Goal: Check status: Check status

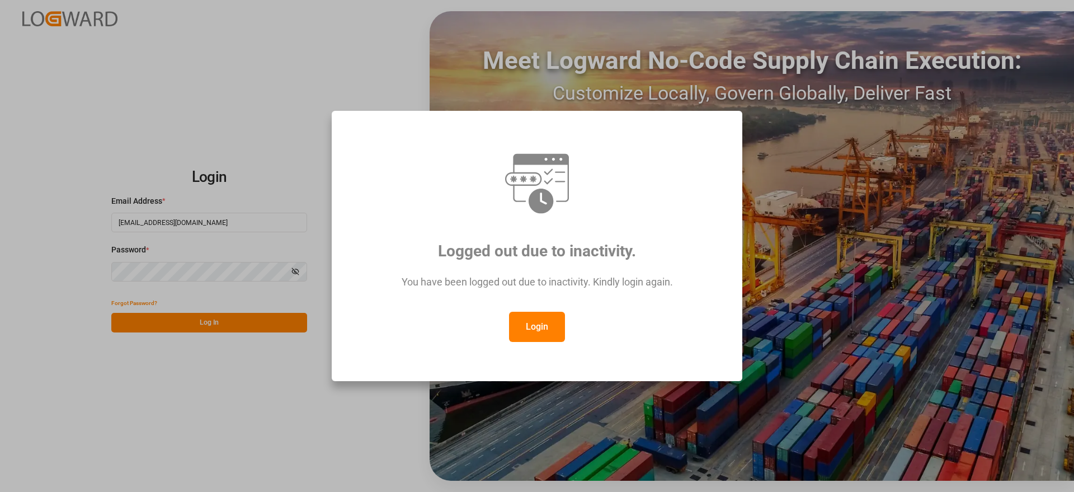
click at [537, 333] on button "Login" at bounding box center [537, 327] width 56 height 30
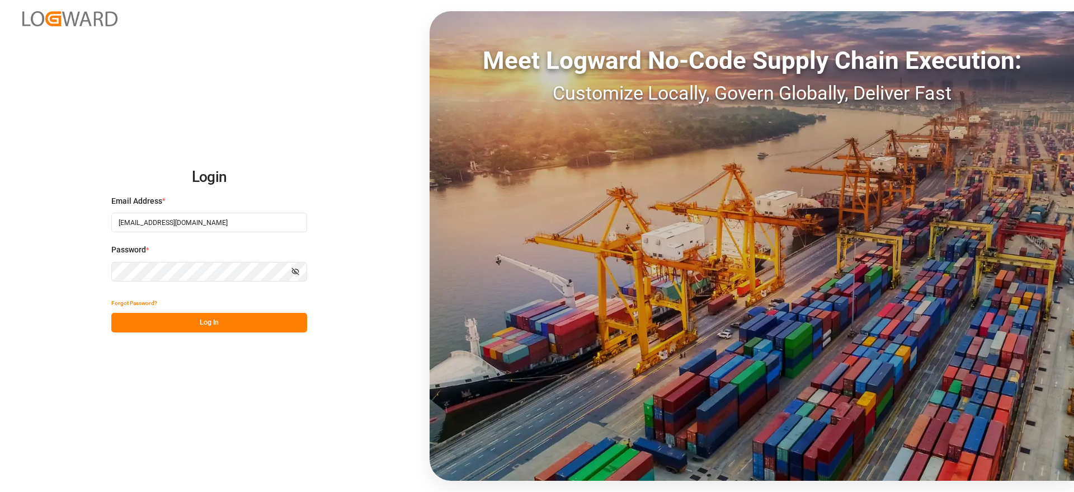
click at [258, 329] on button "Log In" at bounding box center [209, 323] width 196 height 20
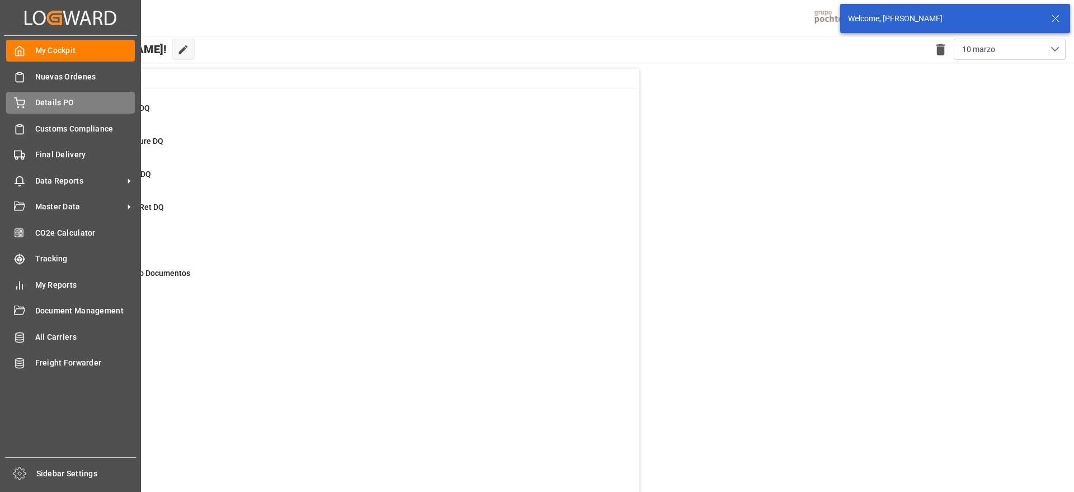
click at [59, 106] on span "Details PO" at bounding box center [85, 103] width 100 height 12
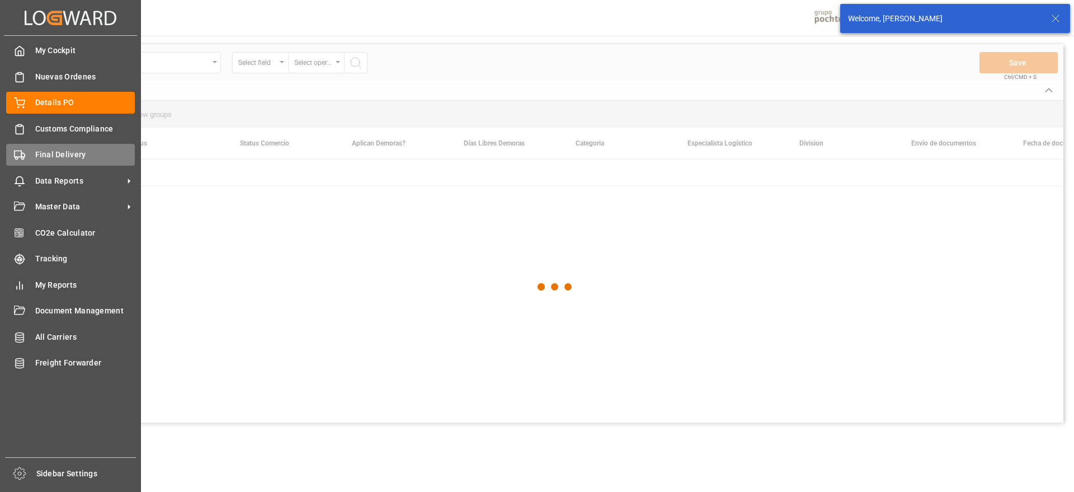
click at [49, 155] on span "Final Delivery" at bounding box center [85, 155] width 100 height 12
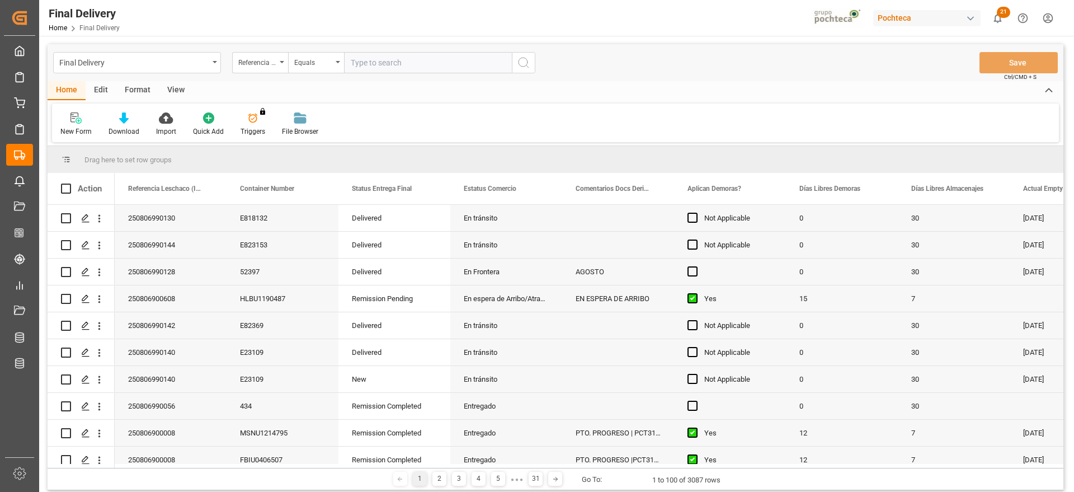
click at [365, 61] on input "text" at bounding box center [428, 62] width 168 height 21
paste input "250806900525"
type input "250806900525"
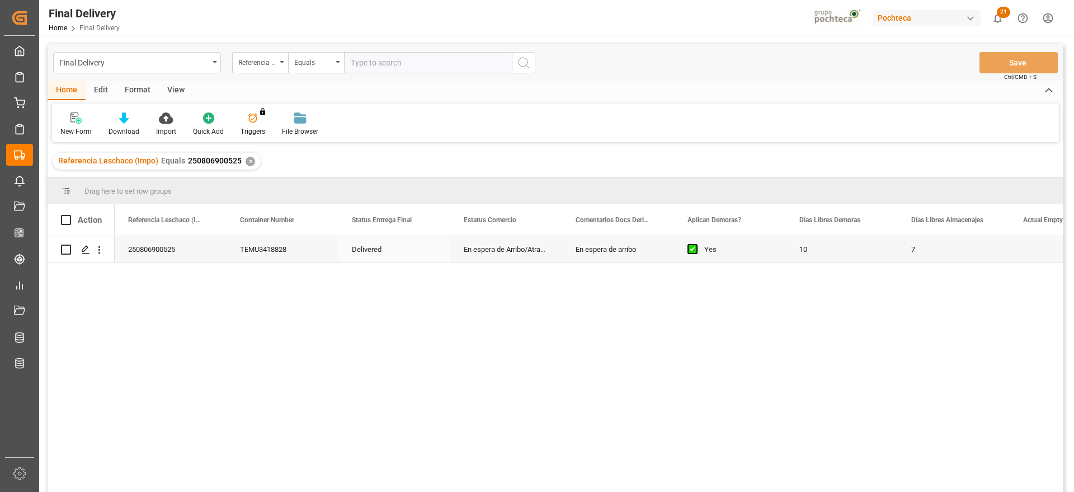
click at [141, 251] on div "250806900525" at bounding box center [171, 249] width 112 height 26
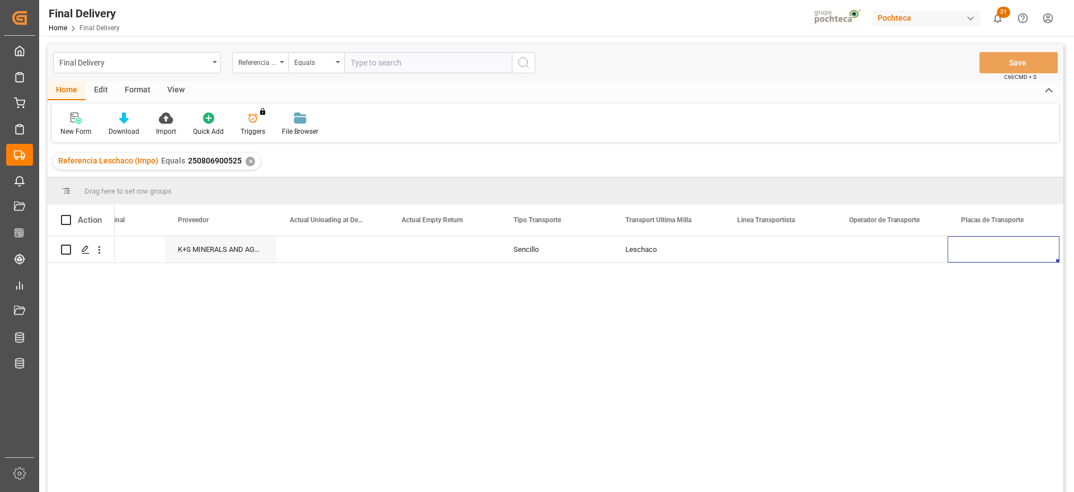
click at [249, 158] on div "✕" at bounding box center [251, 162] width 10 height 10
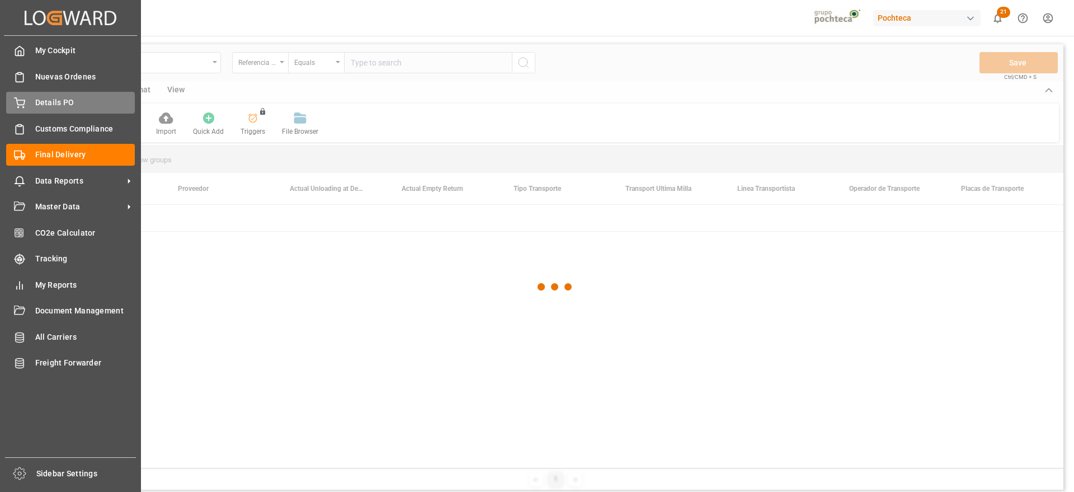
click at [26, 104] on div "Details PO Details PO" at bounding box center [70, 103] width 129 height 22
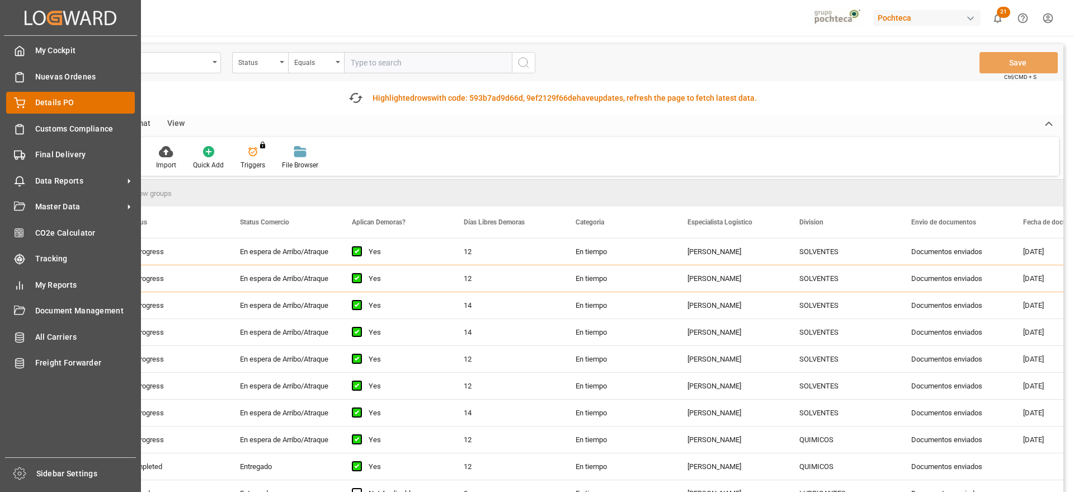
click at [39, 104] on span "Details PO" at bounding box center [85, 103] width 100 height 12
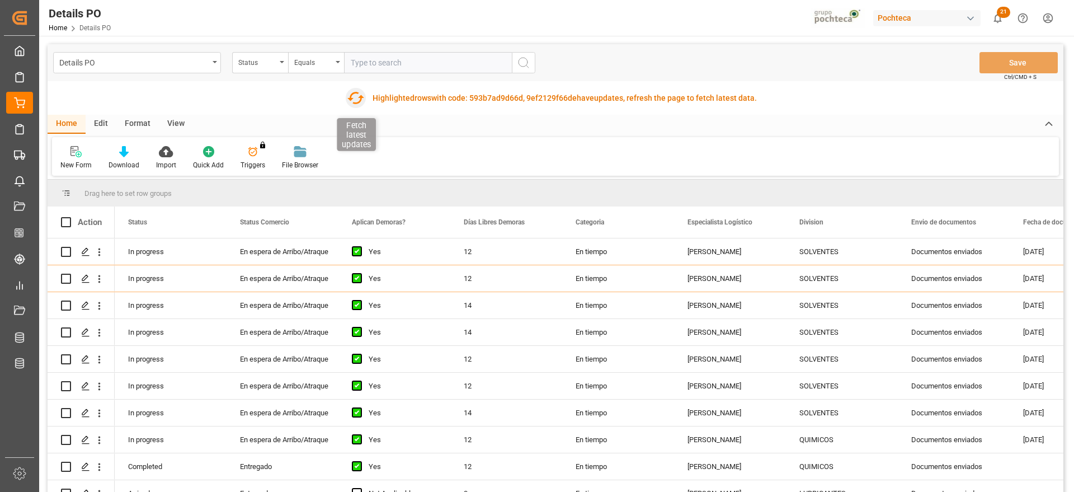
click at [356, 97] on icon "button" at bounding box center [355, 98] width 18 height 18
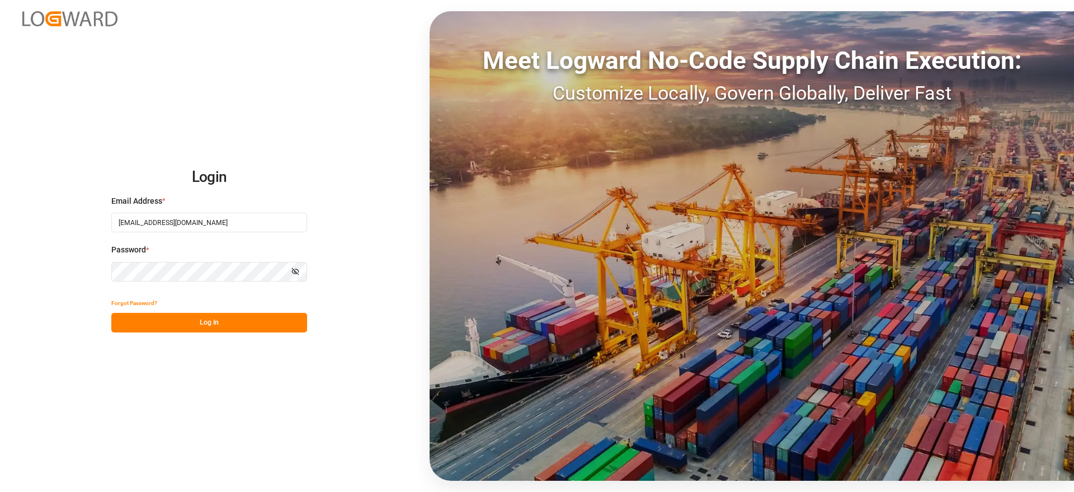
click at [188, 318] on button "Log In" at bounding box center [209, 323] width 196 height 20
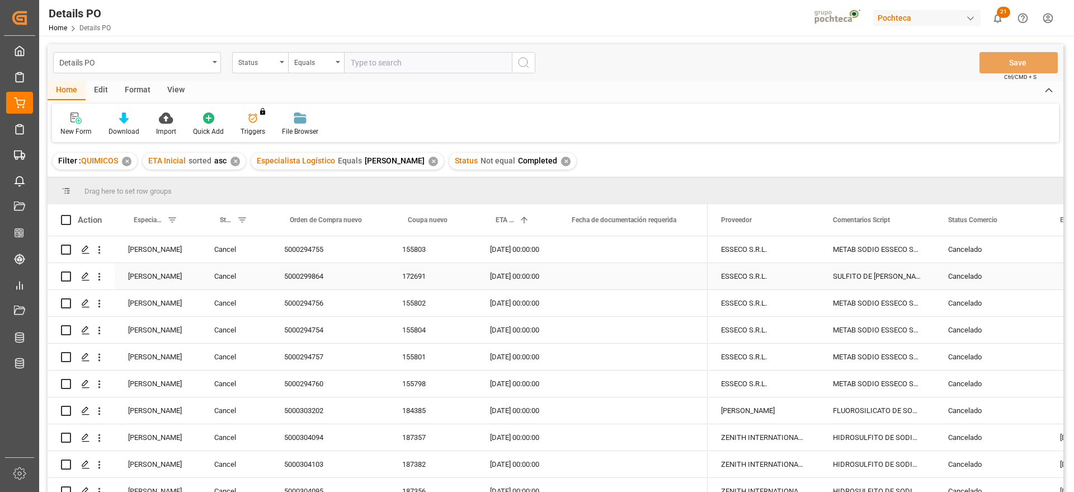
click at [302, 252] on div "5000294755" at bounding box center [330, 249] width 118 height 26
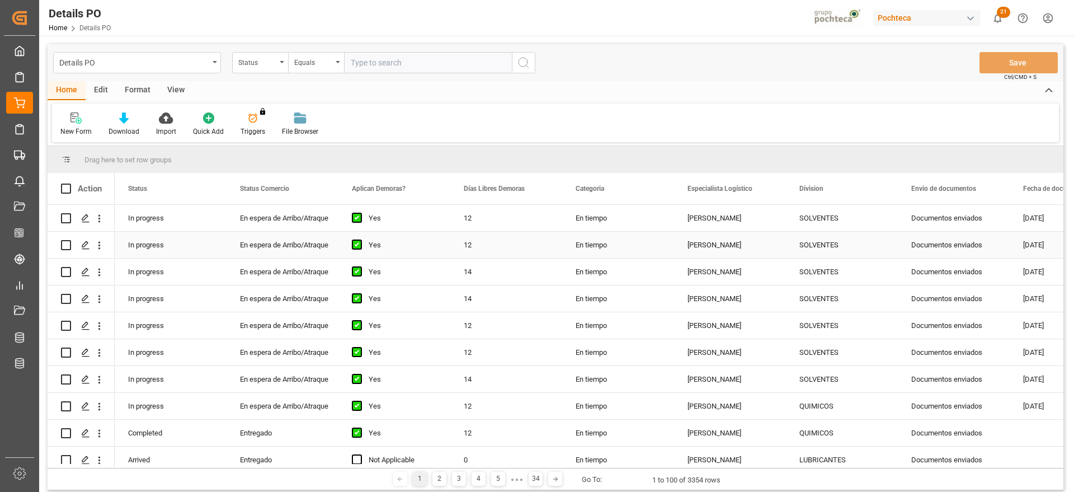
click at [283, 233] on div "En espera de Arribo/Atraque" at bounding box center [282, 245] width 85 height 26
click at [271, 220] on div "En espera de Arribo/Atraque" at bounding box center [282, 218] width 85 height 26
click at [133, 92] on div "Format" at bounding box center [137, 90] width 43 height 19
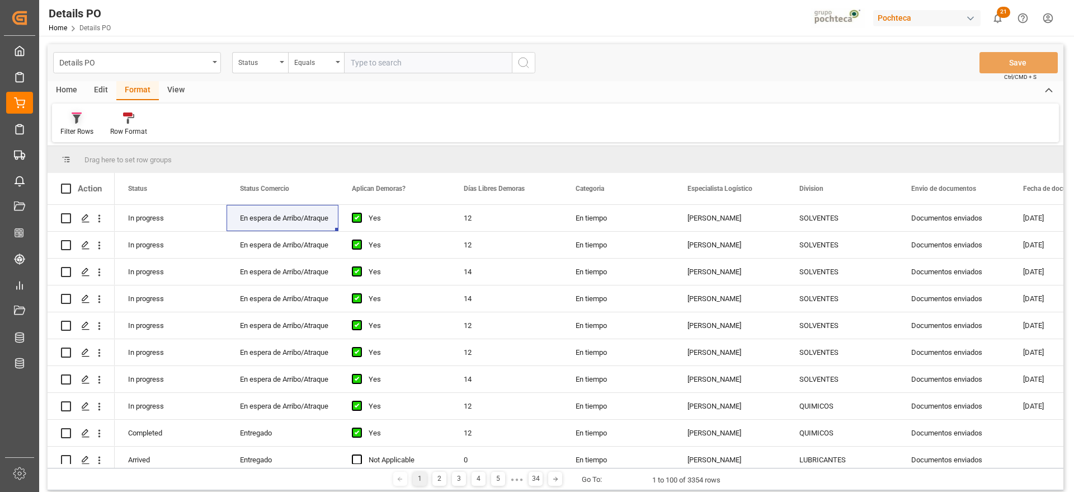
click at [76, 131] on div "Filter Rows" at bounding box center [76, 131] width 33 height 10
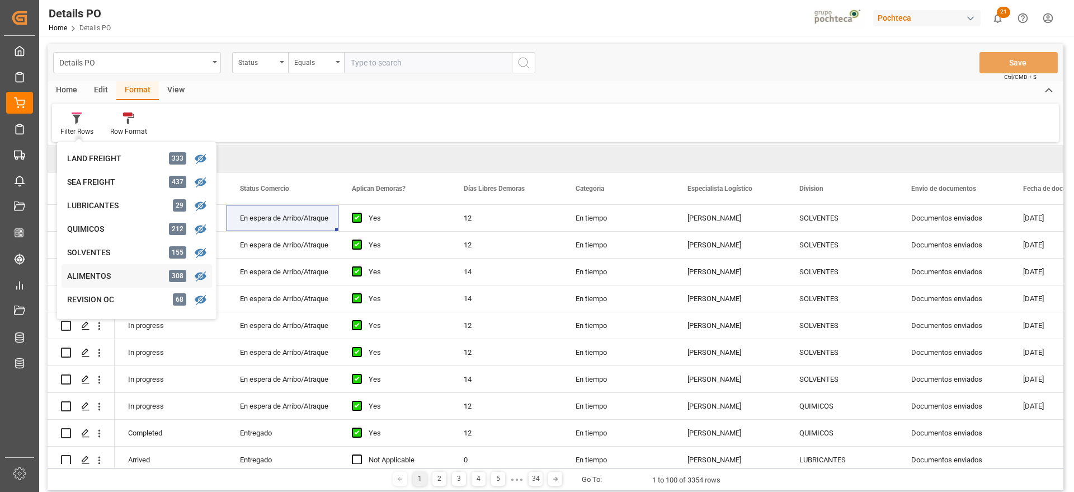
click at [103, 276] on div "ALIMENTOS" at bounding box center [116, 276] width 98 height 12
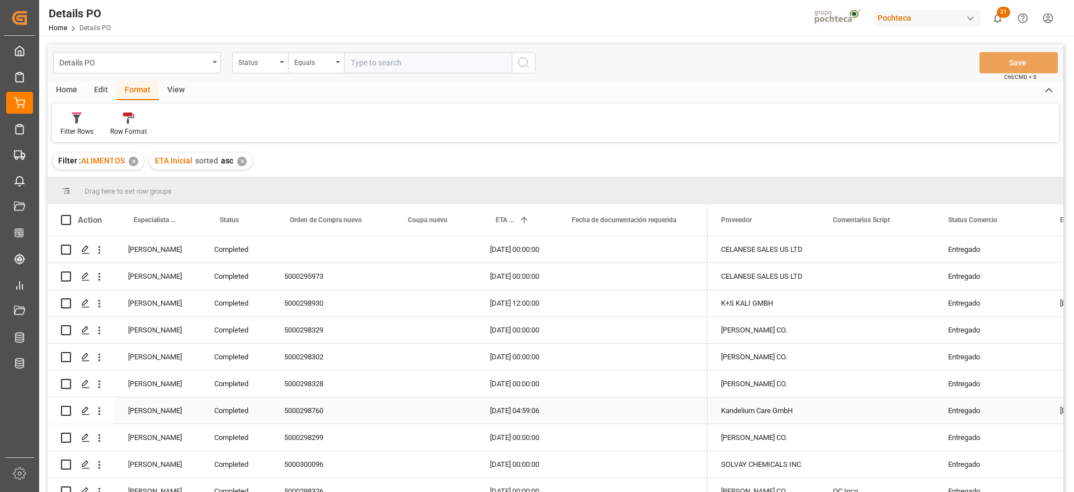
click at [173, 412] on div "[PERSON_NAME]" at bounding box center [158, 410] width 86 height 26
click at [184, 219] on span at bounding box center [182, 220] width 10 height 10
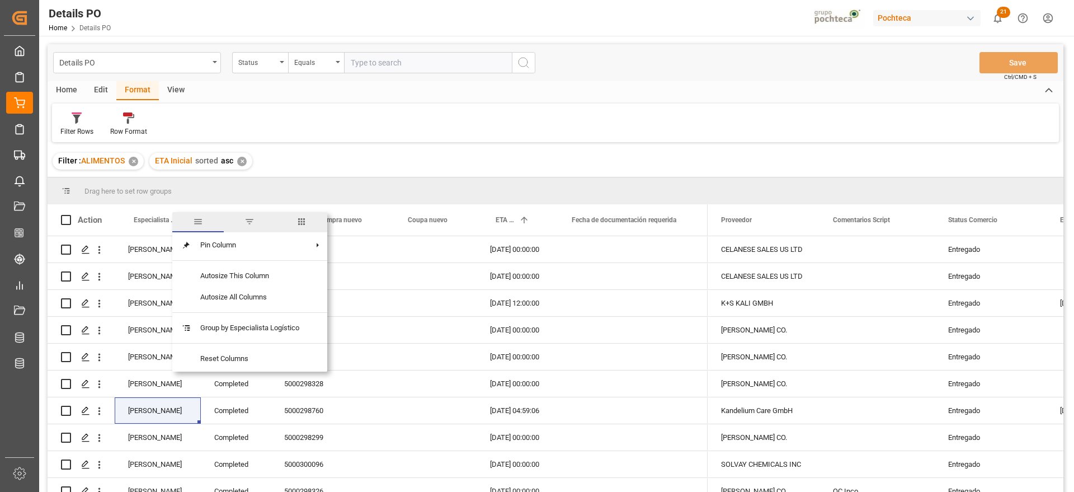
click at [248, 224] on span "filter" at bounding box center [249, 222] width 10 height 10
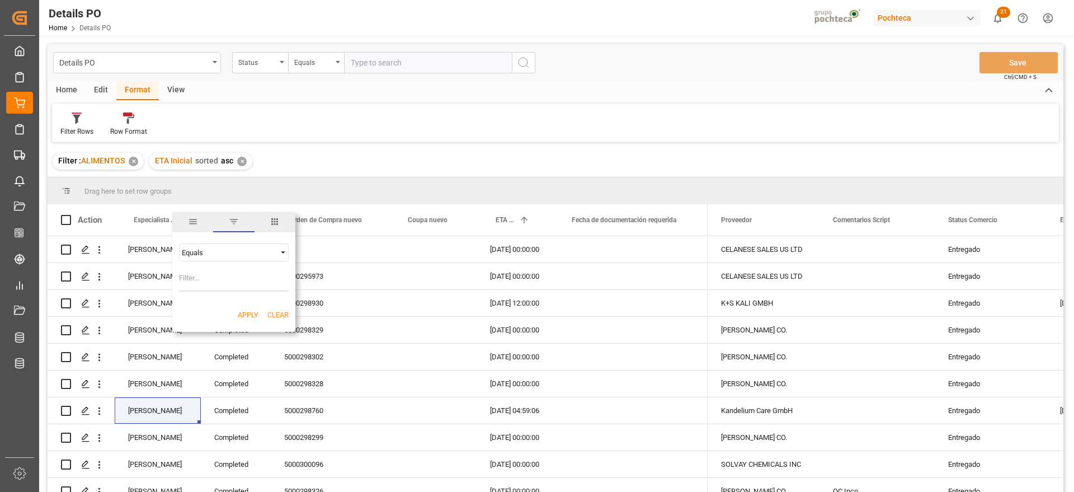
click at [200, 283] on input "Filter Value" at bounding box center [234, 280] width 110 height 22
type input "[PERSON_NAME]"
click at [246, 314] on button "Apply" at bounding box center [248, 314] width 21 height 11
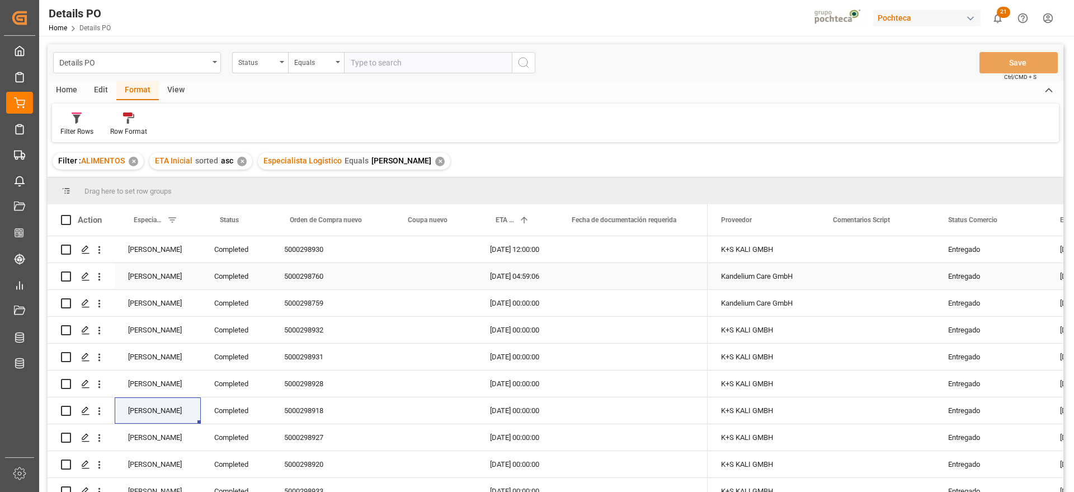
click at [244, 255] on div "Completed" at bounding box center [236, 249] width 70 height 26
click at [257, 220] on span at bounding box center [252, 220] width 10 height 10
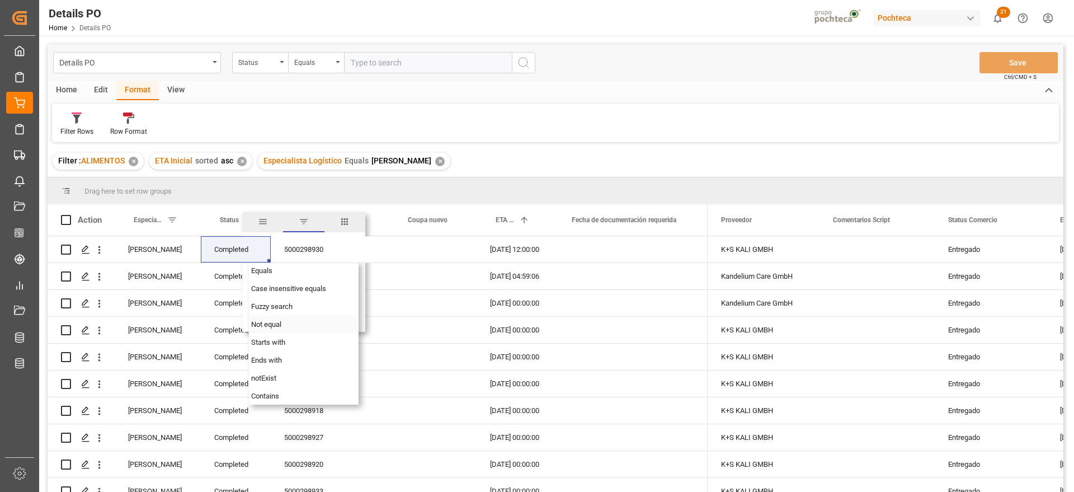
click at [286, 326] on div "Not equal" at bounding box center [304, 324] width 110 height 18
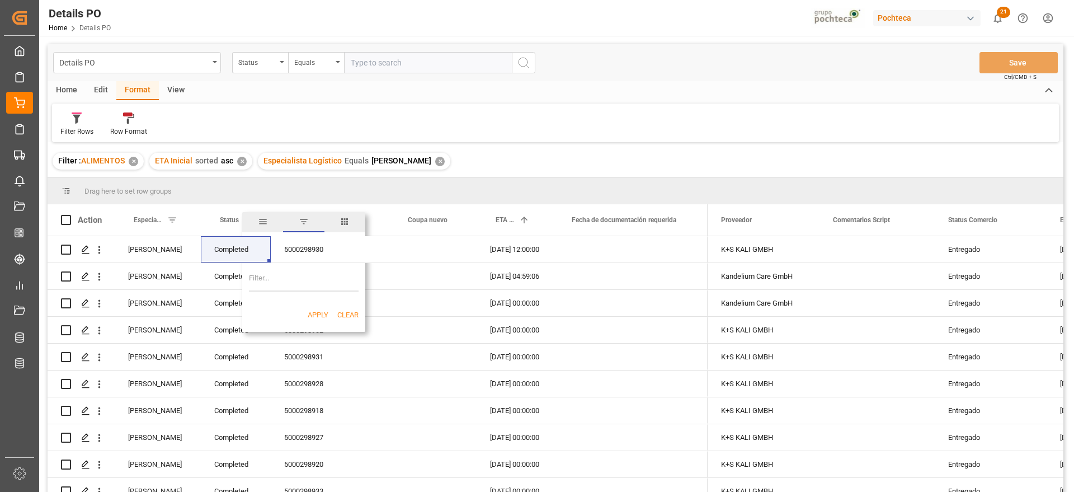
click at [278, 281] on input "Filter Value" at bounding box center [304, 280] width 110 height 22
paste input "Completed"
type input "Completed"
click at [319, 316] on button "Apply" at bounding box center [318, 314] width 21 height 11
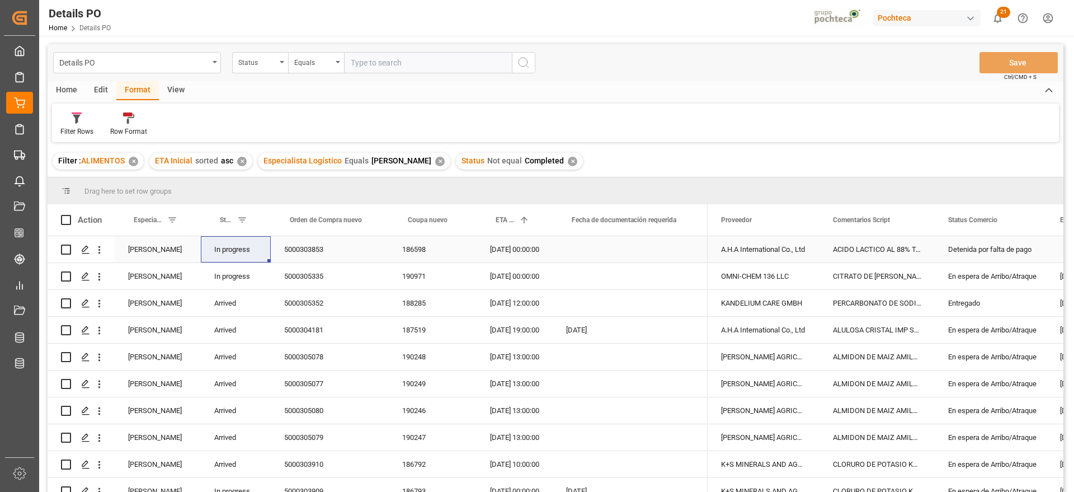
click at [327, 253] on div "5000303853" at bounding box center [330, 249] width 118 height 26
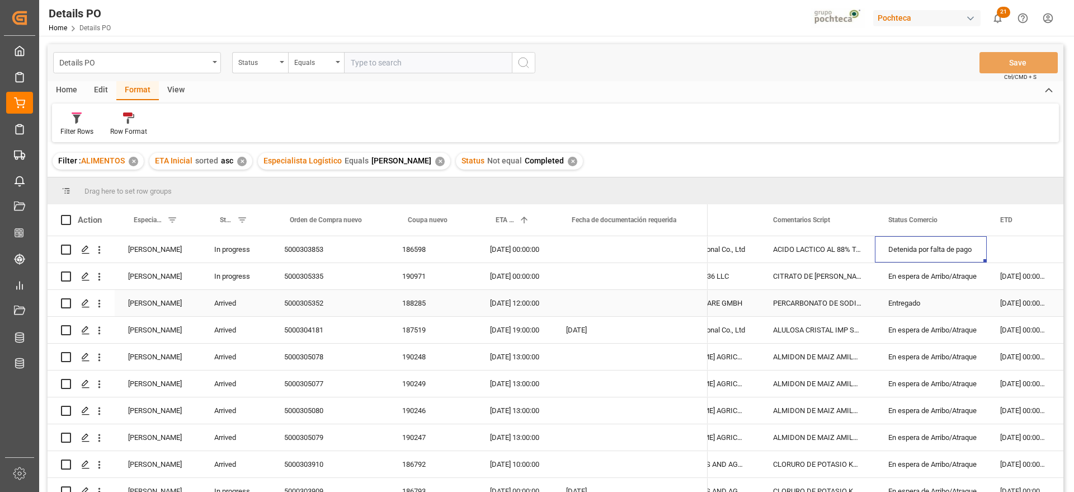
click at [932, 307] on div "Entregado" at bounding box center [930, 303] width 85 height 26
click at [229, 304] on div "Arrived" at bounding box center [236, 303] width 70 height 26
click at [253, 308] on button "Arrived" at bounding box center [236, 309] width 52 height 21
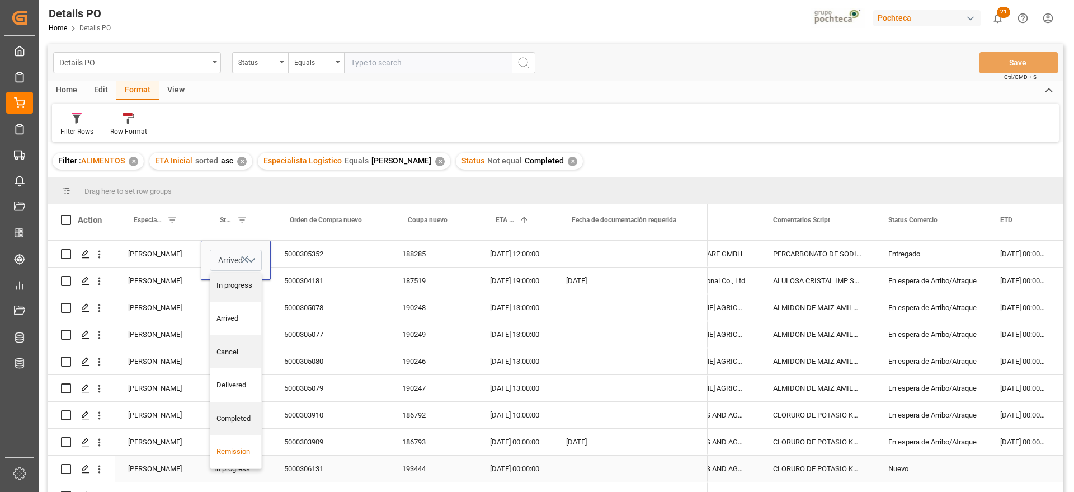
scroll to position [70, 0]
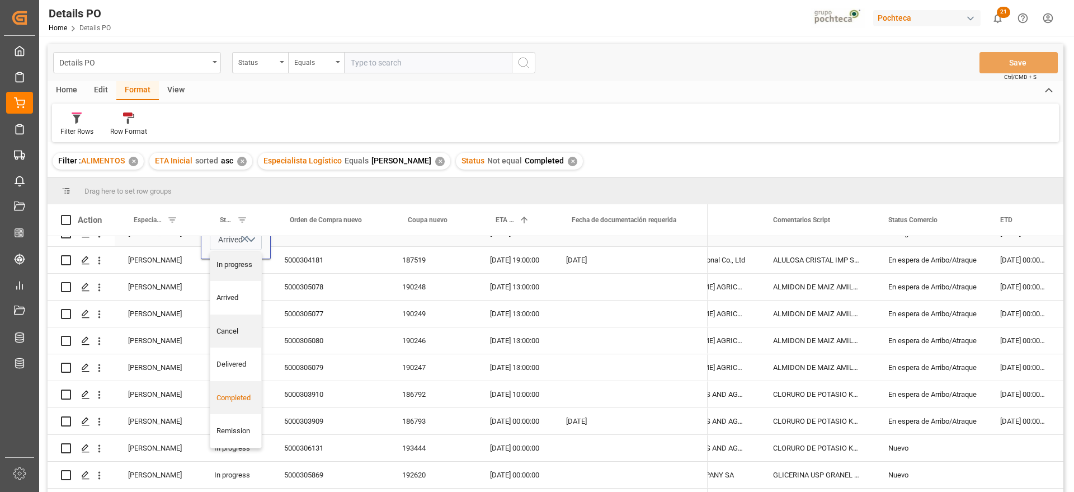
click at [233, 401] on div "Completed" at bounding box center [236, 397] width 39 height 11
click at [319, 253] on div "5000304181" at bounding box center [330, 260] width 118 height 26
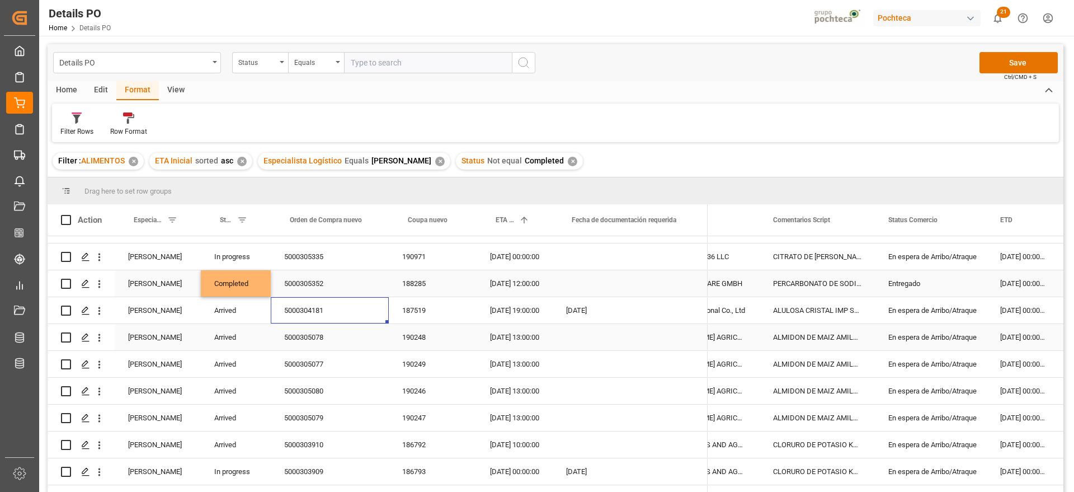
scroll to position [0, 0]
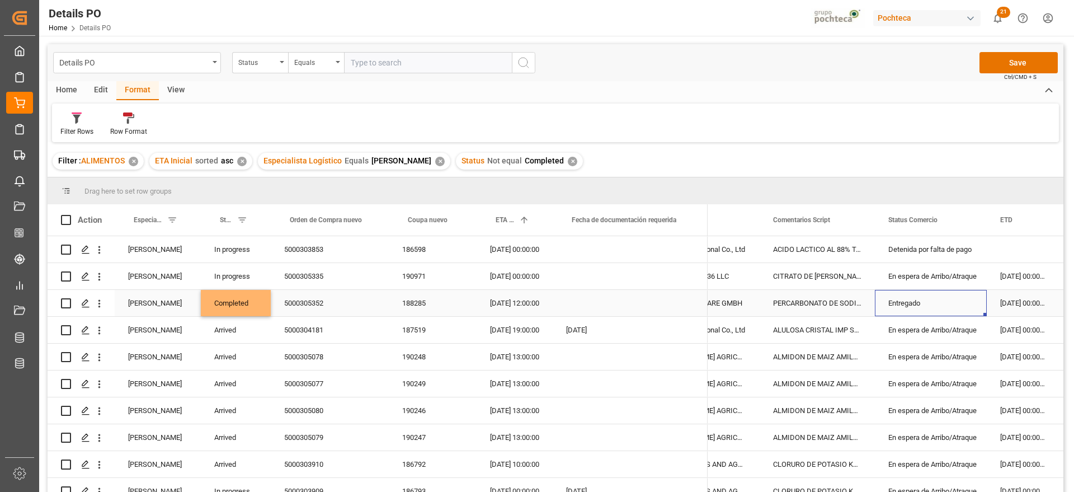
click at [920, 300] on div "Entregado" at bounding box center [930, 303] width 85 height 26
click at [1023, 61] on button "Save" at bounding box center [1019, 62] width 78 height 21
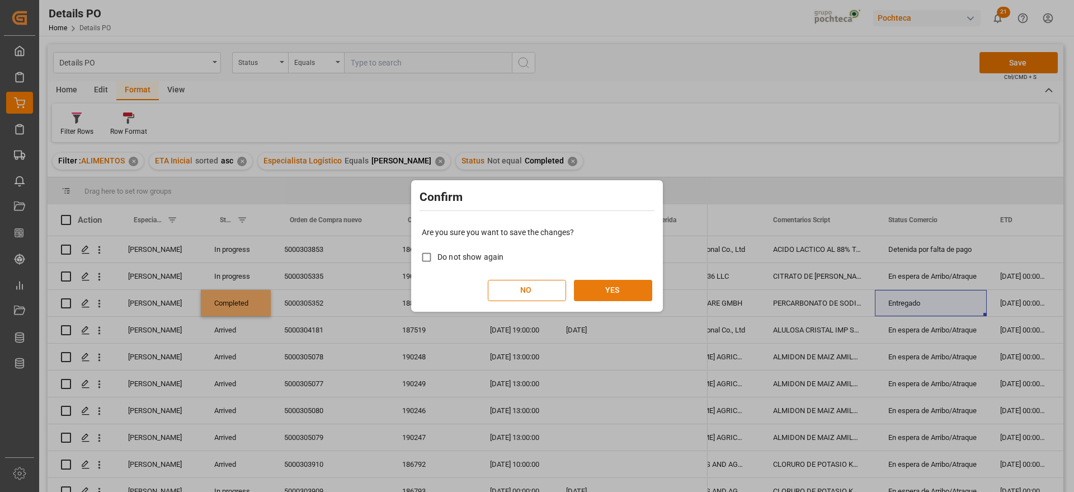
click at [608, 284] on button "YES" at bounding box center [613, 290] width 78 height 21
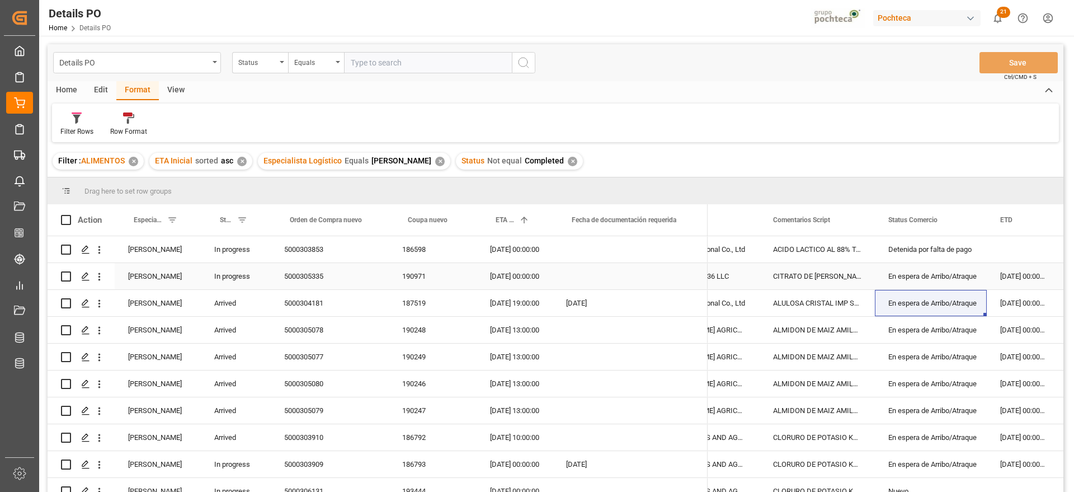
click at [246, 267] on div "In progress" at bounding box center [236, 276] width 70 height 26
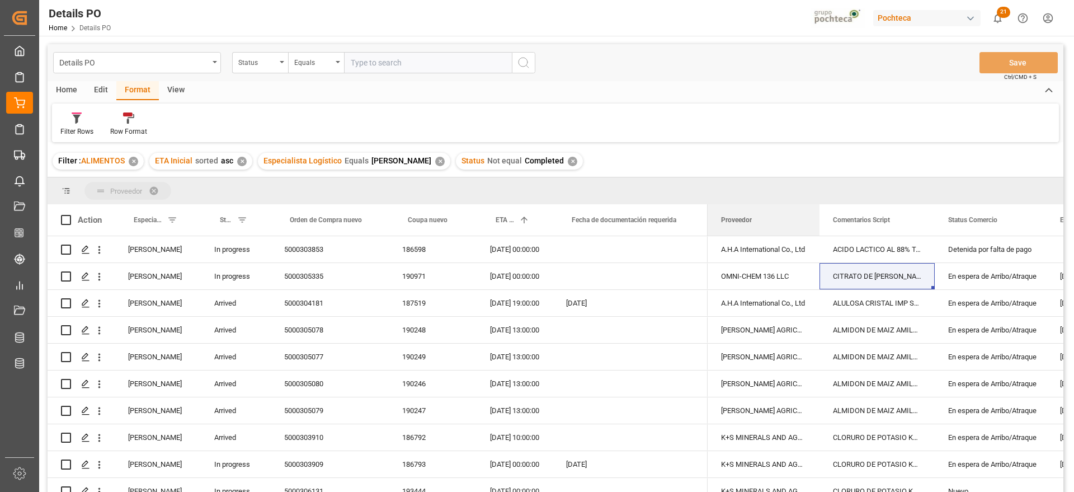
drag, startPoint x: 737, startPoint y: 224, endPoint x: 719, endPoint y: 190, distance: 38.8
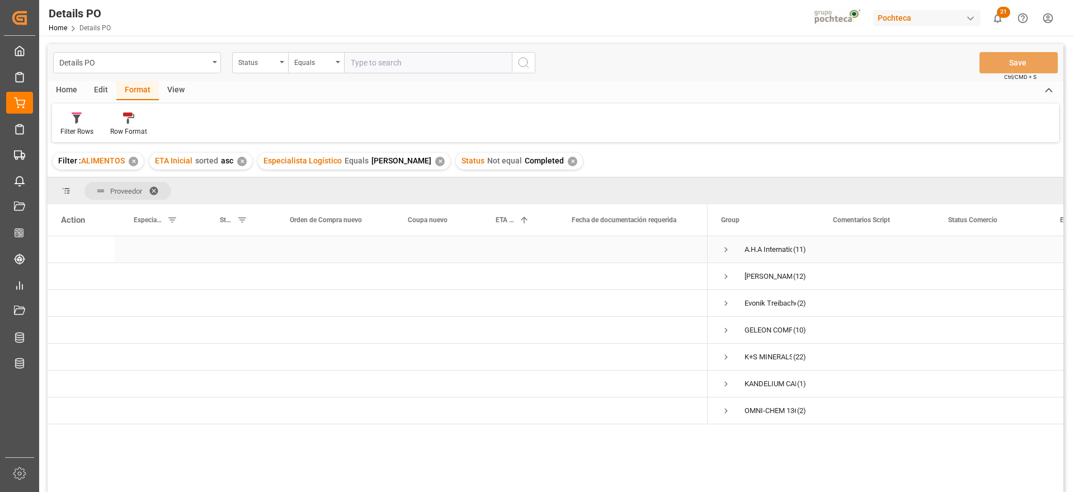
click at [727, 250] on span "Press SPACE to select this row." at bounding box center [726, 249] width 10 height 10
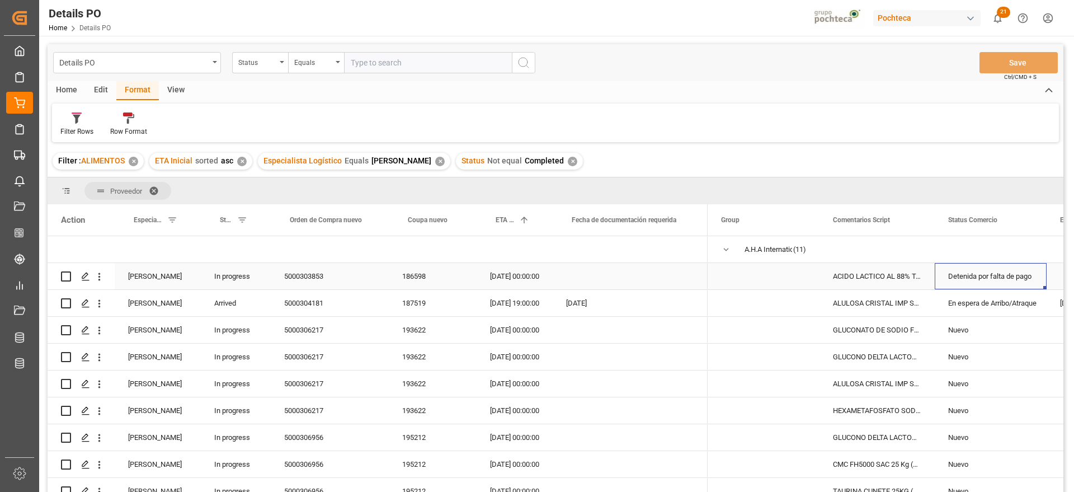
click at [951, 281] on div "Detenida por falta de pago" at bounding box center [990, 277] width 85 height 26
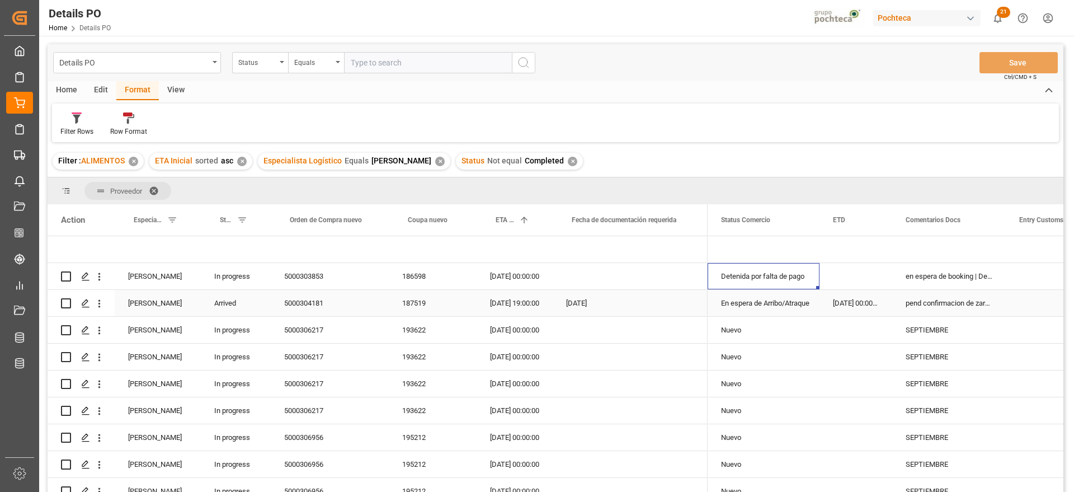
scroll to position [0, 112]
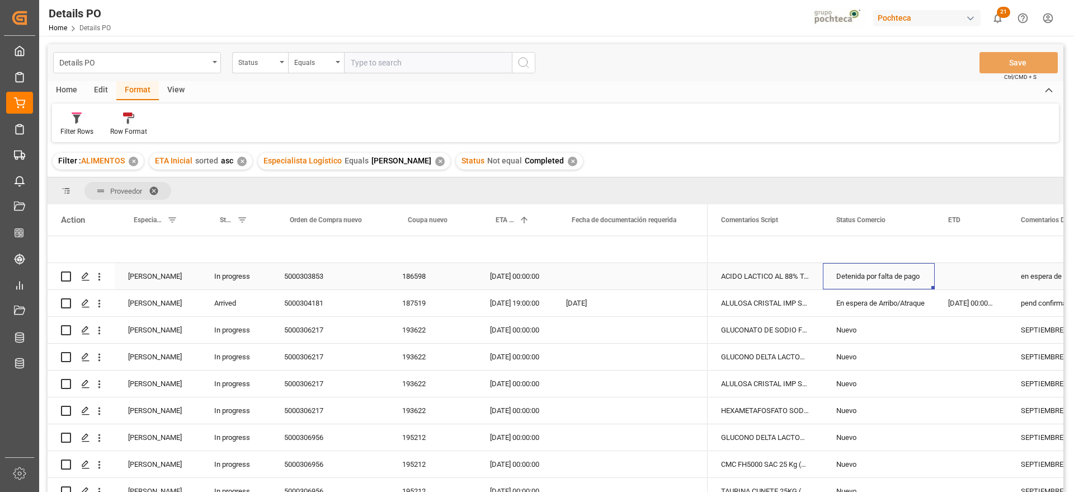
click at [418, 281] on div "186598" at bounding box center [433, 276] width 88 height 26
click at [973, 279] on div "Press SPACE to select this row." at bounding box center [971, 276] width 73 height 26
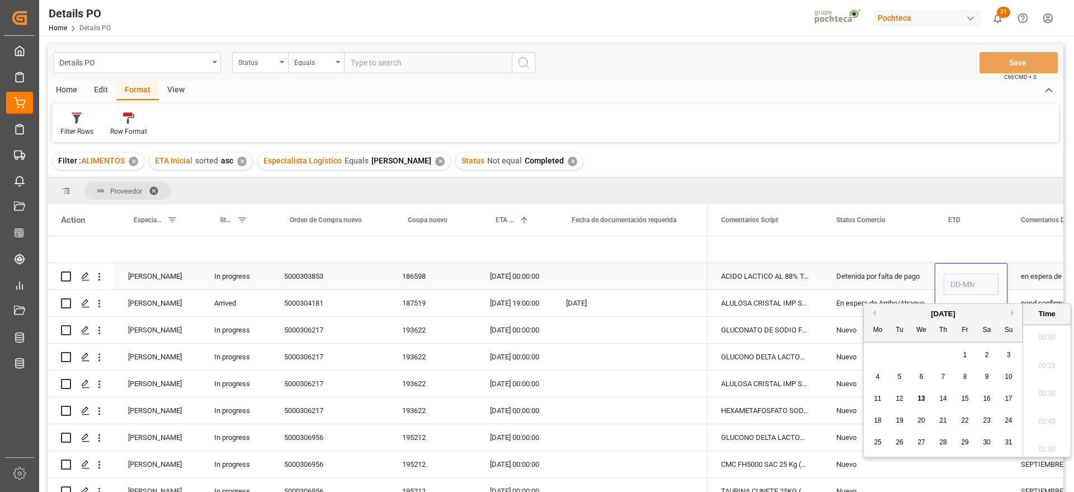
scroll to position [927, 0]
click at [922, 374] on span "6" at bounding box center [922, 377] width 4 height 8
type input "[DATE] 00:00"
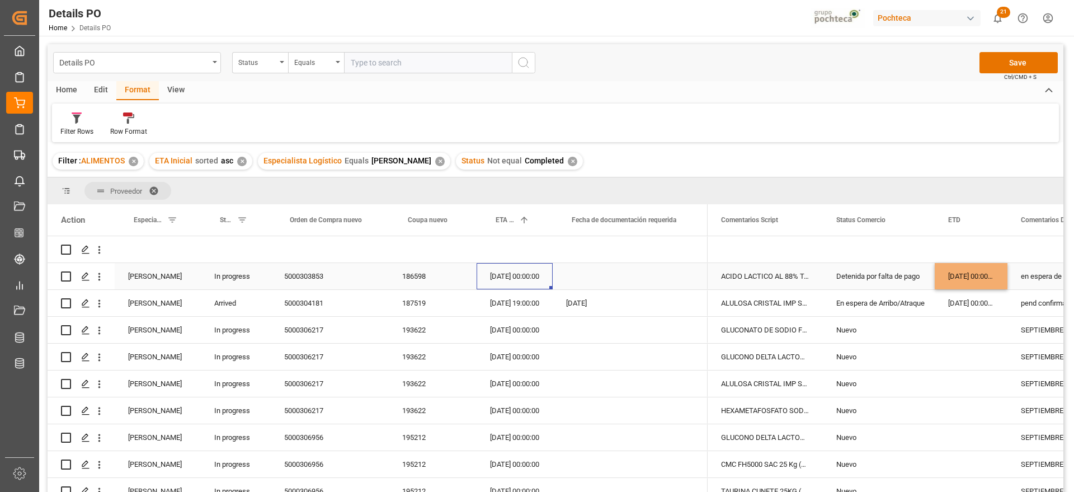
click at [544, 281] on div "[DATE] 00:00:00" at bounding box center [515, 276] width 76 height 26
click at [516, 279] on div "[DATE] 00:00:00" at bounding box center [515, 276] width 76 height 26
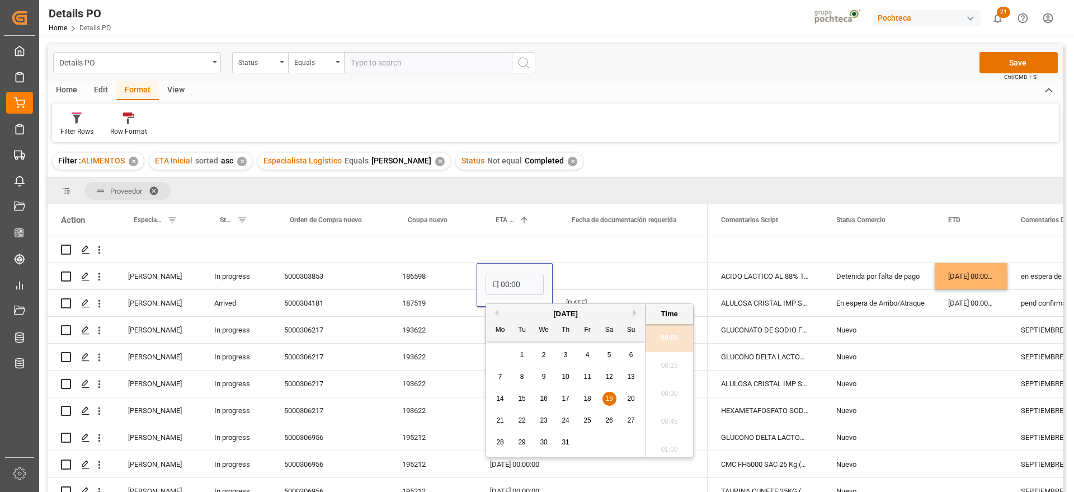
scroll to position [0, 0]
click at [545, 444] on span "30" at bounding box center [543, 442] width 7 height 8
type input "[DATE] 00:00"
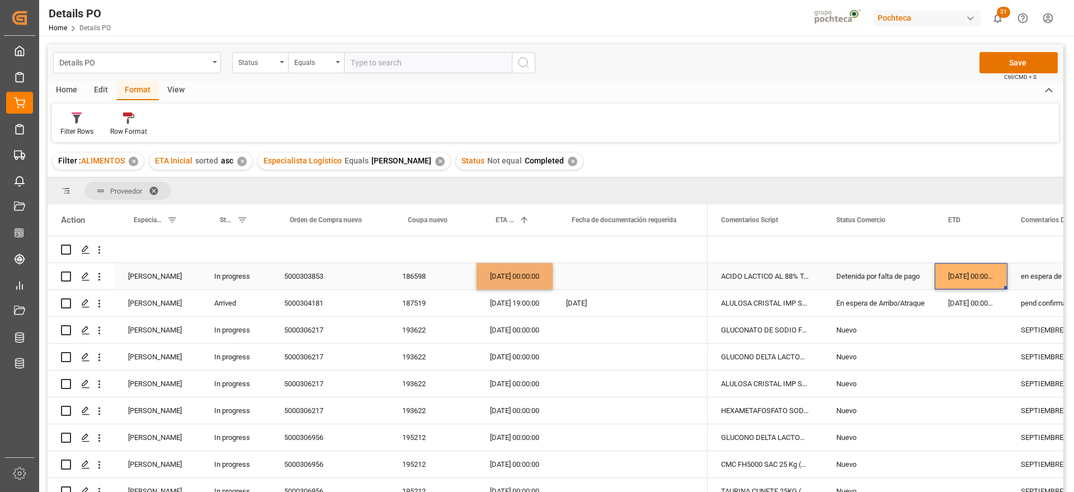
click at [937, 271] on div "[DATE] 00:00:00" at bounding box center [971, 276] width 73 height 26
click at [870, 274] on div "Detenida por falta de pago" at bounding box center [878, 277] width 85 height 26
click at [911, 282] on icon "open menu" at bounding box center [913, 282] width 13 height 13
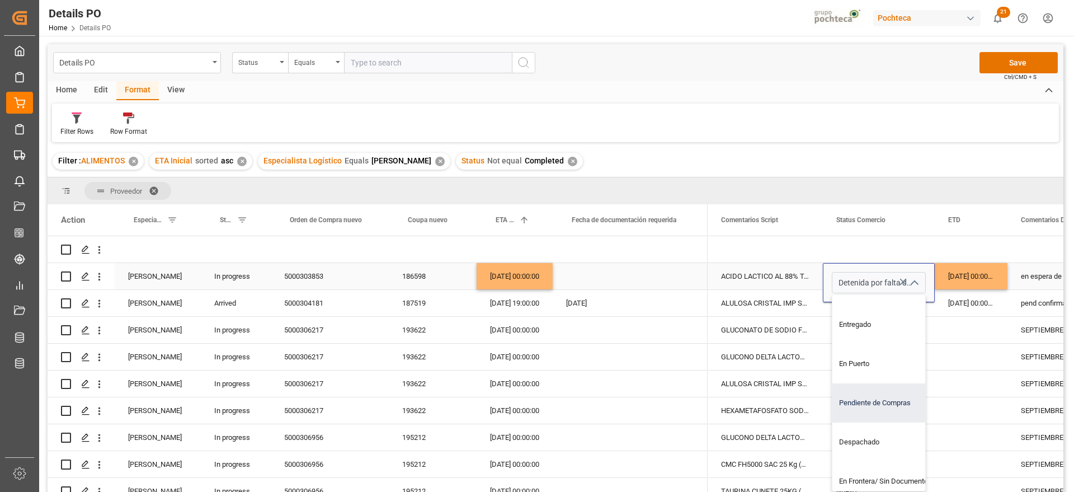
scroll to position [256, 0]
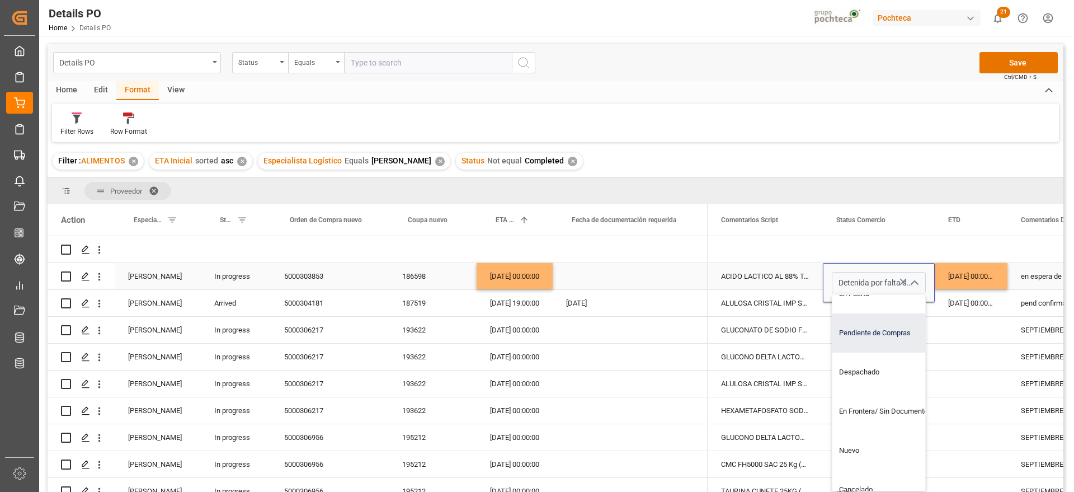
click at [891, 412] on div "En Frontera/ Sin Documentos" at bounding box center [886, 411] width 106 height 39
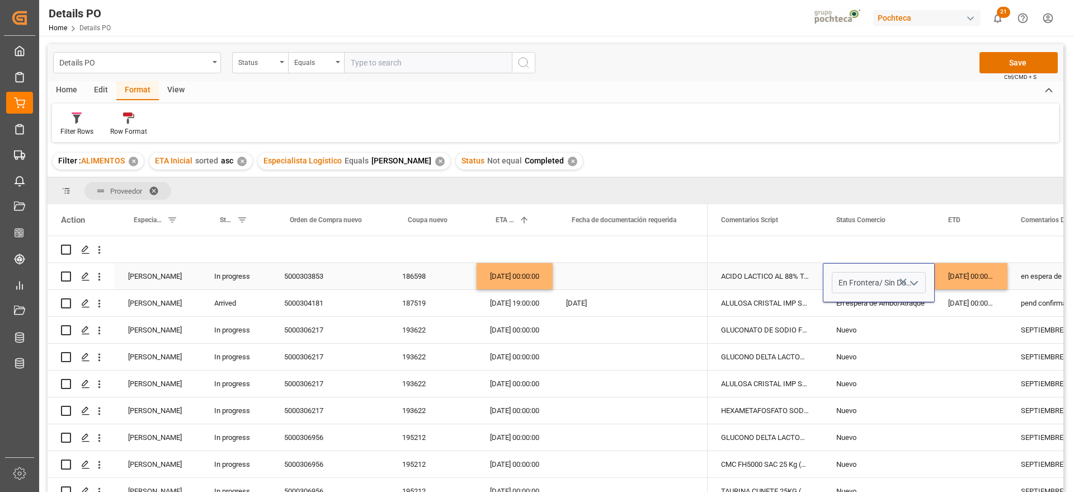
click at [916, 283] on polyline "open menu" at bounding box center [914, 282] width 7 height 3
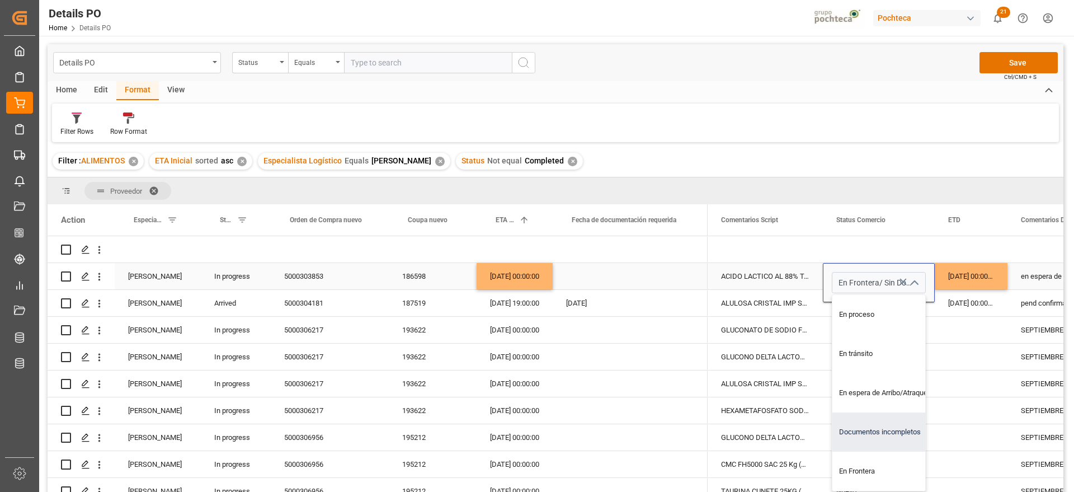
click at [893, 425] on div "Documentos incompletos" at bounding box center [886, 431] width 106 height 39
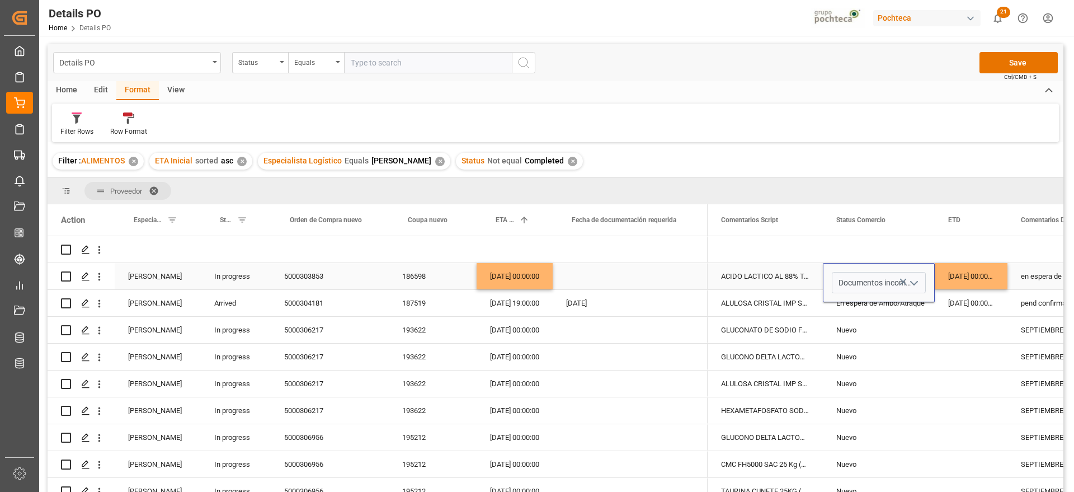
click at [918, 283] on icon "open menu" at bounding box center [913, 282] width 13 height 13
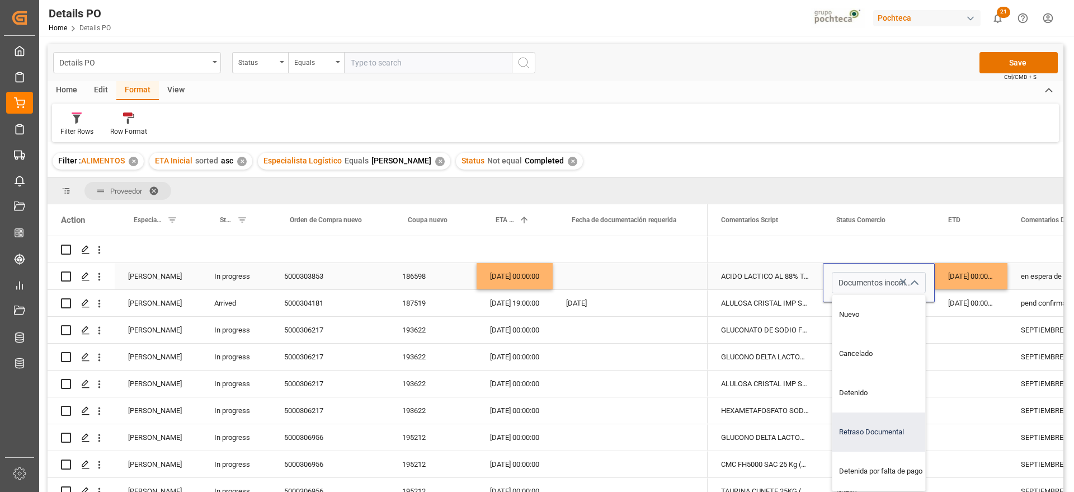
click at [892, 428] on div "Retraso Documental" at bounding box center [886, 431] width 106 height 39
type input "Retraso Documental"
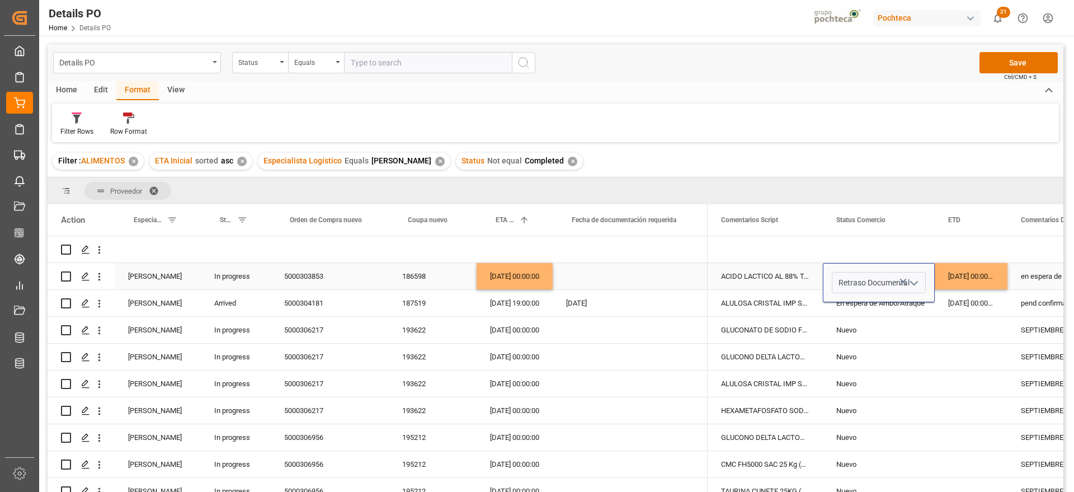
click at [1032, 280] on div "en espera de booking | Detenida por pago | Sin correo de seguimeinto pendiente …" at bounding box center [1065, 276] width 114 height 26
click at [1032, 281] on div "en espera de booking | Detenida por pago | Sin correo de seguimeinto pendiente …" at bounding box center [1065, 276] width 114 height 26
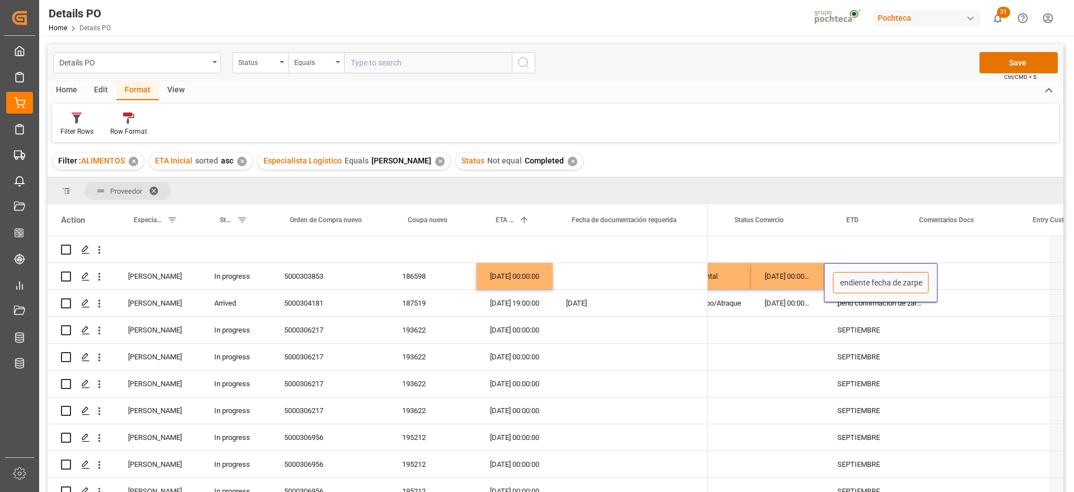
scroll to position [0, 496]
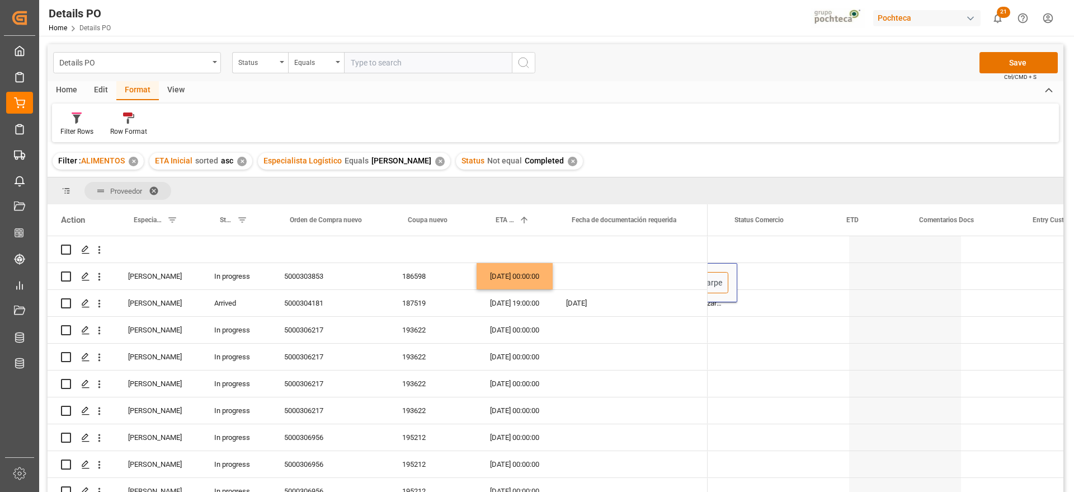
drag, startPoint x: 1019, startPoint y: 283, endPoint x: 1058, endPoint y: 279, distance: 38.8
click at [1069, 279] on main "Details PO Status Equals Save Ctrl/CMD + S Home Edit Format View Filter Rows Ro…" at bounding box center [555, 282] width 1033 height 477
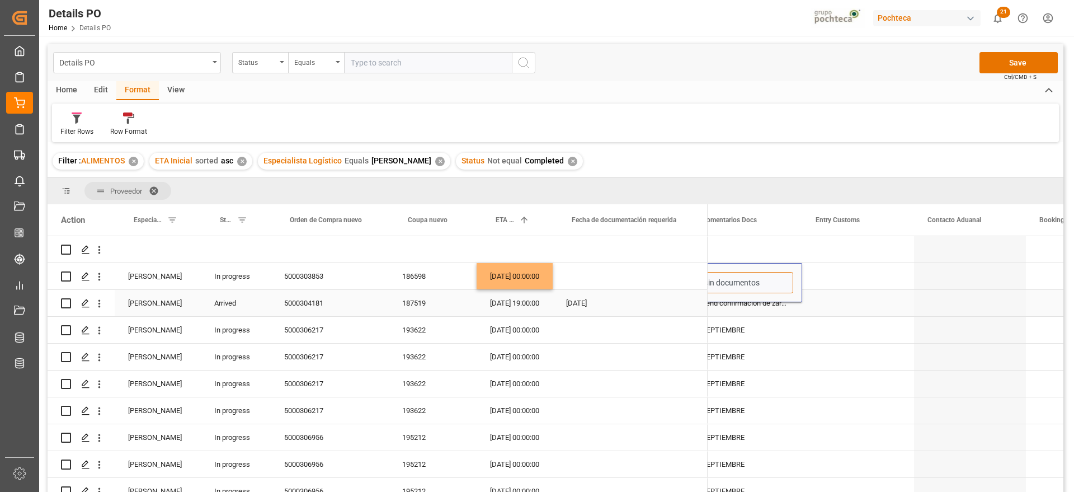
type input "sin documentos"
click at [854, 280] on div "Press SPACE to select this row." at bounding box center [858, 276] width 112 height 26
click at [761, 311] on div "pend confirmacion de zarpe | Sin correo de seguimeinto pendiente fecha de zarpe" at bounding box center [746, 303] width 114 height 26
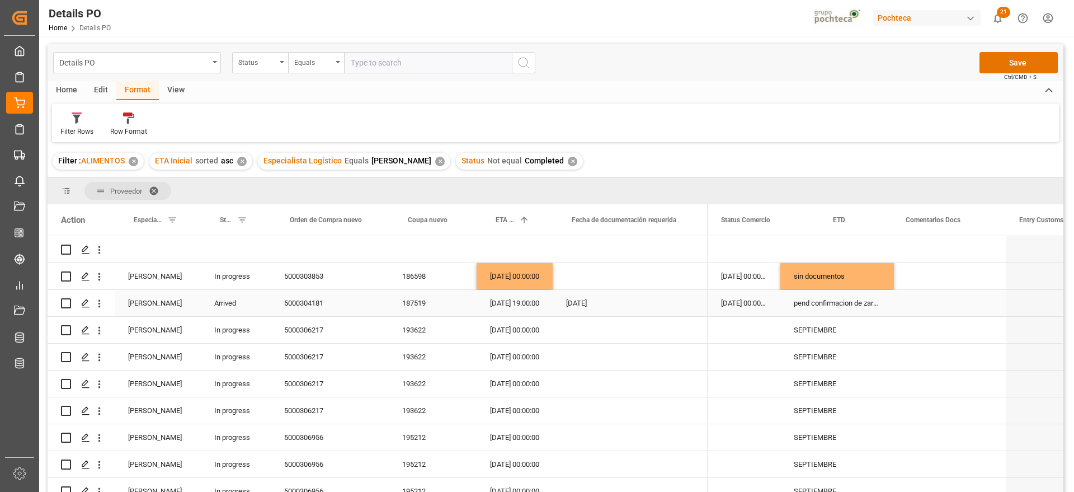
scroll to position [0, 227]
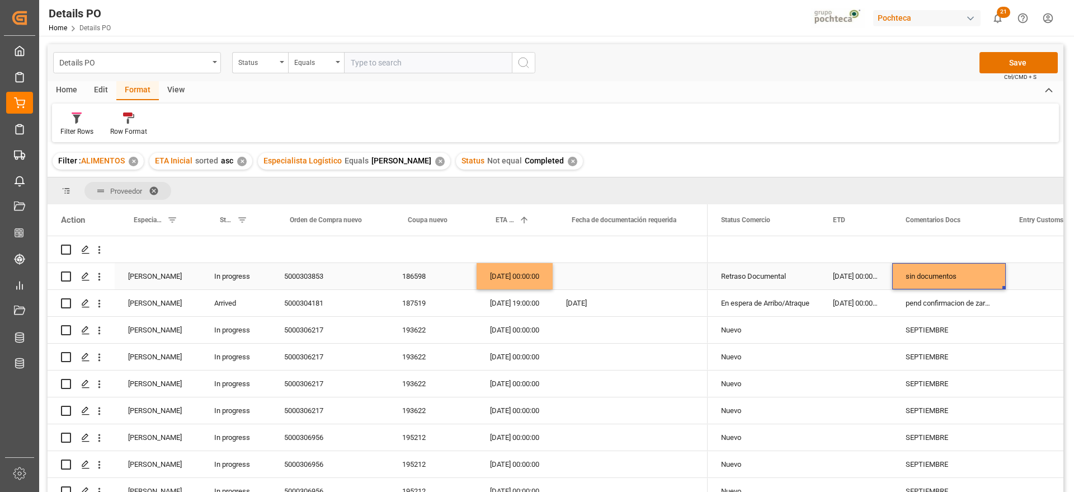
click at [959, 276] on div "sin documentos" at bounding box center [949, 276] width 114 height 26
drag, startPoint x: 979, startPoint y: 276, endPoint x: 901, endPoint y: 276, distance: 77.8
click at [901, 276] on input "sin documentos" at bounding box center [949, 282] width 96 height 21
type input "pend documentos"
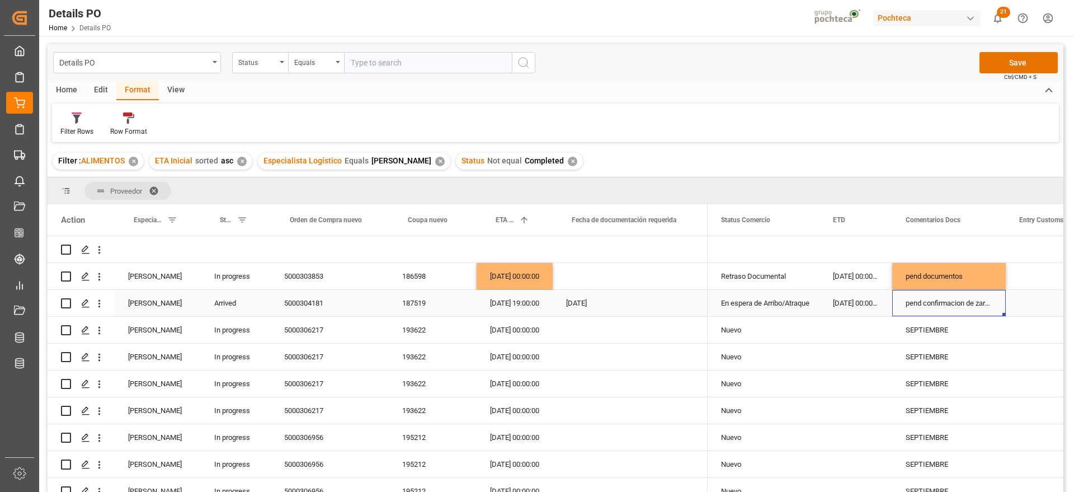
click at [914, 294] on div "pend confirmacion de zarpe | Sin correo de seguimeinto pendiente fecha de zarpe" at bounding box center [949, 303] width 114 height 26
click at [519, 309] on div "[DATE] 19:00:00" at bounding box center [515, 303] width 76 height 26
click at [762, 295] on div "En espera de Arribo/Atraque" at bounding box center [763, 303] width 85 height 26
click at [798, 308] on icon "open menu" at bounding box center [798, 309] width 13 height 13
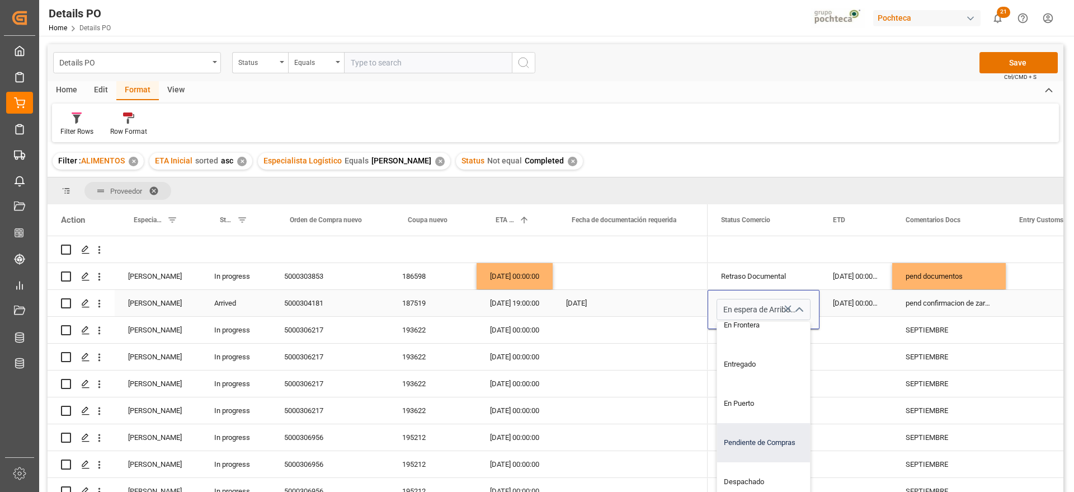
scroll to position [140, 0]
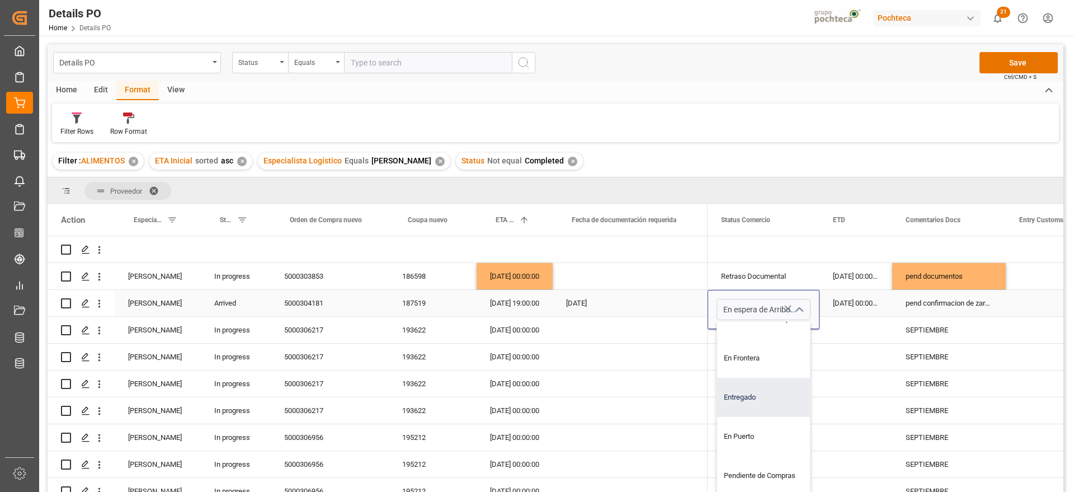
click at [756, 403] on div "Entregado" at bounding box center [770, 397] width 106 height 39
type input "Entregado"
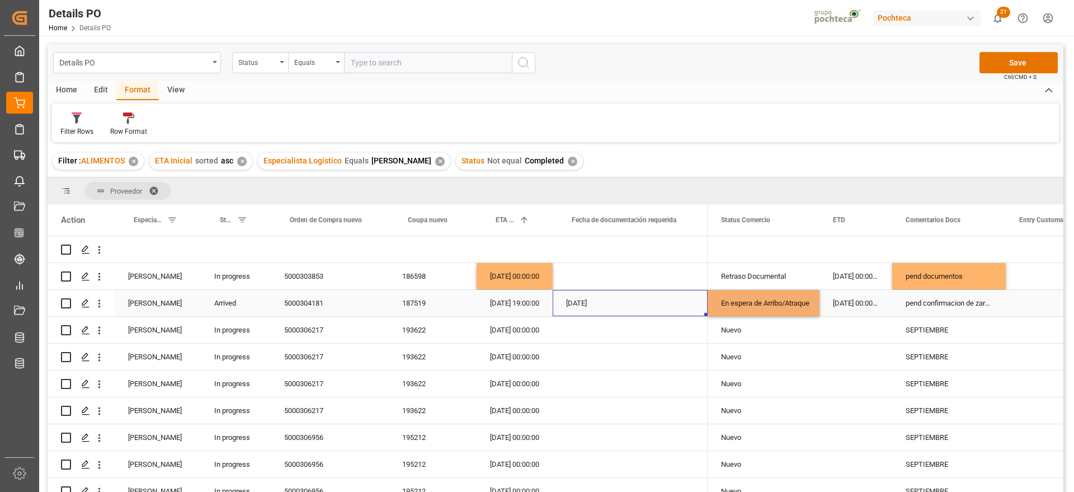
click at [567, 304] on div "[DATE]" at bounding box center [630, 303] width 155 height 26
click at [315, 304] on div "5000304181" at bounding box center [330, 303] width 118 height 26
click at [243, 303] on div "Arrived" at bounding box center [236, 303] width 70 height 26
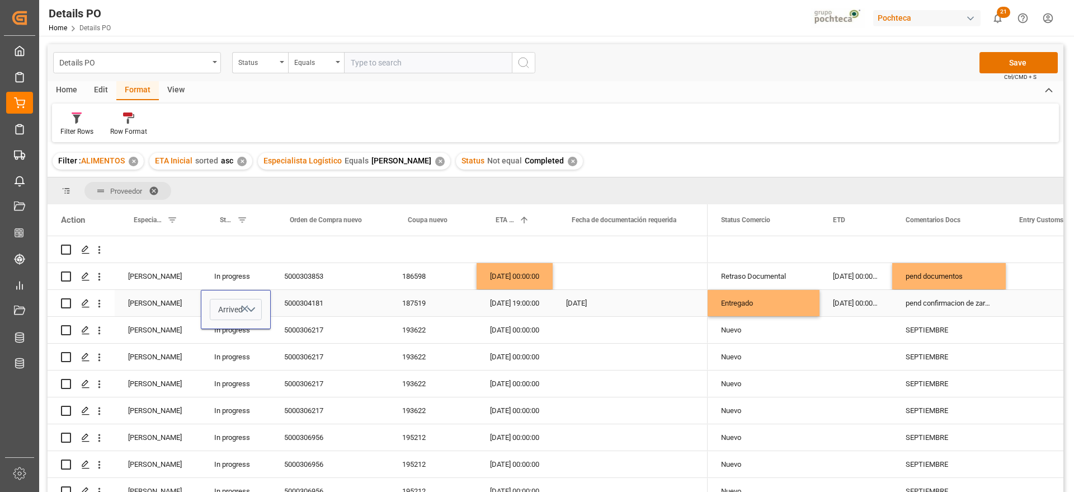
click at [248, 305] on icon "Press SPACE to select this row." at bounding box center [245, 309] width 12 height 12
click at [253, 309] on button "Select" at bounding box center [236, 309] width 52 height 21
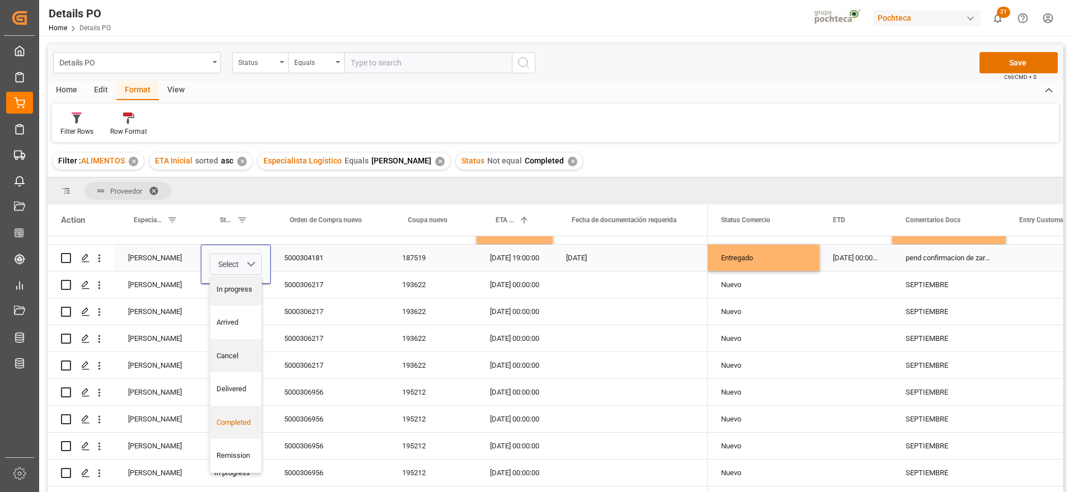
scroll to position [70, 0]
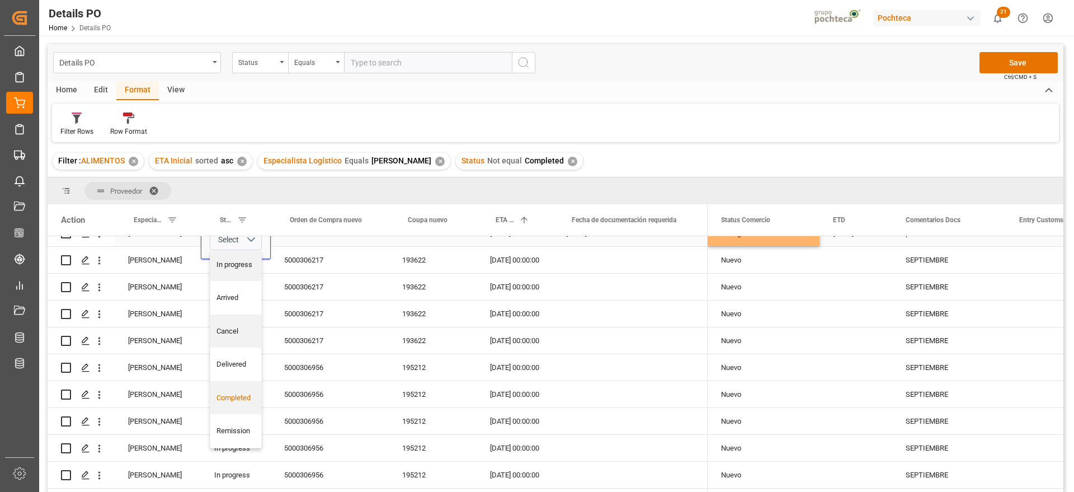
click at [243, 396] on div "Completed" at bounding box center [236, 397] width 39 height 11
click at [323, 243] on div "5000304181" at bounding box center [330, 233] width 118 height 26
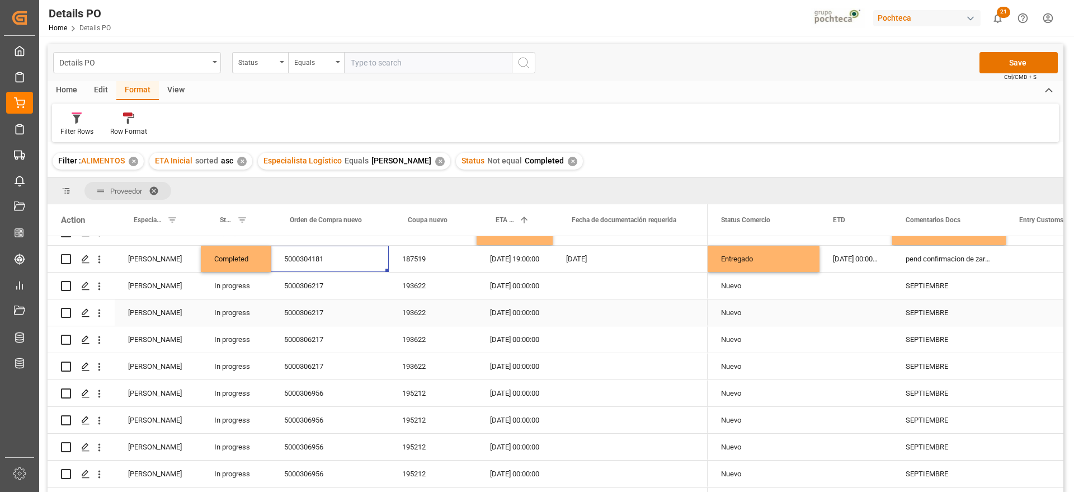
scroll to position [0, 0]
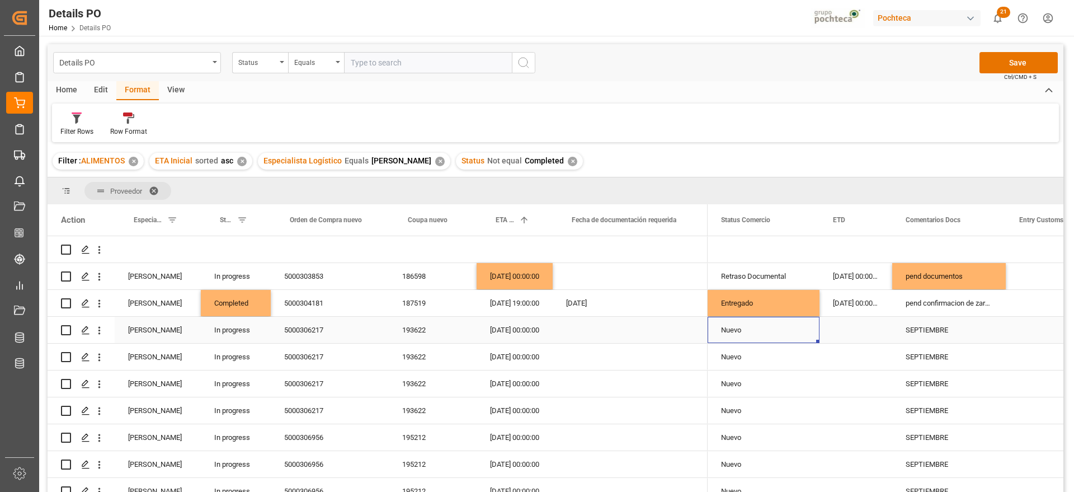
click at [769, 322] on div "Nuevo" at bounding box center [763, 330] width 85 height 26
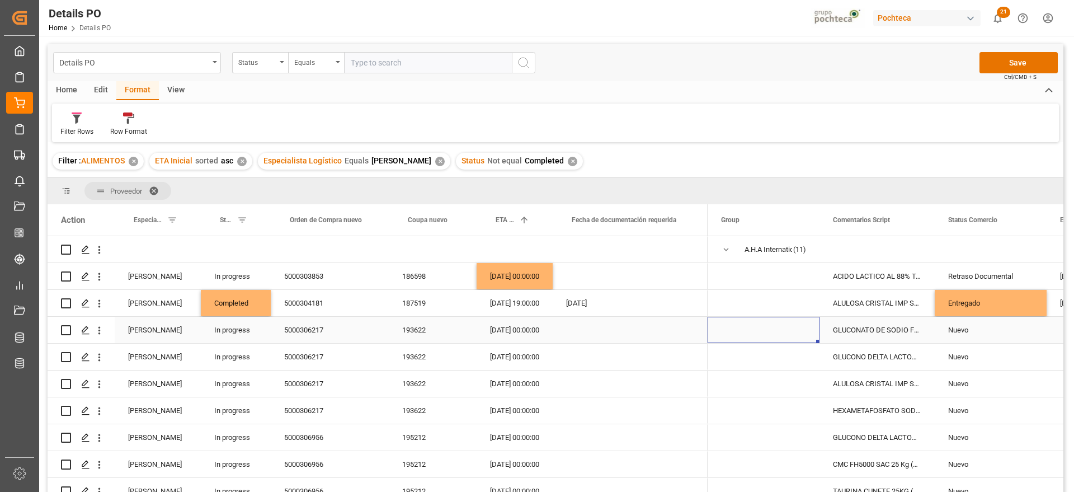
click at [402, 327] on div "193622" at bounding box center [433, 330] width 88 height 26
click at [912, 327] on div "GLUCONATO DE SODIO FG FUYANG SAC 25KG (3" at bounding box center [877, 330] width 115 height 26
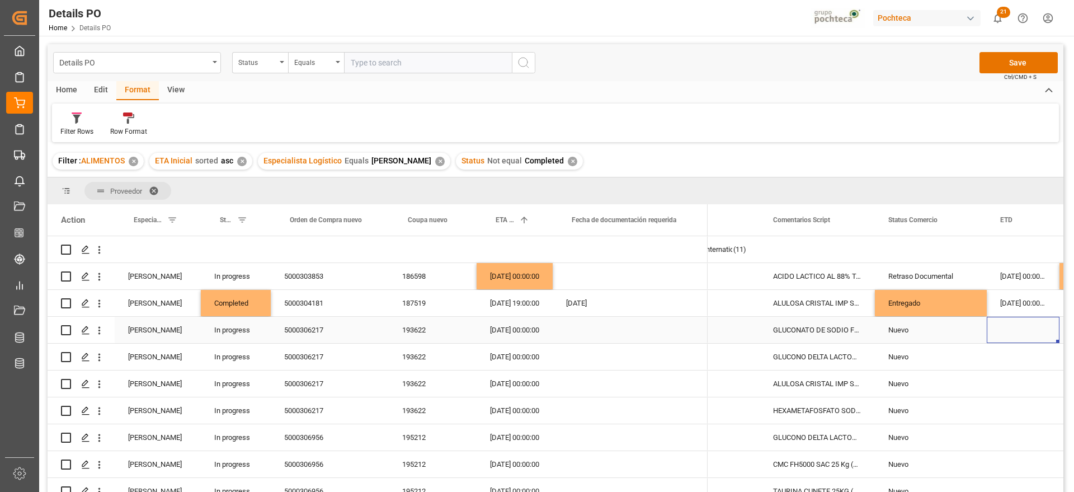
scroll to position [0, 173]
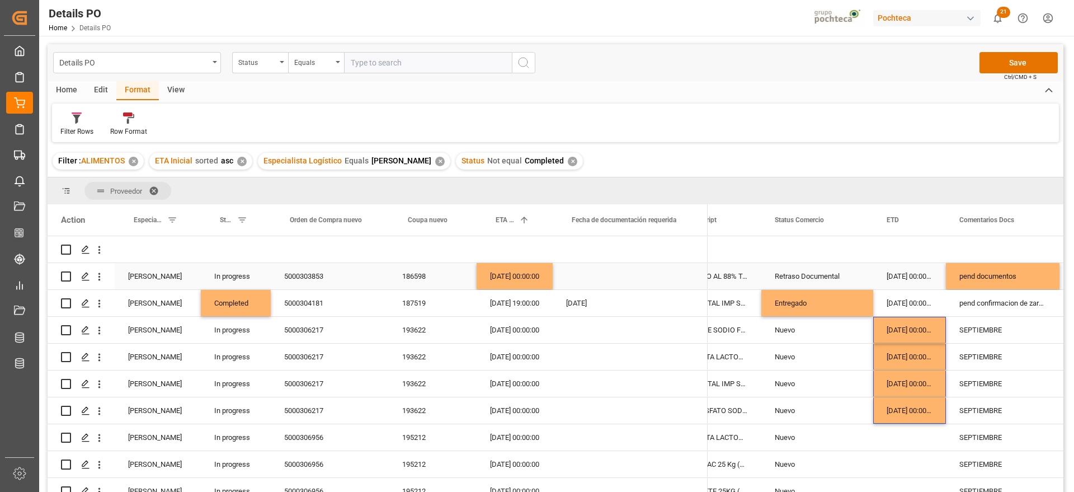
click at [537, 277] on div "[DATE] 00:00:00" at bounding box center [515, 276] width 76 height 26
click at [520, 269] on div "[DATE] 00:00:00" at bounding box center [515, 276] width 76 height 26
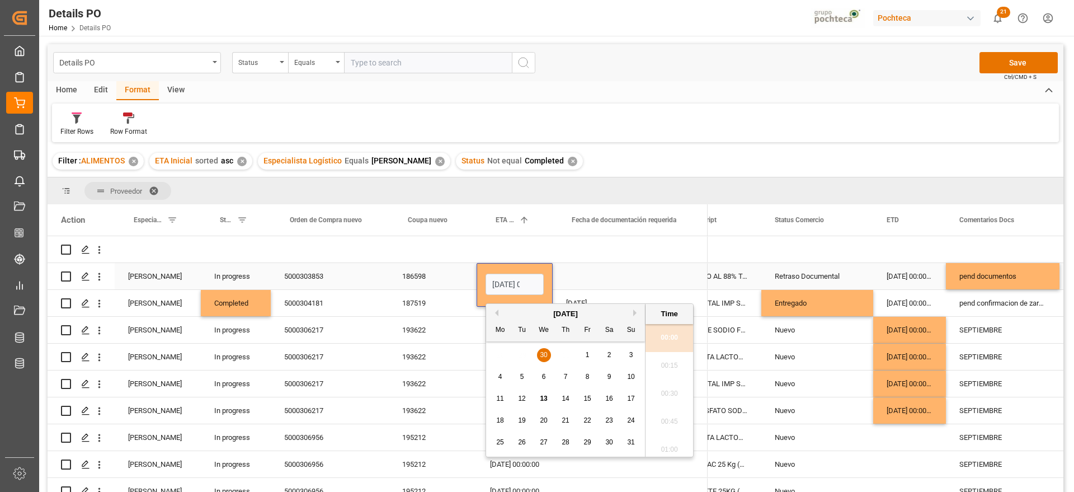
scroll to position [927, 0]
click at [610, 440] on span "30" at bounding box center [608, 442] width 7 height 8
type input "[DATE] 00:00"
click at [588, 276] on div "Press SPACE to select this row." at bounding box center [630, 276] width 155 height 26
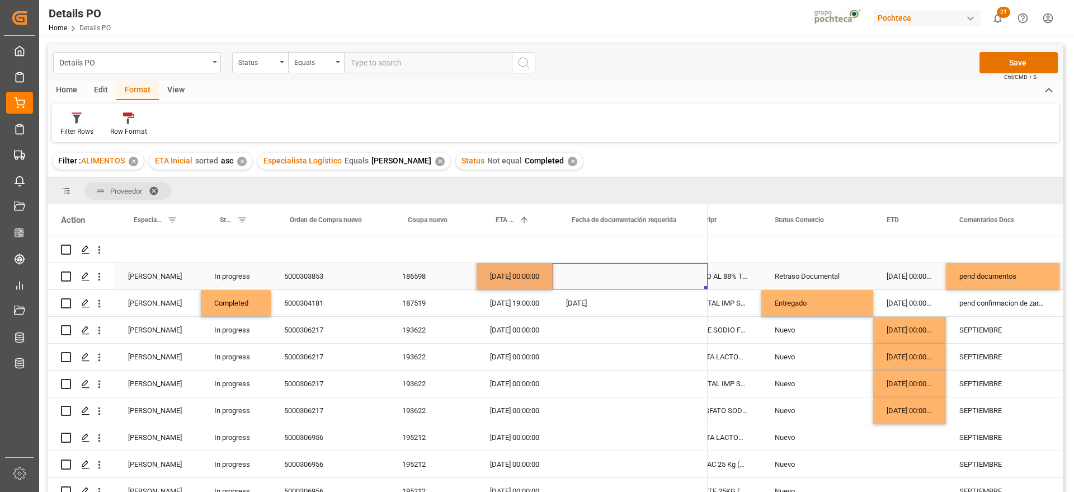
click at [516, 276] on div "[DATE] 00:00:00" at bounding box center [515, 276] width 76 height 26
click at [521, 330] on div "[DATE] 00:00:00" at bounding box center [515, 330] width 76 height 26
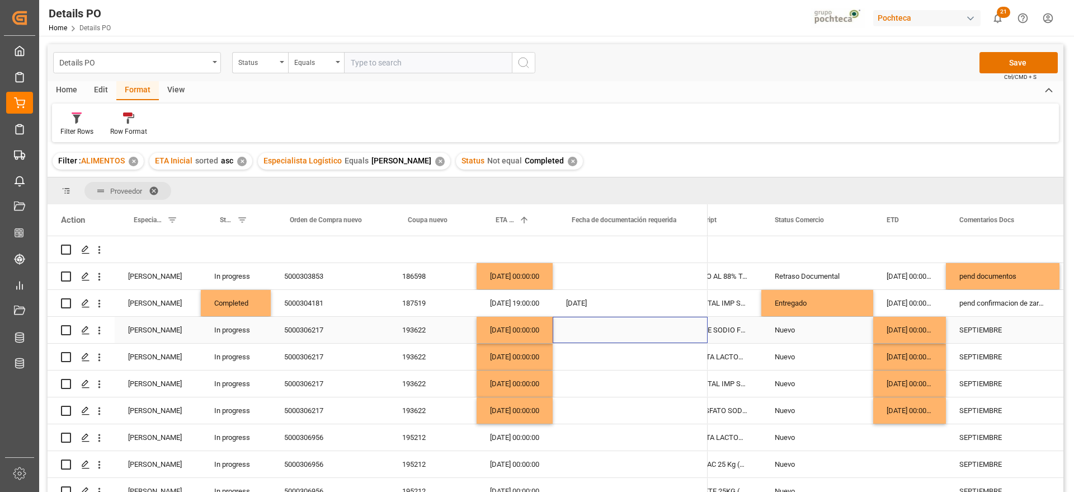
click at [620, 317] on div "Press SPACE to select this row." at bounding box center [630, 330] width 155 height 26
drag, startPoint x: 998, startPoint y: 327, endPoint x: 992, endPoint y: 322, distance: 7.9
click at [998, 327] on div "SEPTIEMBRE" at bounding box center [1003, 330] width 114 height 26
click at [988, 267] on div "pend documentos" at bounding box center [1003, 276] width 114 height 26
click at [993, 326] on div "SEPTIEMBRE" at bounding box center [1003, 330] width 114 height 26
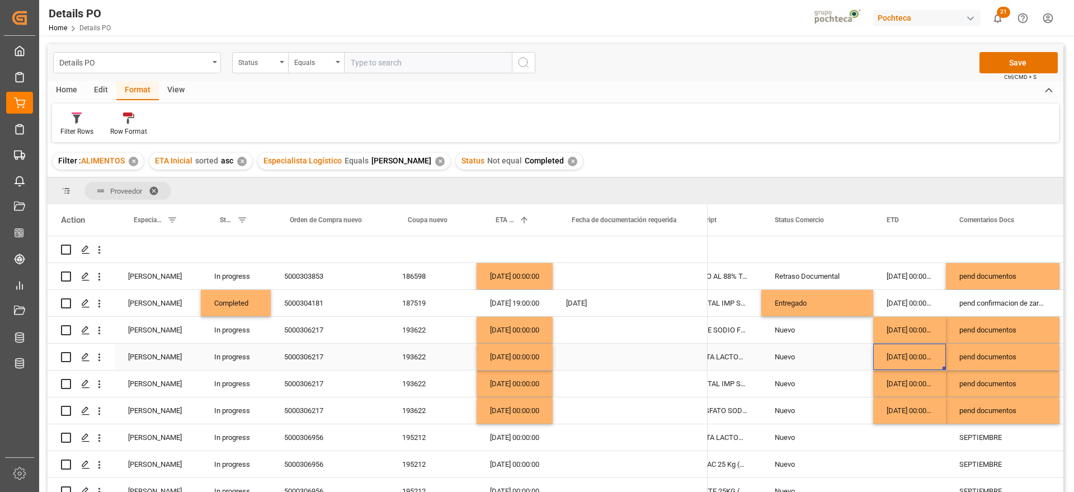
click at [896, 360] on div "[DATE] 00:00:00" at bounding box center [909, 357] width 73 height 26
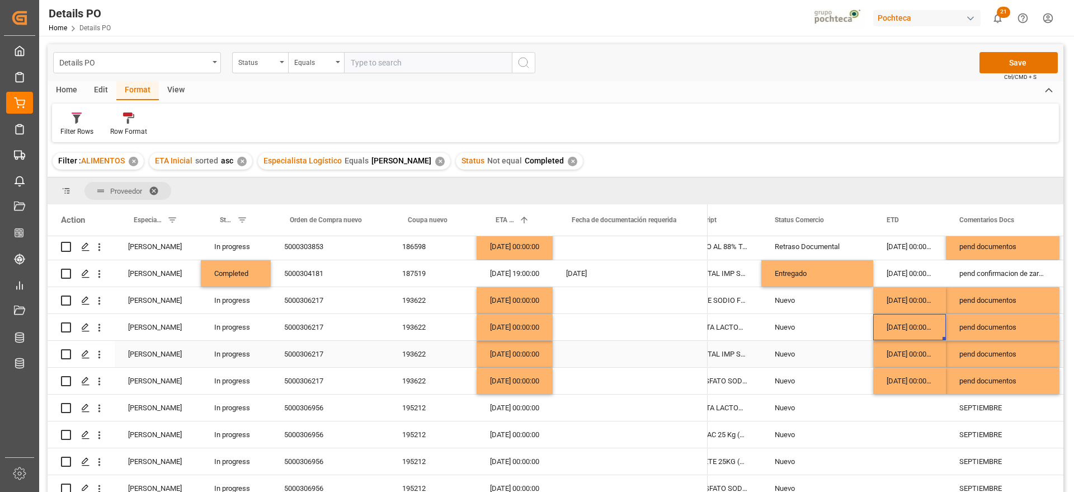
scroll to position [0, 0]
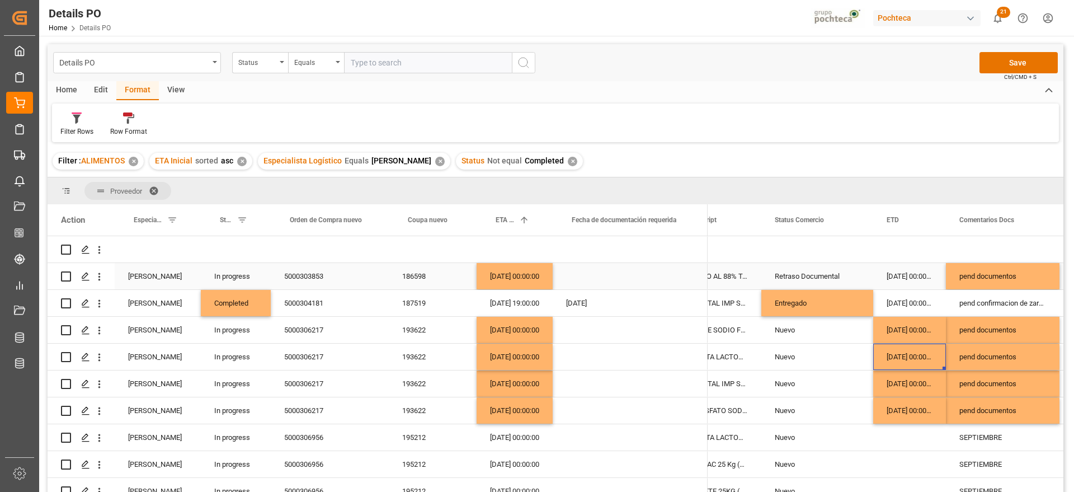
click at [817, 272] on div "Retraso Documental" at bounding box center [817, 277] width 85 height 26
click at [796, 330] on div "Nuevo" at bounding box center [817, 330] width 85 height 26
click at [796, 351] on div "Nuevo" at bounding box center [817, 357] width 85 height 26
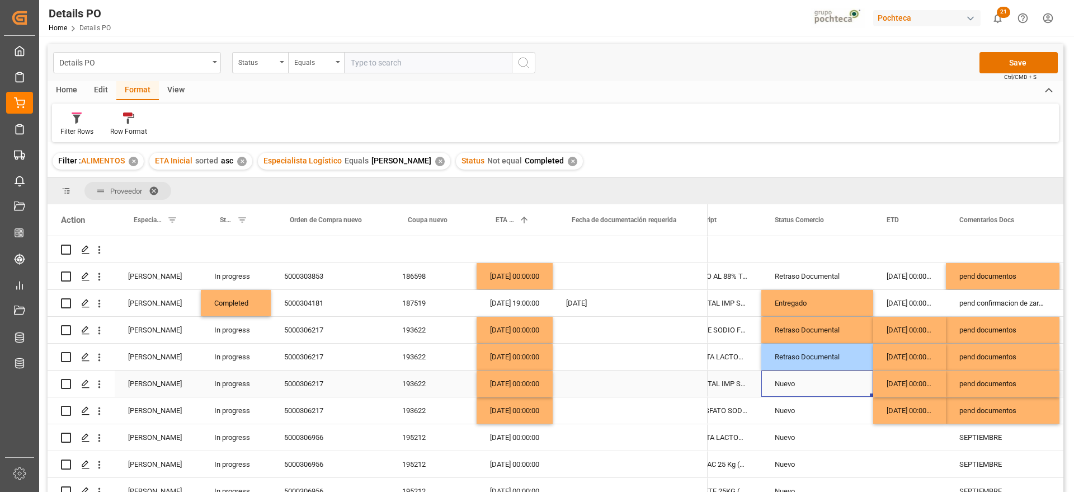
click at [802, 375] on div "Nuevo" at bounding box center [817, 384] width 85 height 26
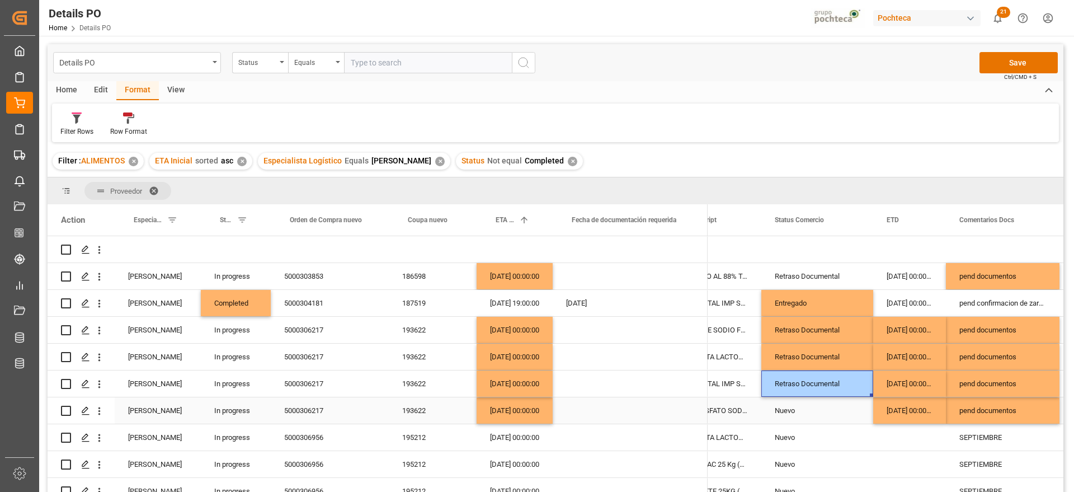
click at [809, 403] on div "Nuevo" at bounding box center [817, 411] width 85 height 26
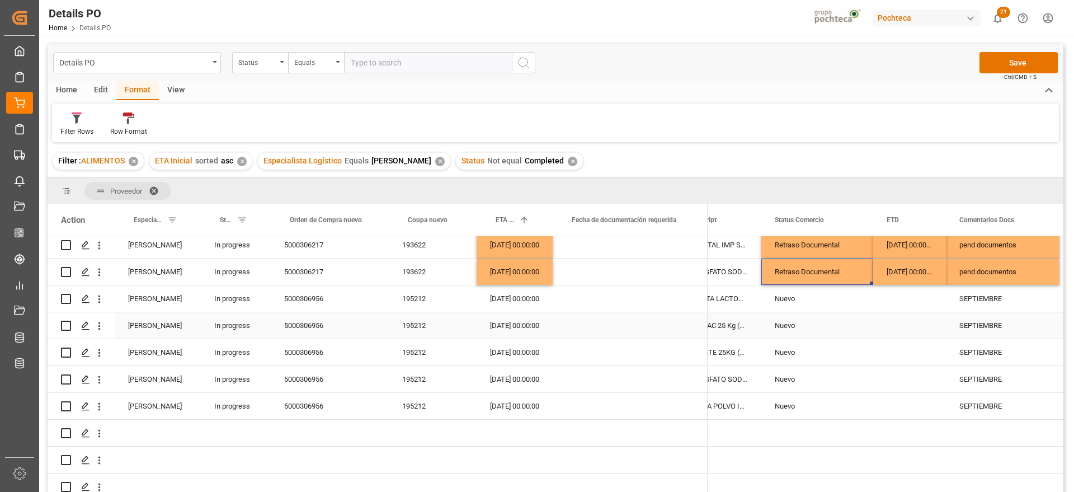
scroll to position [140, 0]
click at [807, 305] on div "Nuevo" at bounding box center [817, 298] width 85 height 26
click at [413, 300] on div "195212" at bounding box center [433, 297] width 88 height 26
click at [975, 298] on div "SEPTIEMBRE" at bounding box center [1003, 297] width 114 height 26
click at [899, 298] on div "Press SPACE to select this row." at bounding box center [909, 297] width 73 height 26
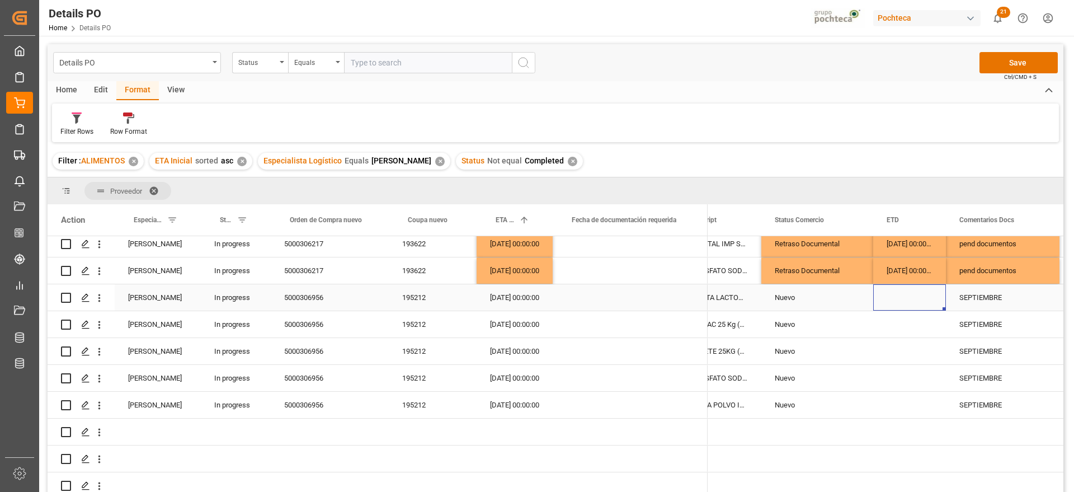
click at [980, 293] on div "SEPTIEMBRE" at bounding box center [1003, 297] width 114 height 26
drag, startPoint x: 963, startPoint y: 304, endPoint x: 1024, endPoint y: 298, distance: 61.9
click at [1024, 298] on input "SEPTIEMBRE" at bounding box center [1003, 303] width 96 height 21
type input "En firma de contrato"
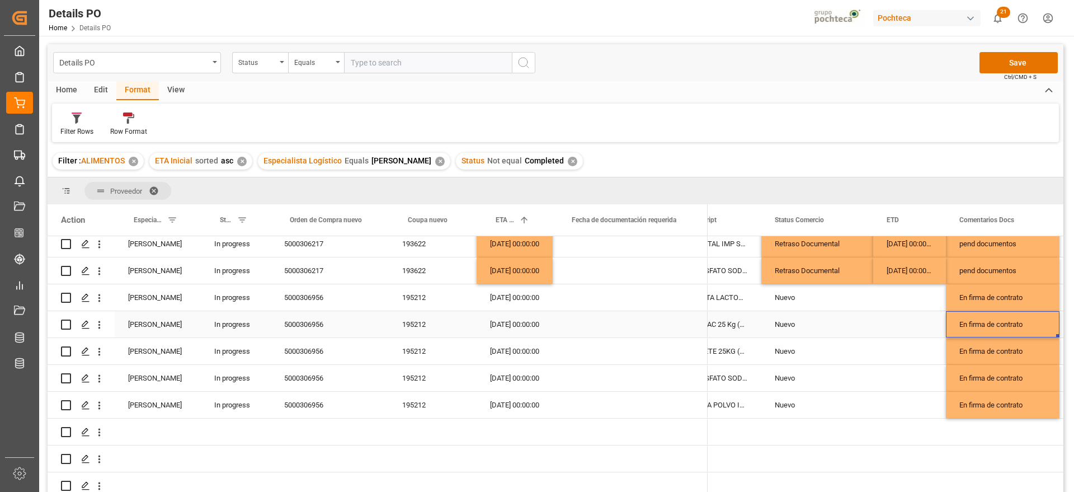
click at [967, 320] on div "En firma de contrato" at bounding box center [1003, 324] width 114 height 26
click at [906, 324] on div "Press SPACE to select this row." at bounding box center [909, 324] width 73 height 26
click at [1014, 62] on button "Save" at bounding box center [1019, 62] width 78 height 21
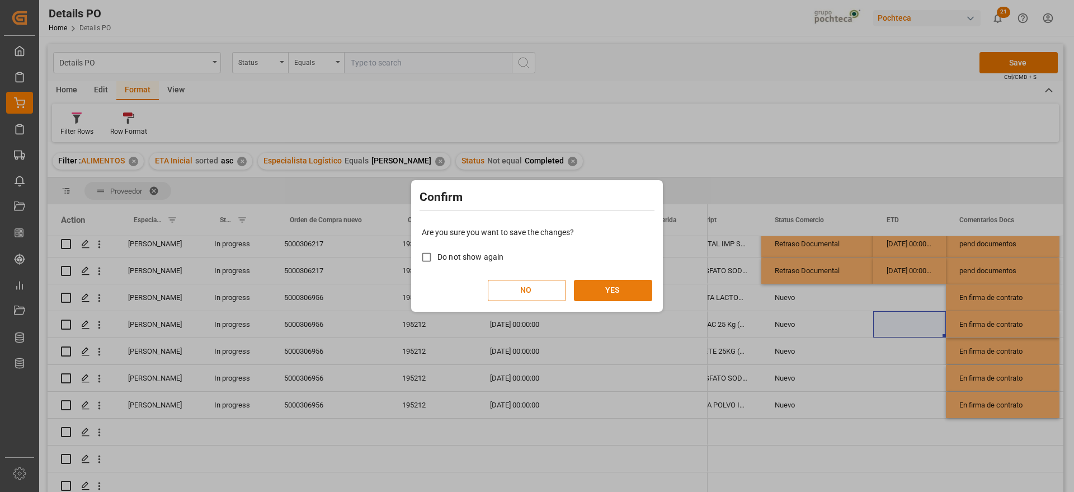
click at [637, 290] on button "YES" at bounding box center [613, 290] width 78 height 21
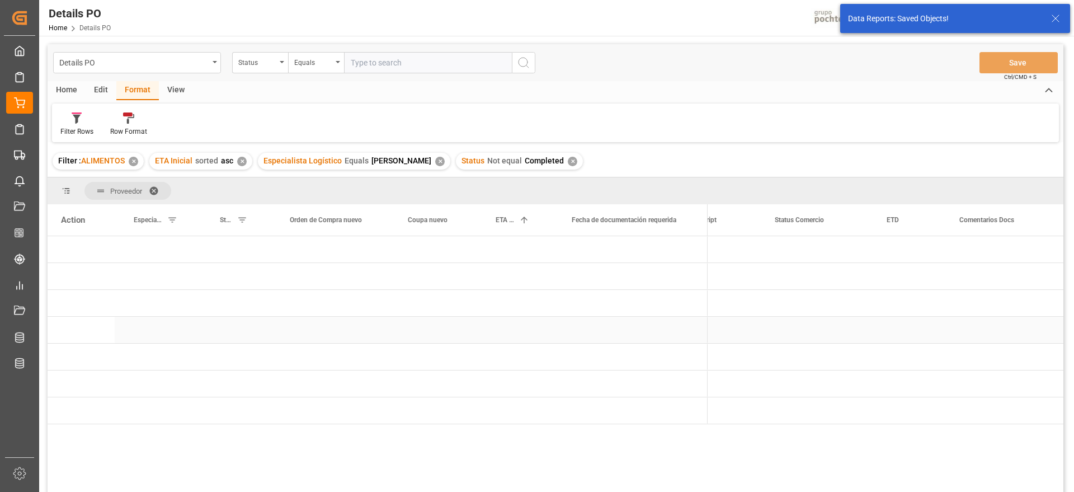
scroll to position [0, 0]
click at [669, 278] on div "Press SPACE to select this row." at bounding box center [630, 276] width 155 height 26
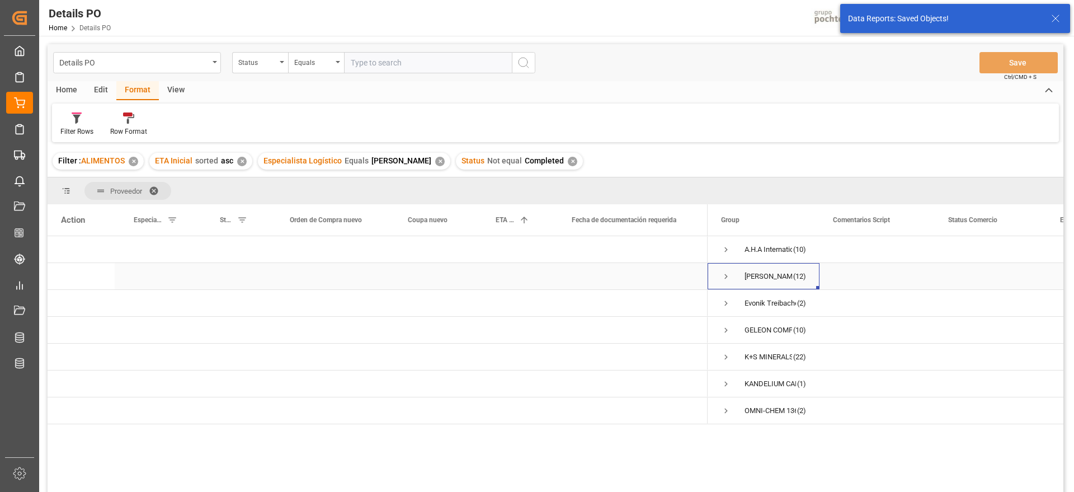
click at [725, 275] on span "Press SPACE to select this row." at bounding box center [726, 276] width 10 height 10
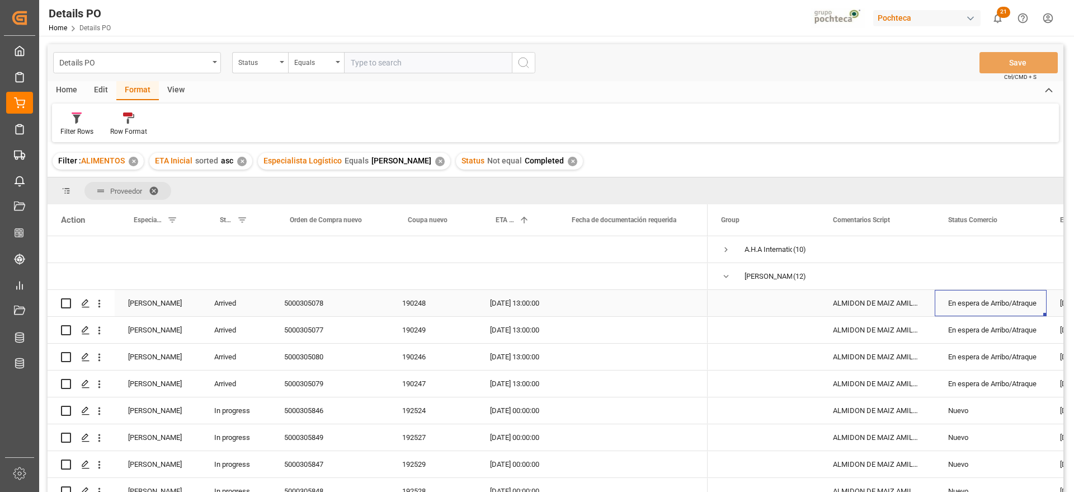
click at [987, 303] on div "En espera de Arribo/Atraque" at bounding box center [990, 303] width 85 height 26
click at [1026, 306] on icon "open menu" at bounding box center [1025, 309] width 13 height 13
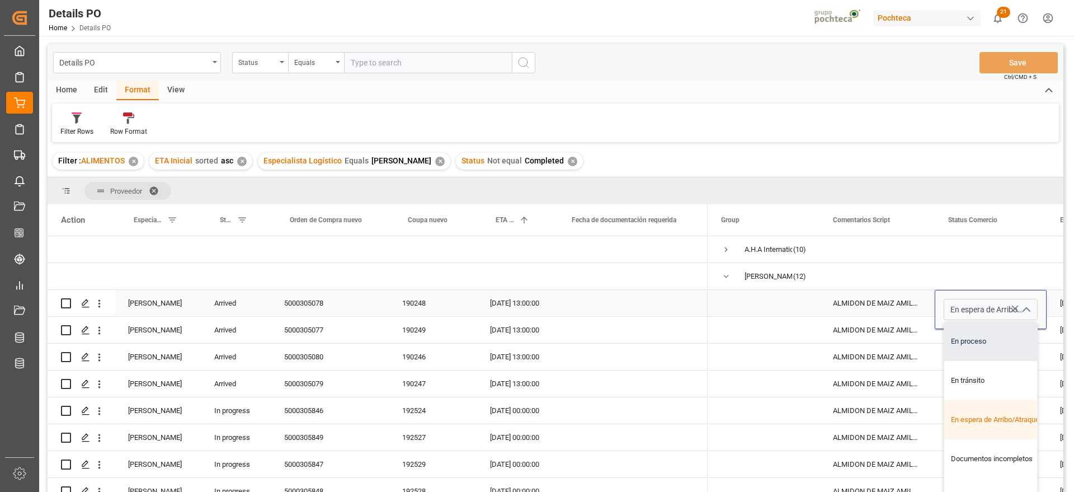
click at [997, 338] on div "En proceso" at bounding box center [997, 341] width 106 height 39
type input "En proceso"
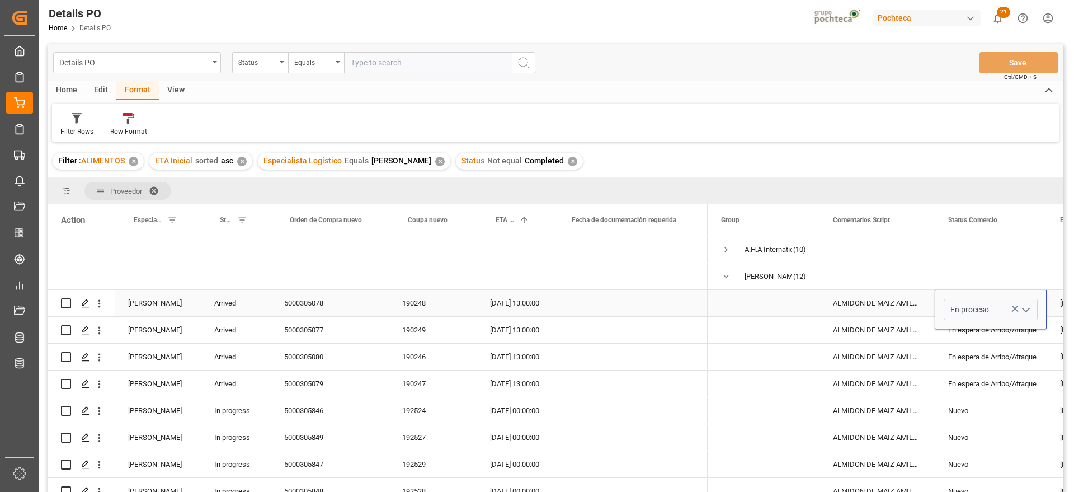
click at [915, 306] on div "ALMIDON DE MAIZ AMILOGILL 2100 SAC 25 KG" at bounding box center [877, 303] width 115 height 26
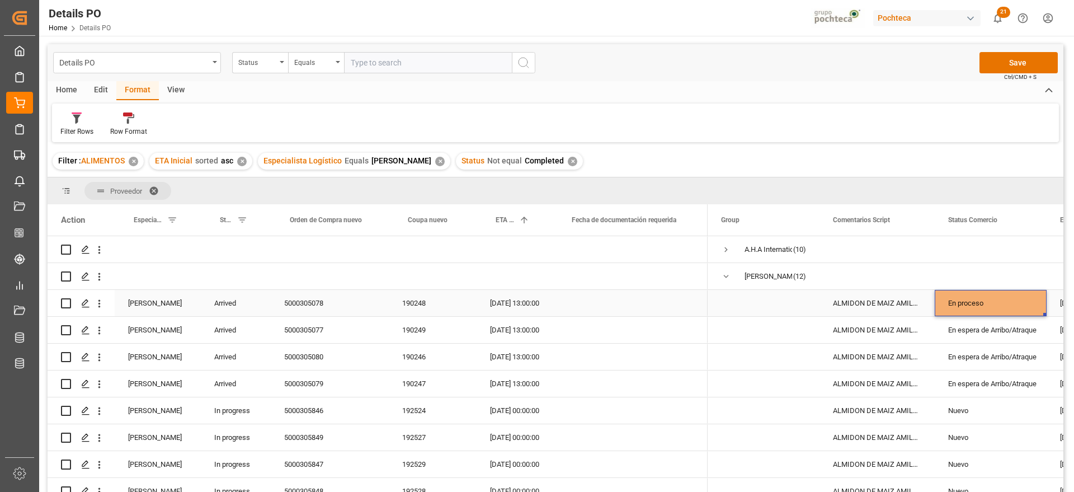
click at [980, 299] on div "En proceso" at bounding box center [990, 303] width 85 height 26
click at [891, 313] on div "ALMIDON DE MAIZ AMILOGILL 2100 SAC 25 KG" at bounding box center [877, 303] width 115 height 26
click at [970, 294] on div "En proceso" at bounding box center [990, 303] width 85 height 26
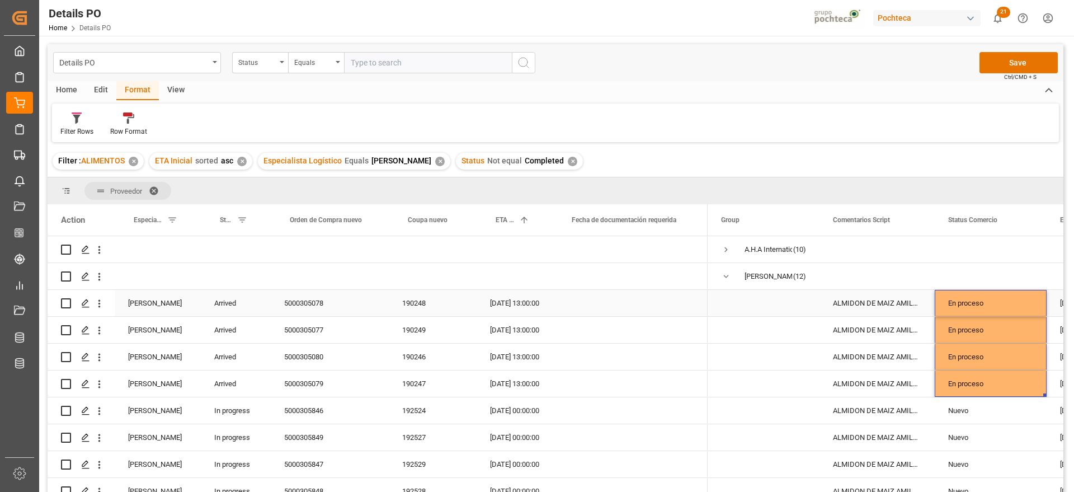
click at [858, 305] on div "ALMIDON DE MAIZ AMILOGILL 2100 SAC 25 KG" at bounding box center [877, 303] width 115 height 26
click at [404, 386] on div "190247" at bounding box center [433, 383] width 88 height 26
click at [1012, 382] on div "En proceso" at bounding box center [990, 384] width 85 height 26
click at [1025, 389] on icon "open menu" at bounding box center [1025, 390] width 13 height 13
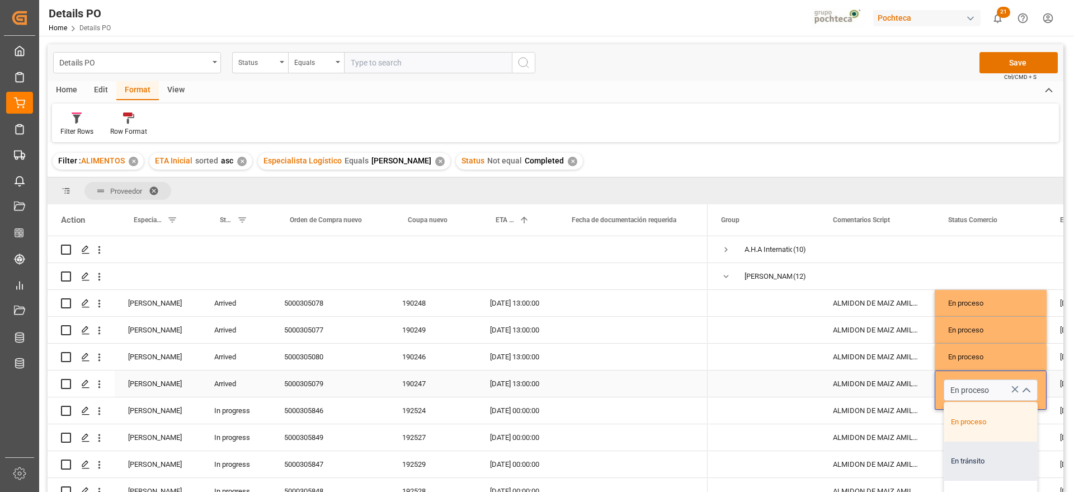
click at [1007, 455] on div "En tránsito" at bounding box center [997, 460] width 106 height 39
type input "En tránsito"
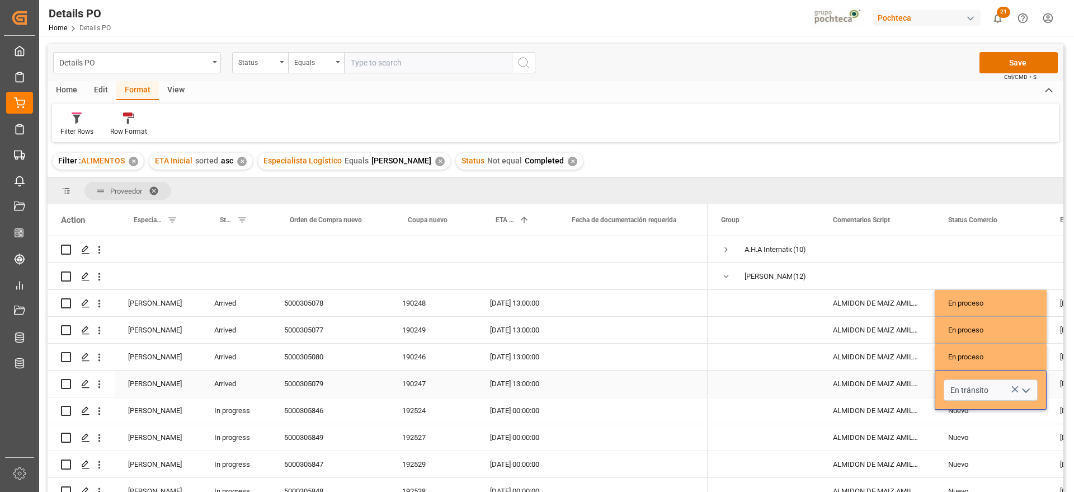
click at [854, 382] on div "ALMIDON DE MAIZ AMILOGILL 2100 SAC 25 KG" at bounding box center [877, 383] width 115 height 26
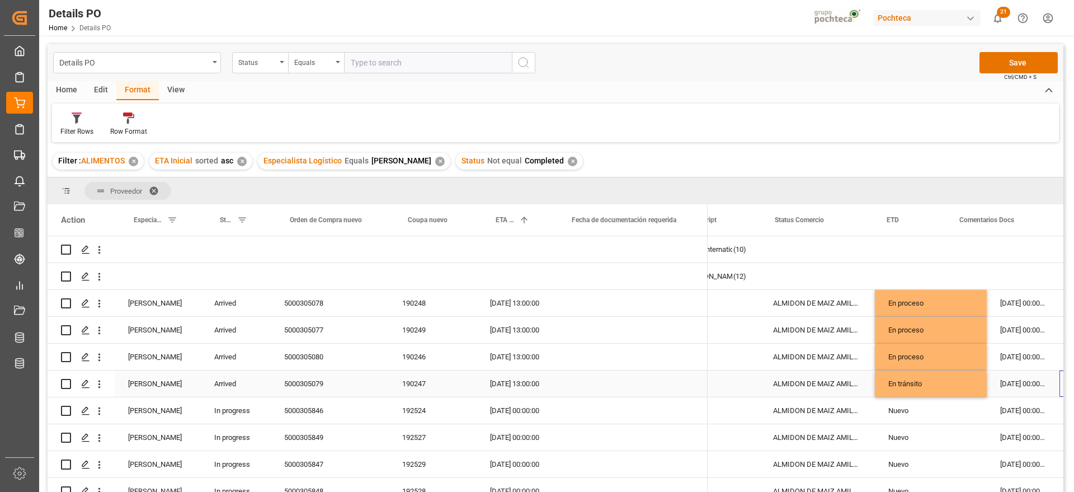
scroll to position [0, 173]
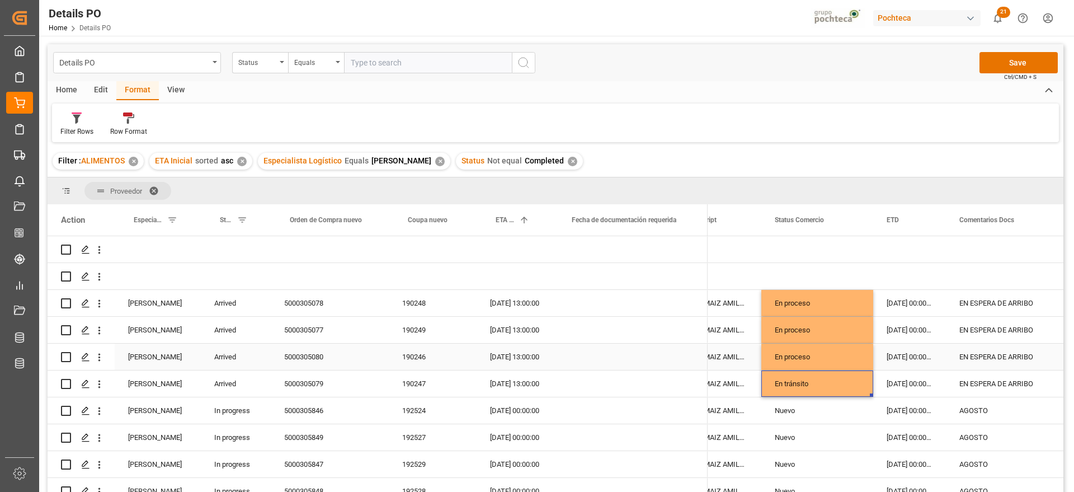
click at [816, 356] on div "En proceso" at bounding box center [817, 357] width 85 height 26
click at [830, 377] on div "En tránsito" at bounding box center [817, 384] width 85 height 26
click at [810, 347] on div "En proceso" at bounding box center [817, 357] width 85 height 26
click at [946, 354] on div "[DATE] 00:00:00" at bounding box center [909, 357] width 73 height 26
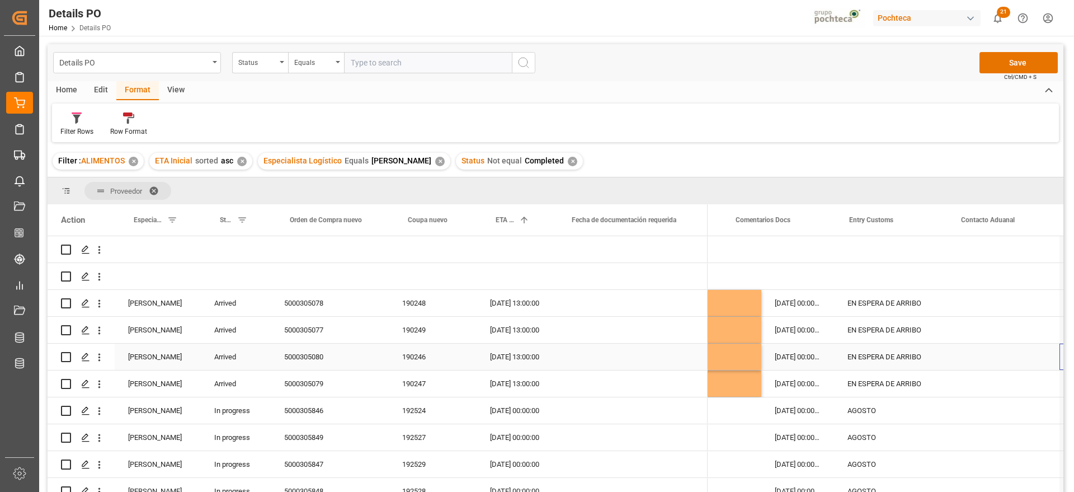
scroll to position [0, 397]
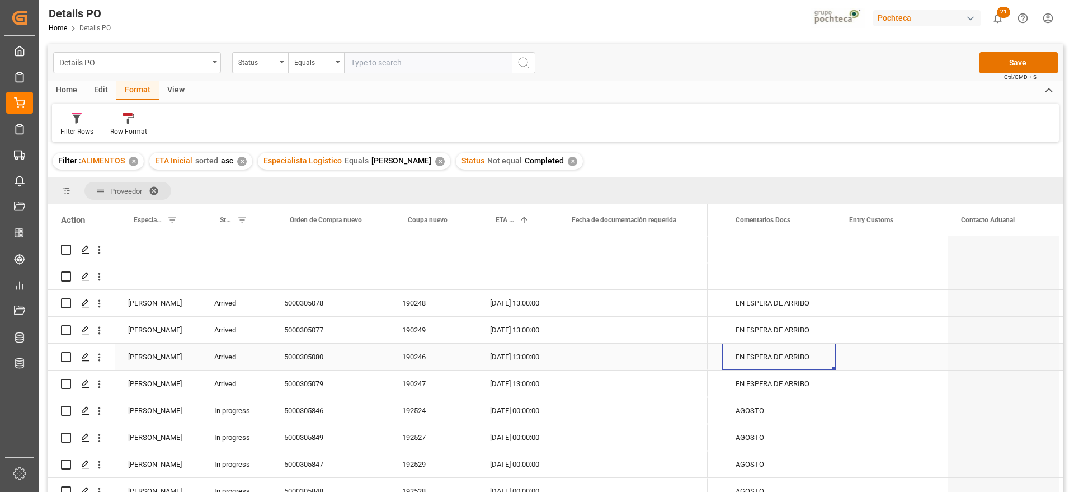
click at [813, 358] on div "EN ESPERA DE ARRIBO" at bounding box center [779, 357] width 114 height 26
drag, startPoint x: 821, startPoint y: 357, endPoint x: 729, endPoint y: 360, distance: 91.8
click at [729, 360] on div "EN ESPERA DE ARRIBO" at bounding box center [779, 363] width 114 height 39
type input "s"
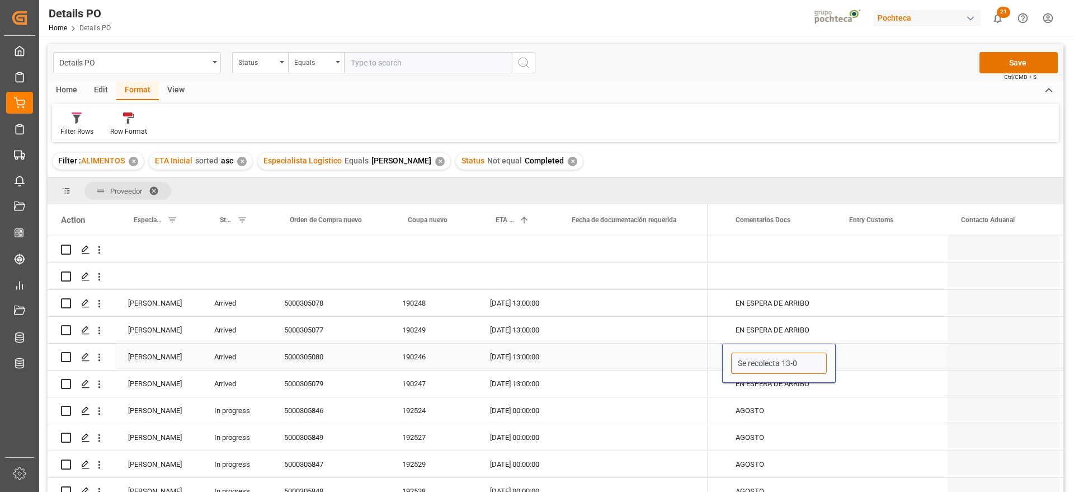
type input "Se recolecta 13-08"
click at [767, 385] on div "EN ESPERA DE ARRIBO" at bounding box center [779, 383] width 114 height 26
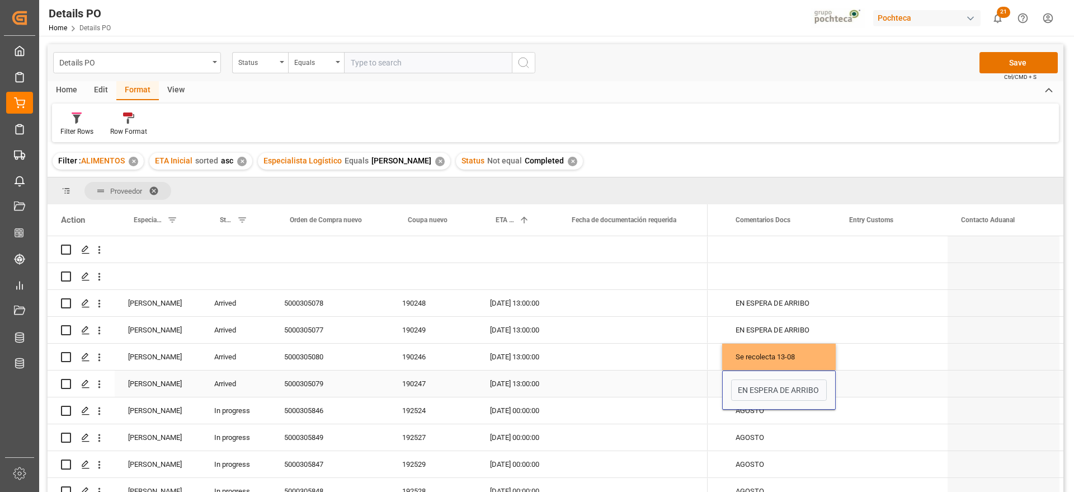
click at [767, 385] on input "EN ESPERA DE ARRIBO" at bounding box center [779, 389] width 96 height 21
type input "s"
type input "Entrega 13/08"
click at [632, 382] on div "Press SPACE to select this row." at bounding box center [630, 383] width 155 height 26
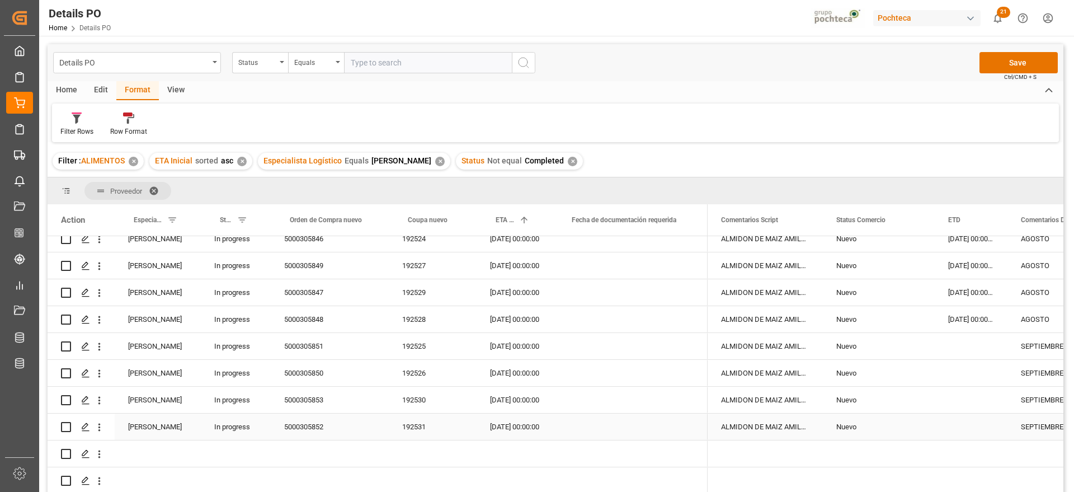
scroll to position [140, 0]
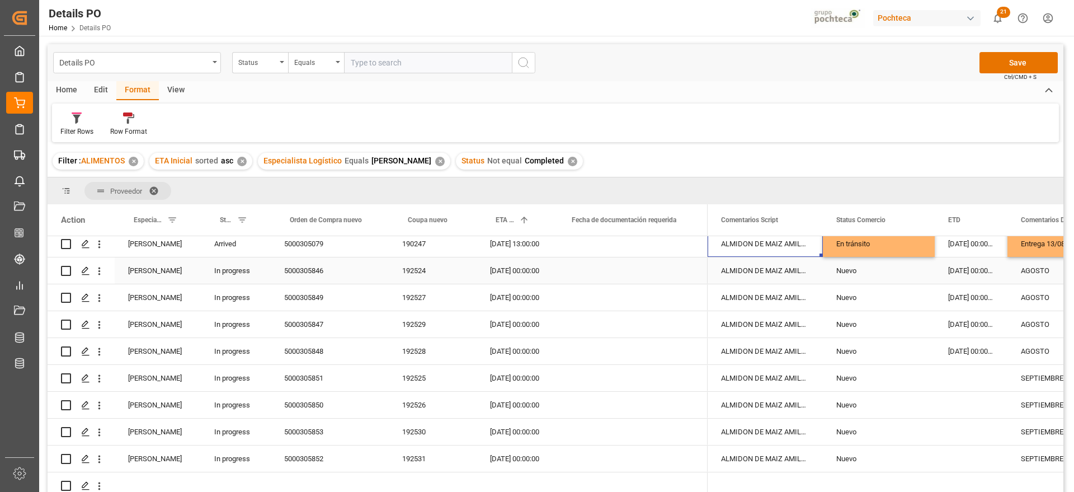
click at [851, 272] on div "Nuevo" at bounding box center [878, 271] width 85 height 26
click at [305, 270] on div "5000305846" at bounding box center [330, 270] width 118 height 26
click at [413, 272] on div "192524" at bounding box center [433, 270] width 88 height 26
click at [875, 320] on div "Nuevo" at bounding box center [878, 325] width 85 height 26
click at [874, 264] on div "Nuevo" at bounding box center [878, 271] width 85 height 26
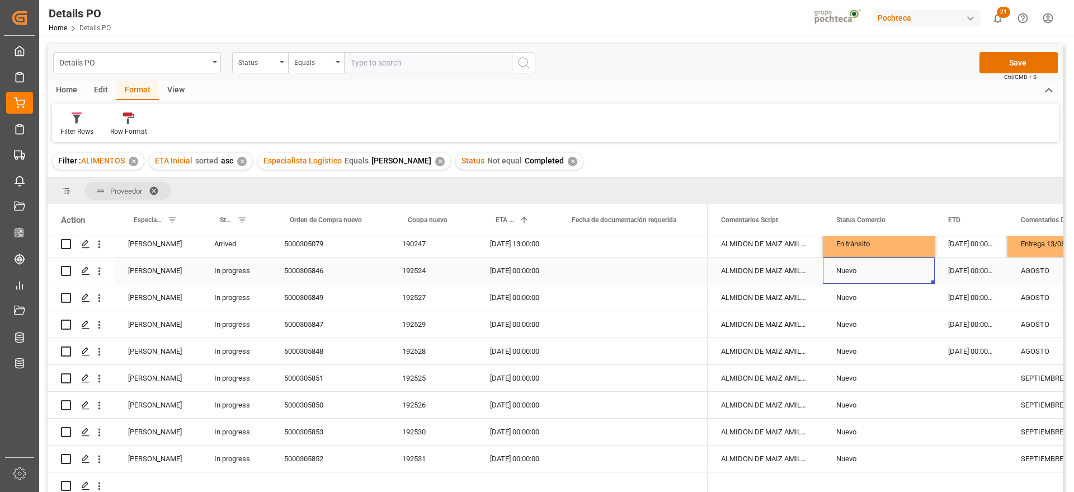
click at [307, 271] on div "5000305846" at bounding box center [330, 270] width 118 height 26
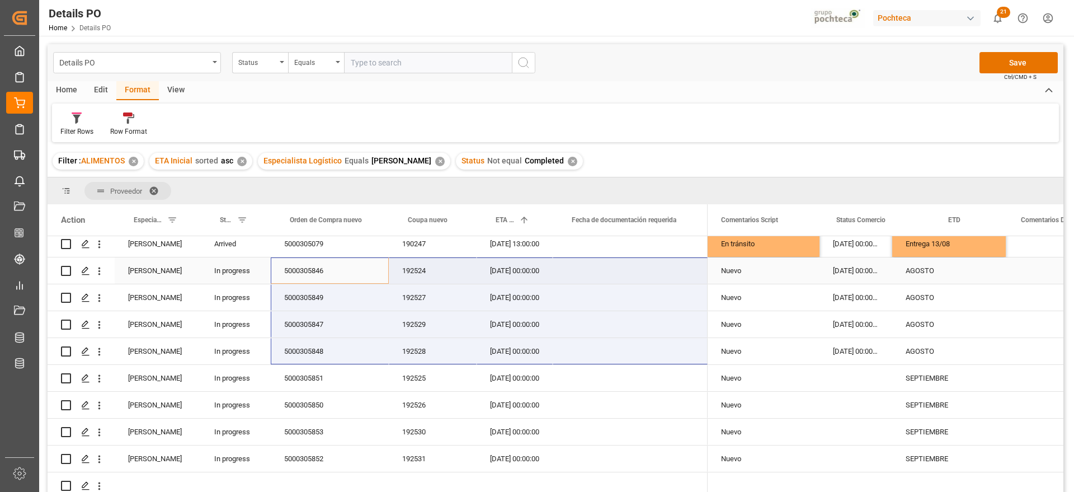
scroll to position [0, 0]
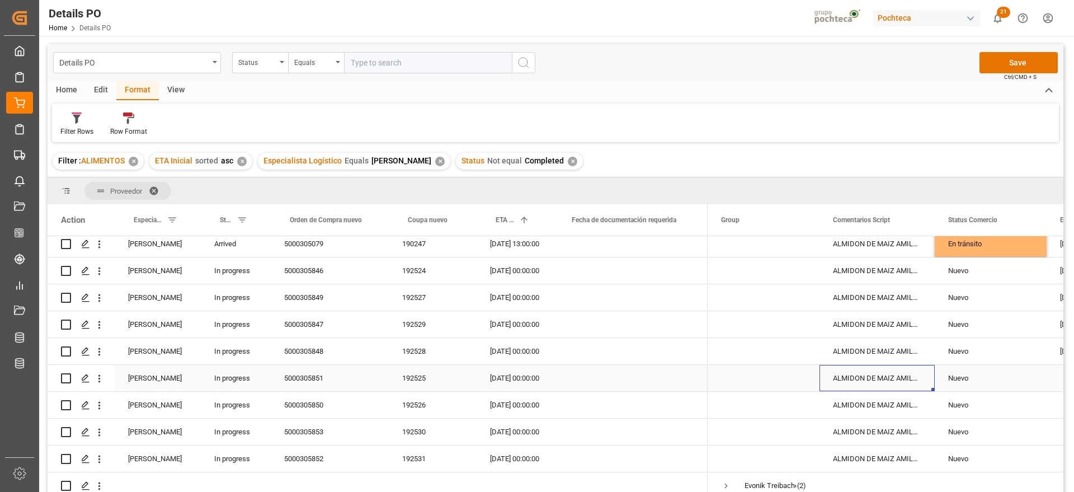
click at [933, 365] on div "ALMIDON DE MAIZ AMILOGILL 2100 SAC 25 KG" at bounding box center [877, 378] width 115 height 26
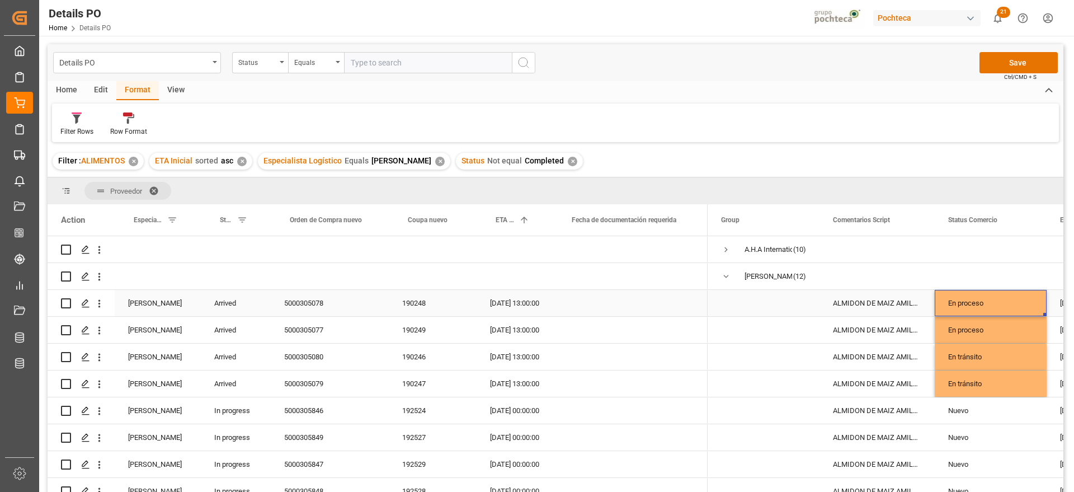
click at [977, 294] on div "En proceso" at bounding box center [990, 303] width 85 height 26
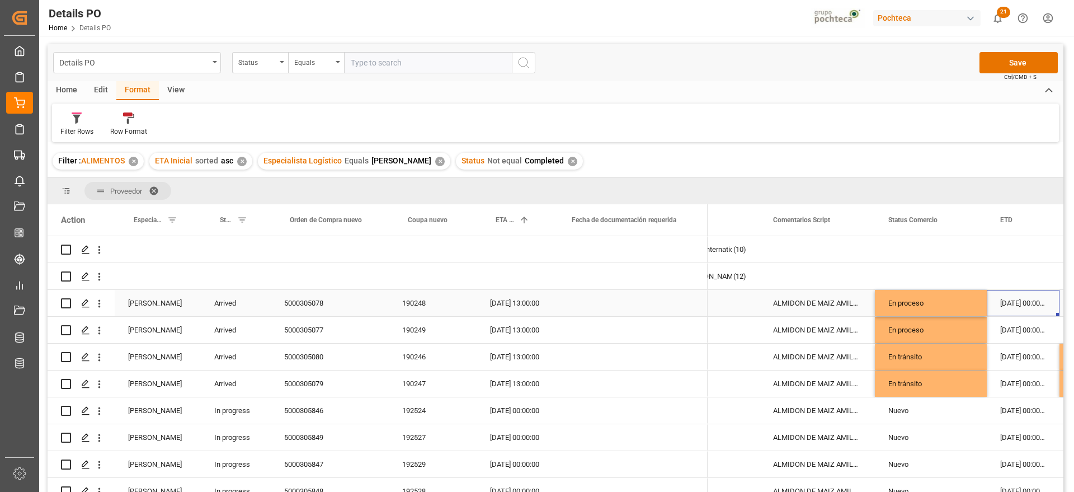
scroll to position [0, 173]
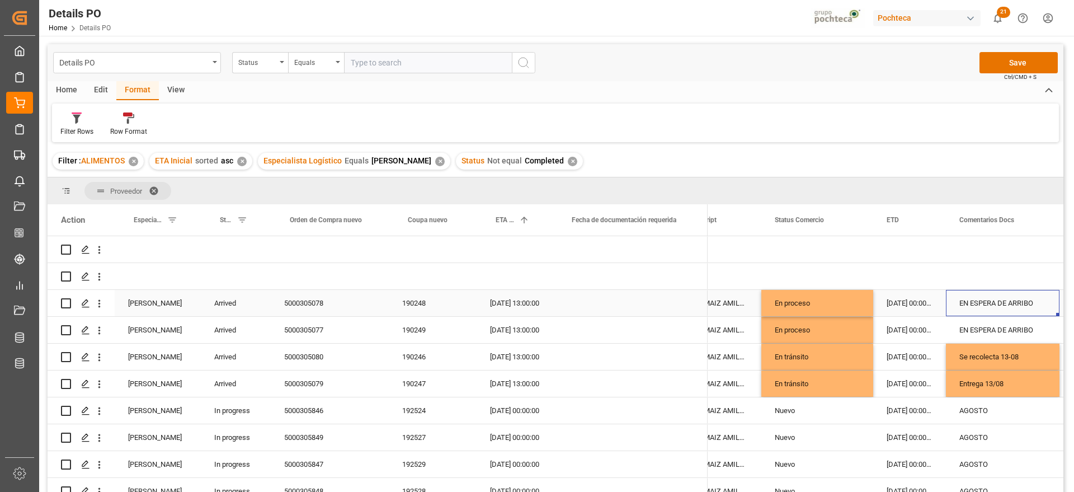
click at [977, 294] on div "EN ESPERA DE ARRIBO" at bounding box center [1003, 303] width 114 height 26
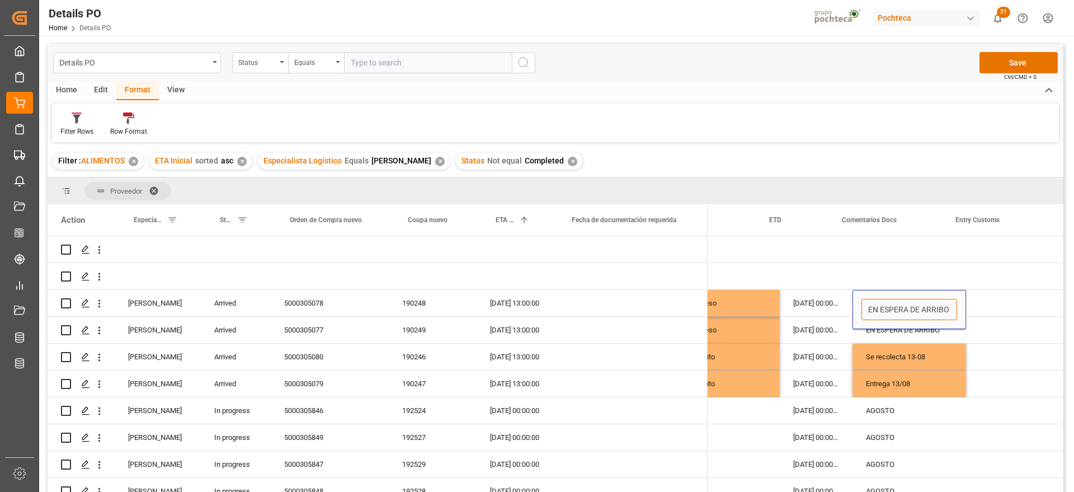
scroll to position [0, 385]
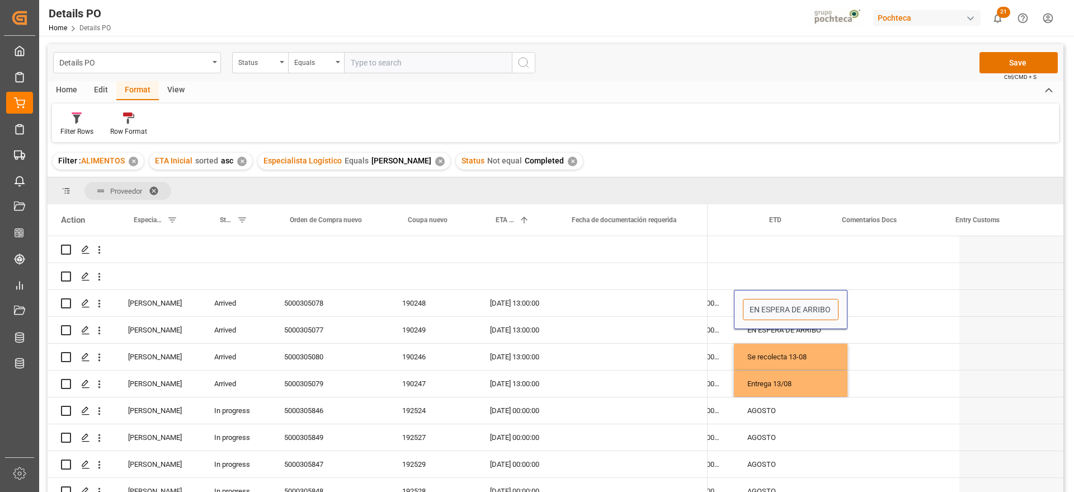
drag, startPoint x: 961, startPoint y: 305, endPoint x: 1068, endPoint y: 307, distance: 106.9
click at [1068, 307] on main "Details PO Status Equals Save Ctrl/CMD + S Home Edit Format View Filter Rows Ro…" at bounding box center [555, 282] width 1033 height 477
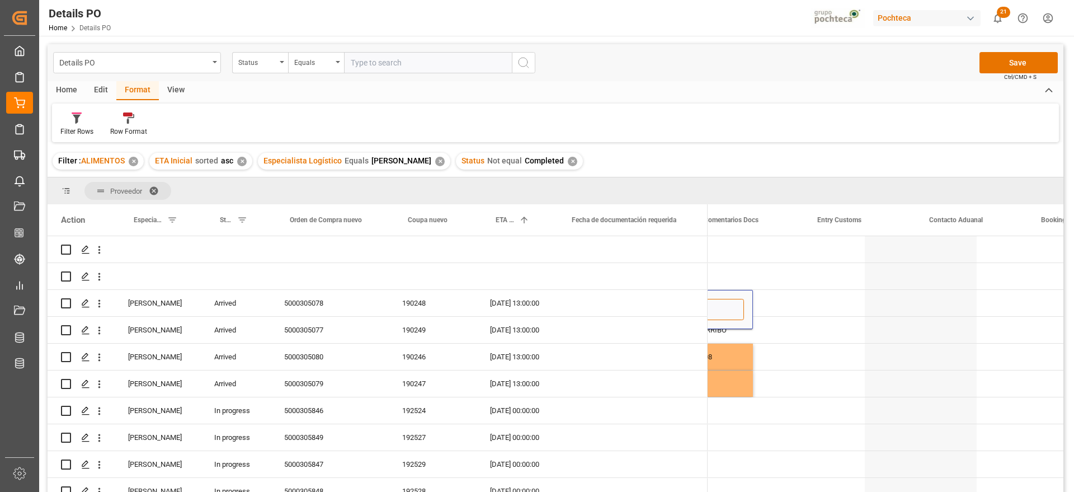
scroll to position [0, 429]
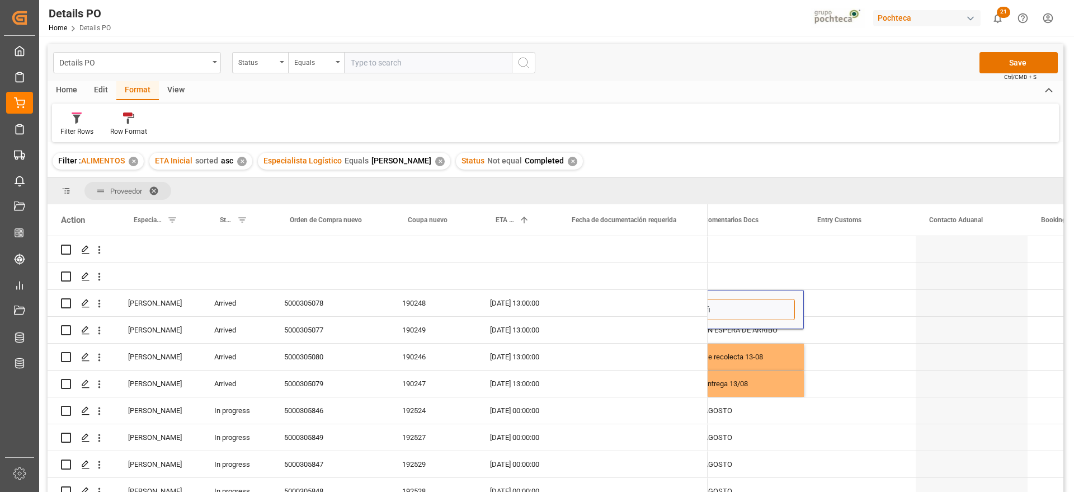
type input "f"
type input "Fumigado"
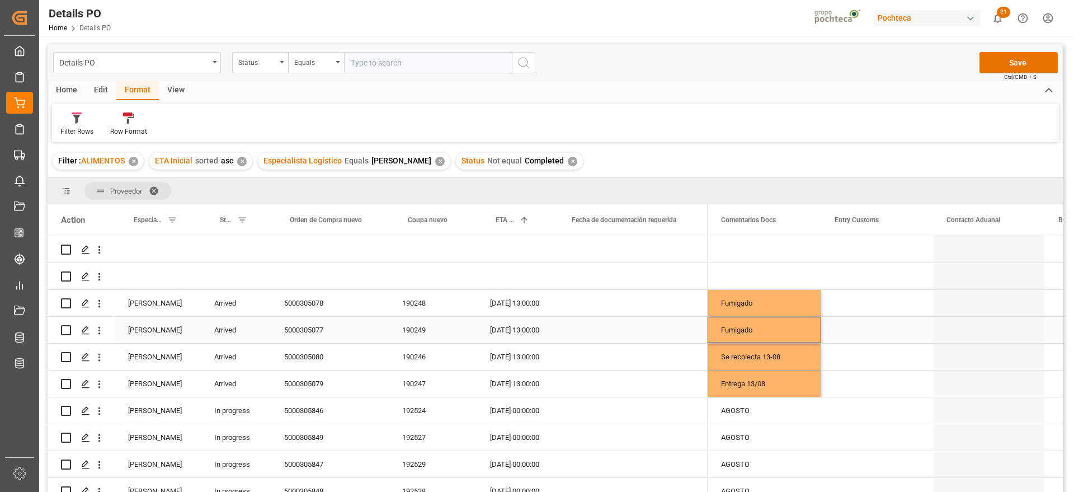
click at [655, 324] on div "Press SPACE to select this row." at bounding box center [630, 330] width 155 height 26
click at [1013, 57] on button "Save" at bounding box center [1019, 62] width 78 height 21
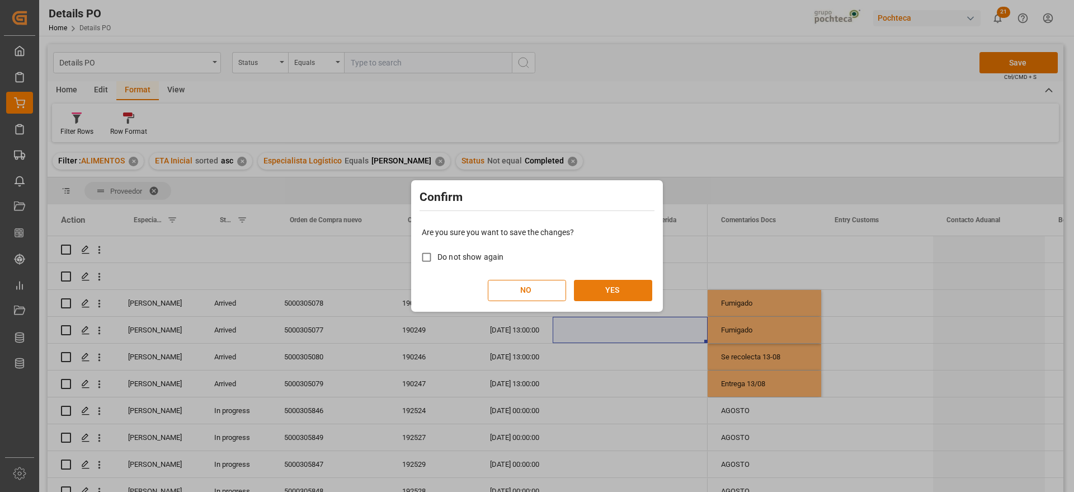
click at [597, 293] on button "YES" at bounding box center [613, 290] width 78 height 21
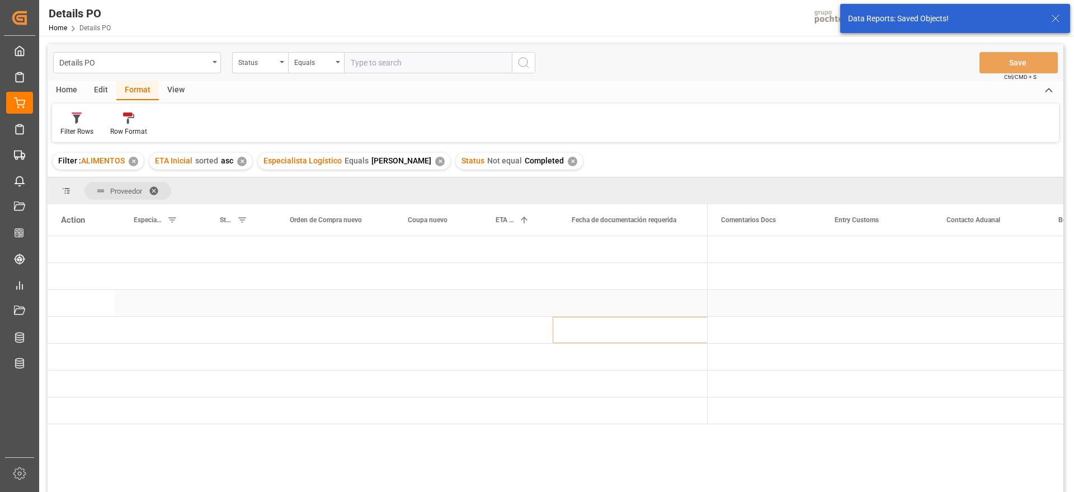
click at [642, 288] on div "Press SPACE to select this row." at bounding box center [630, 276] width 155 height 26
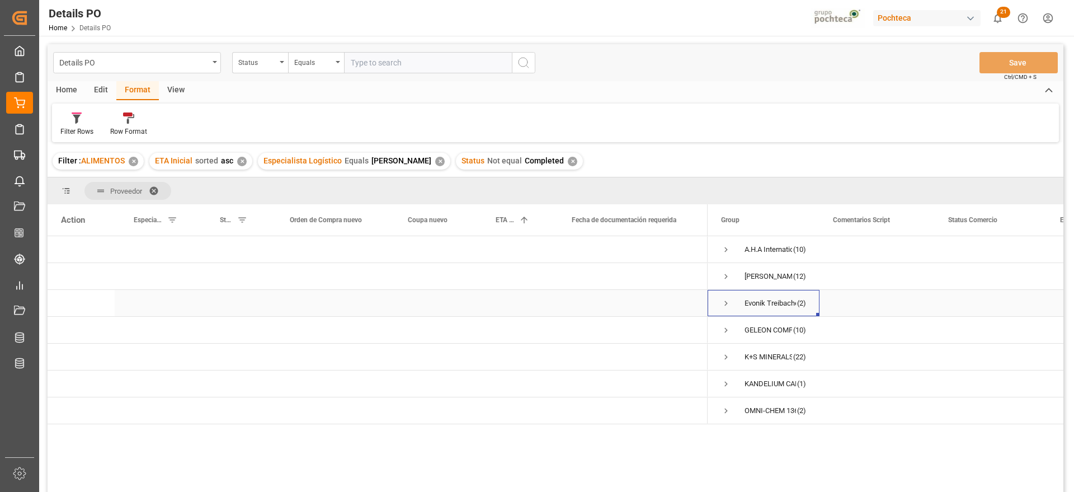
click at [725, 303] on span "Press SPACE to select this row." at bounding box center [726, 303] width 10 height 10
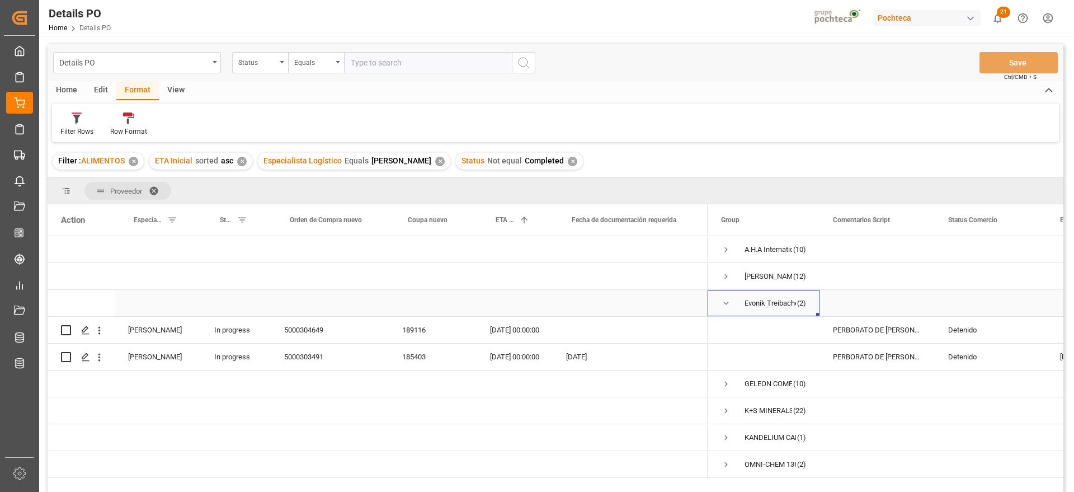
click at [727, 303] on span "Press SPACE to select this row." at bounding box center [726, 303] width 10 height 10
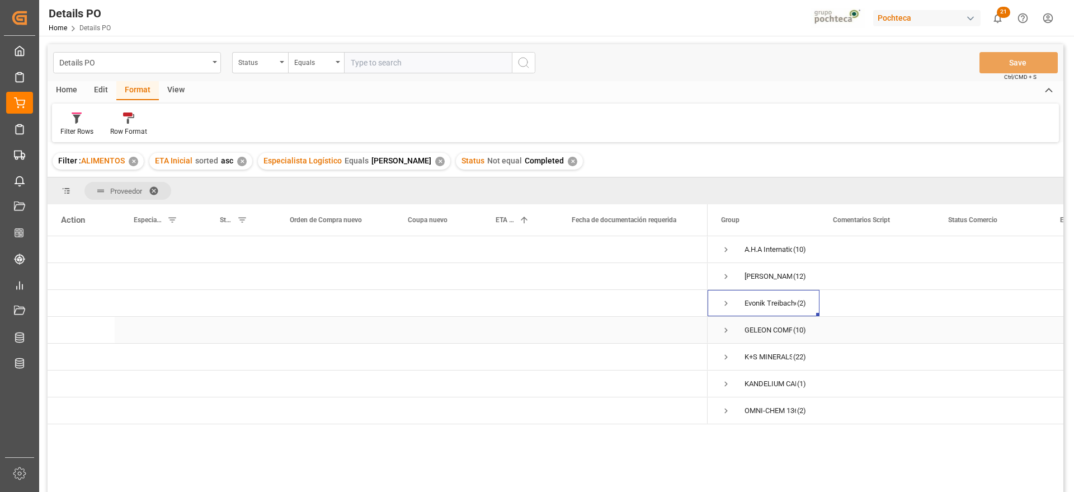
click at [725, 331] on span "Press SPACE to select this row." at bounding box center [726, 330] width 10 height 10
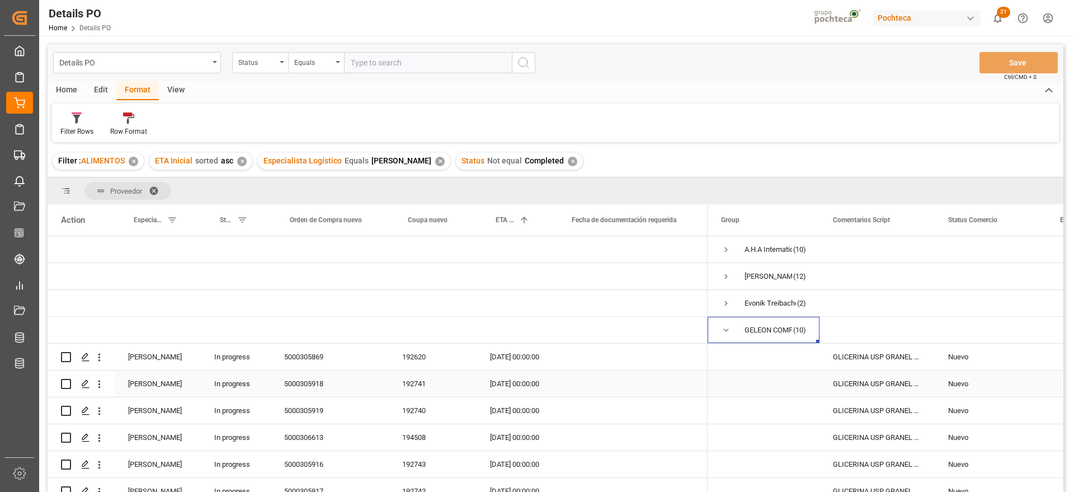
scroll to position [70, 0]
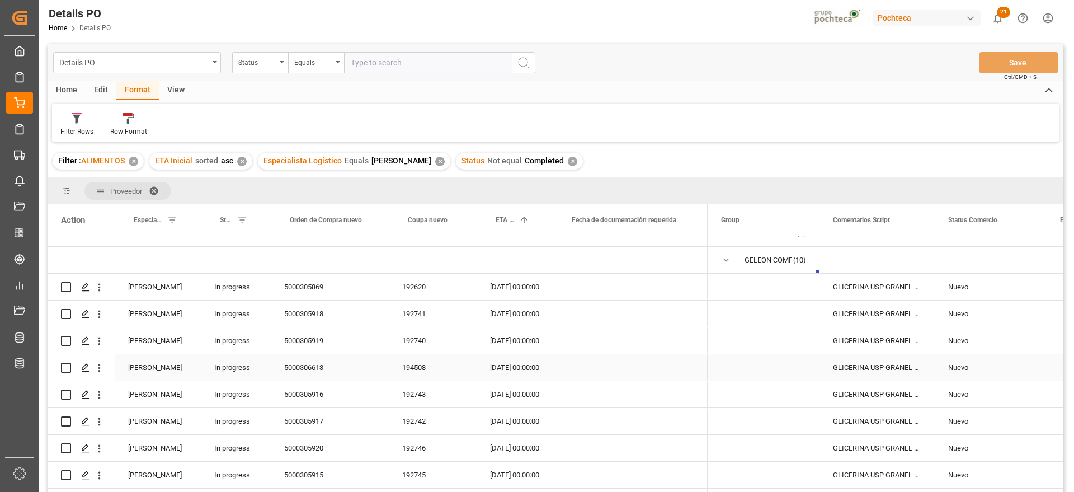
click at [860, 374] on div "GLICERINA USP GRANEL ARG (69511)" at bounding box center [877, 367] width 115 height 26
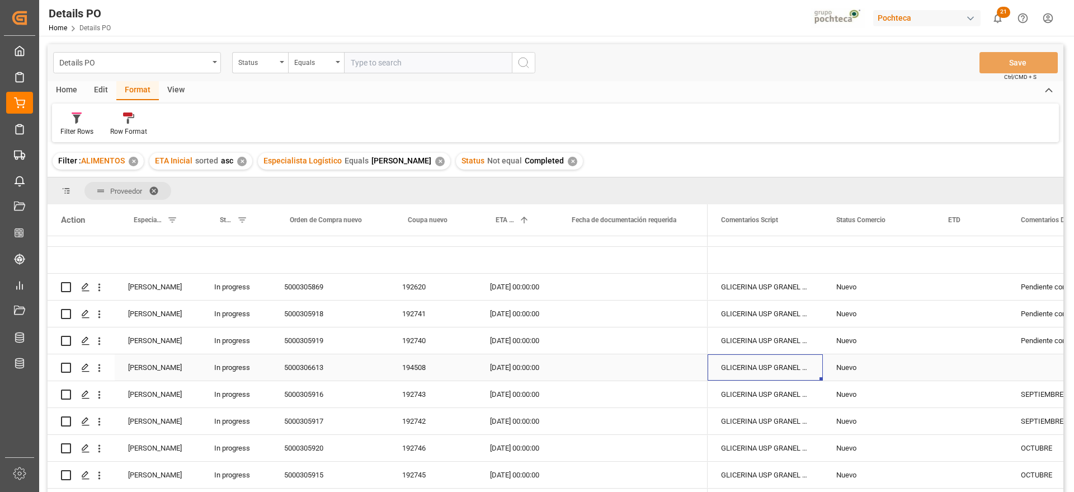
scroll to position [0, 0]
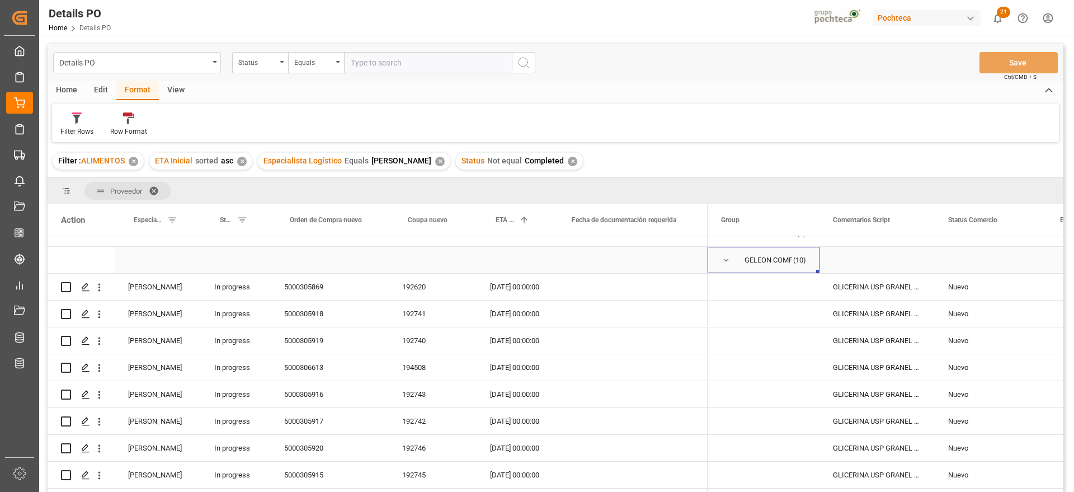
click at [724, 260] on span "Press SPACE to select this row." at bounding box center [726, 260] width 10 height 10
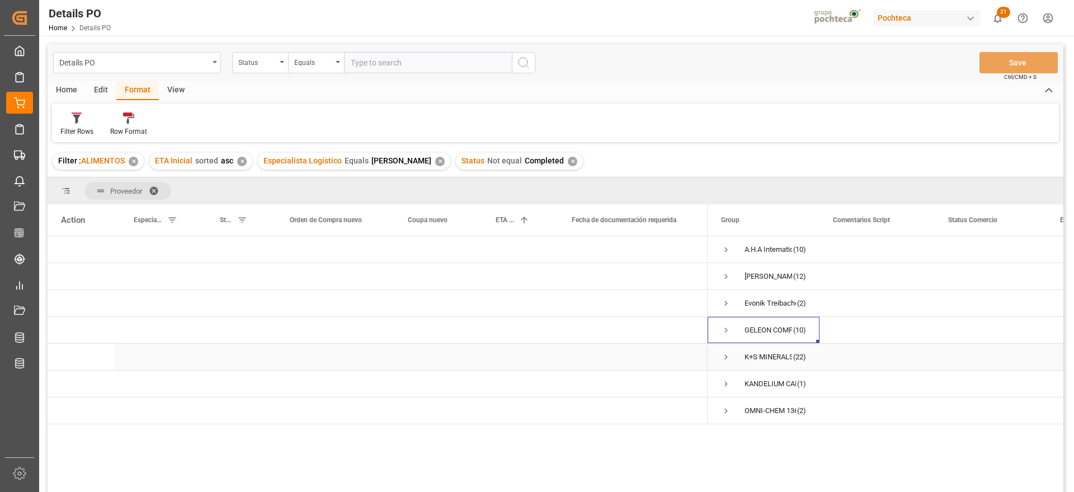
click at [727, 355] on span "Press SPACE to select this row." at bounding box center [726, 357] width 10 height 10
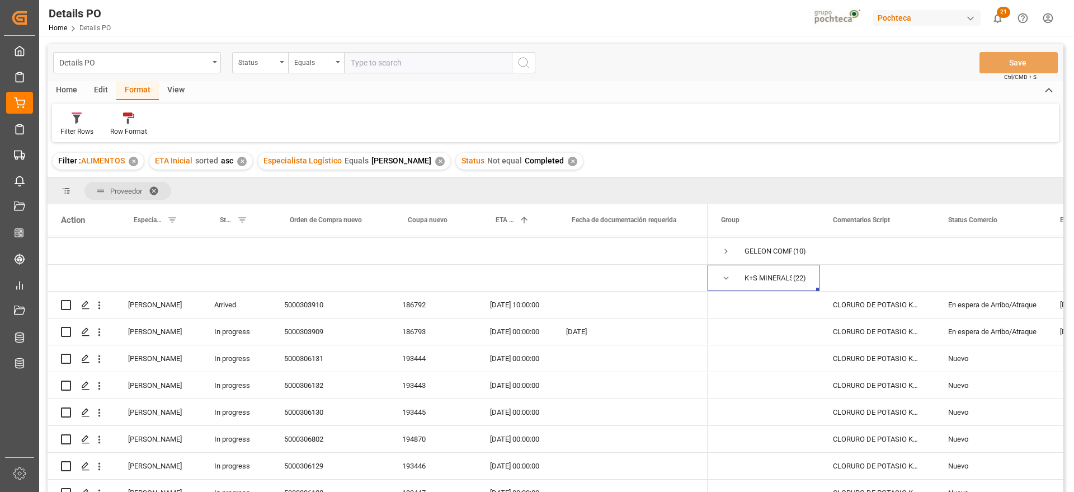
scroll to position [70, 0]
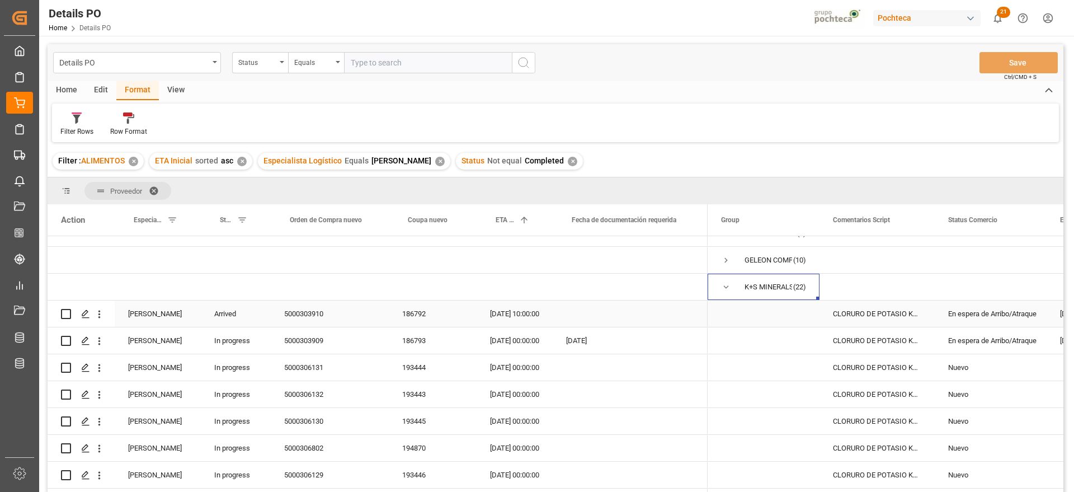
click at [980, 317] on div "En espera de Arribo/Atraque" at bounding box center [990, 314] width 85 height 26
click at [415, 315] on div "186792" at bounding box center [433, 313] width 88 height 26
click at [974, 317] on div "En espera de Arribo/Atraque" at bounding box center [990, 314] width 85 height 26
click at [1026, 316] on icon "open menu" at bounding box center [1025, 320] width 13 height 13
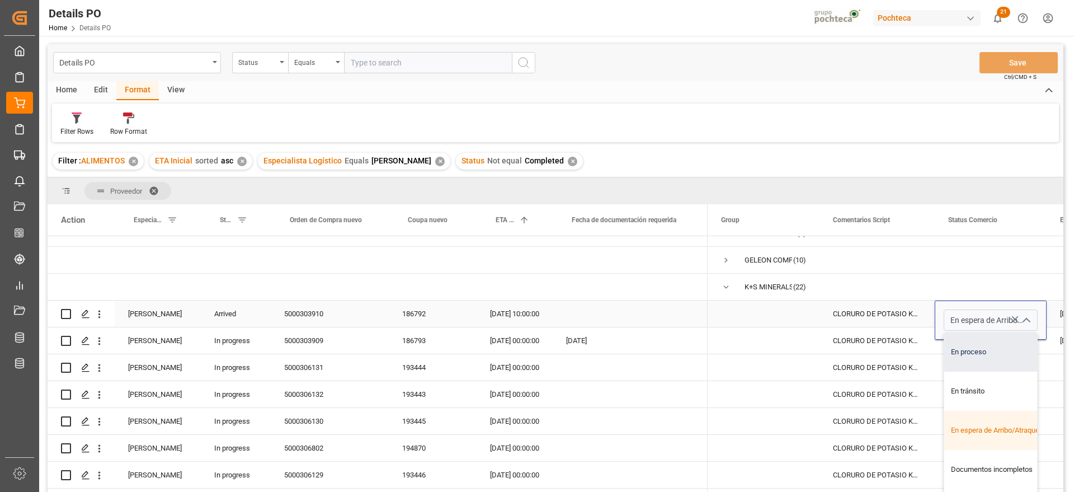
click at [1006, 346] on div "En proceso" at bounding box center [997, 351] width 106 height 39
type input "En proceso"
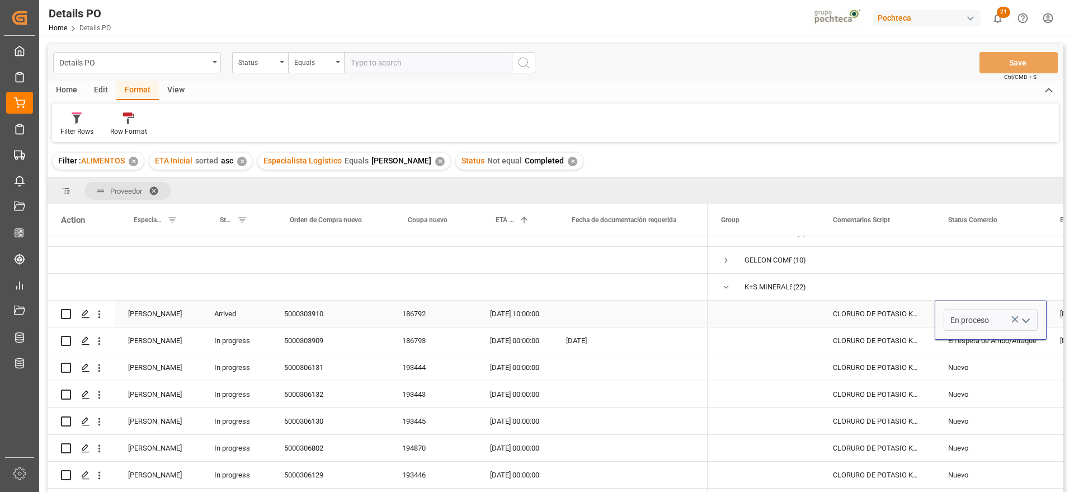
click at [912, 314] on div "CLORURO DE POTASIO KALISEL U SAC-25 KG (" at bounding box center [877, 313] width 115 height 26
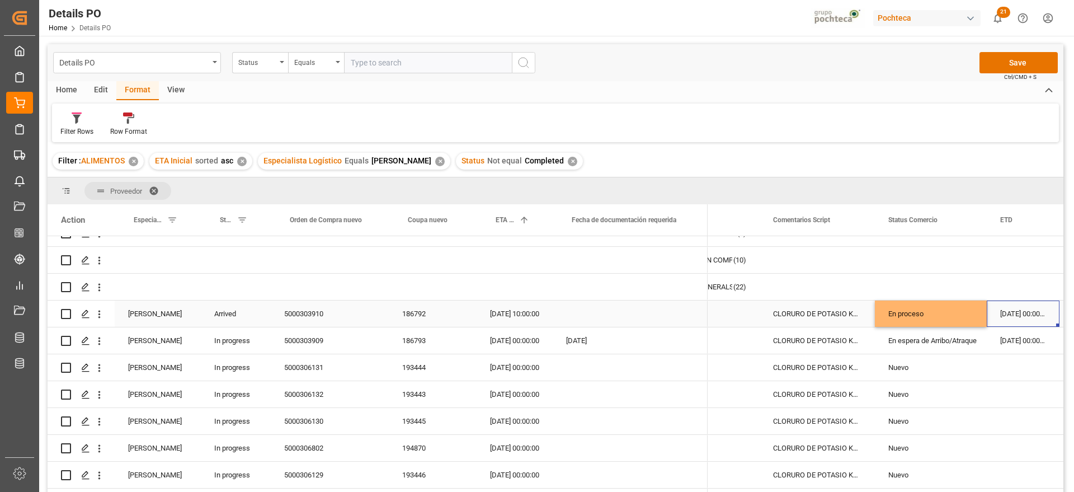
scroll to position [0, 173]
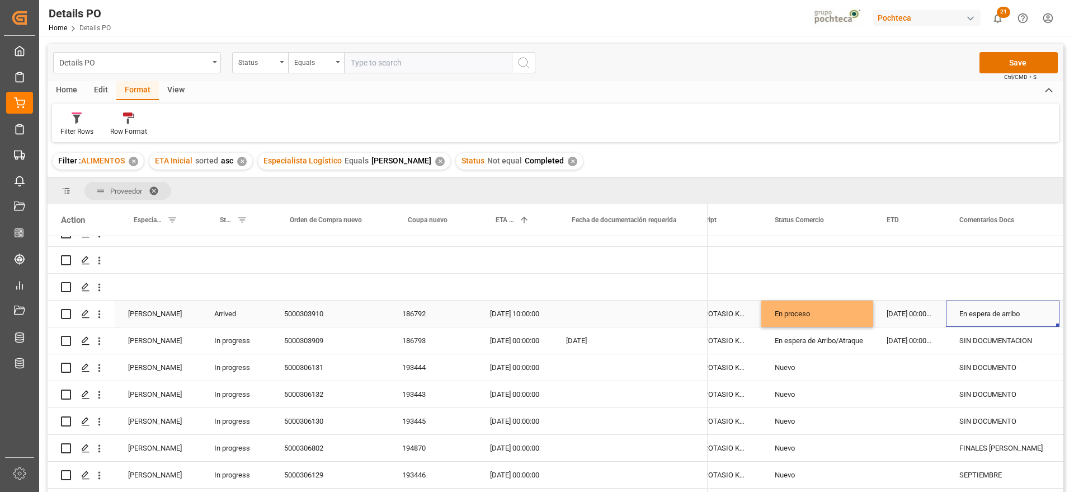
click at [1031, 307] on div "En espera de arribo" at bounding box center [1003, 313] width 114 height 26
click at [1028, 308] on div "En espera de arribo" at bounding box center [1003, 319] width 114 height 39
click at [1037, 317] on input "En espera de arribo" at bounding box center [1003, 319] width 96 height 21
drag, startPoint x: 1037, startPoint y: 317, endPoint x: 912, endPoint y: 323, distance: 124.9
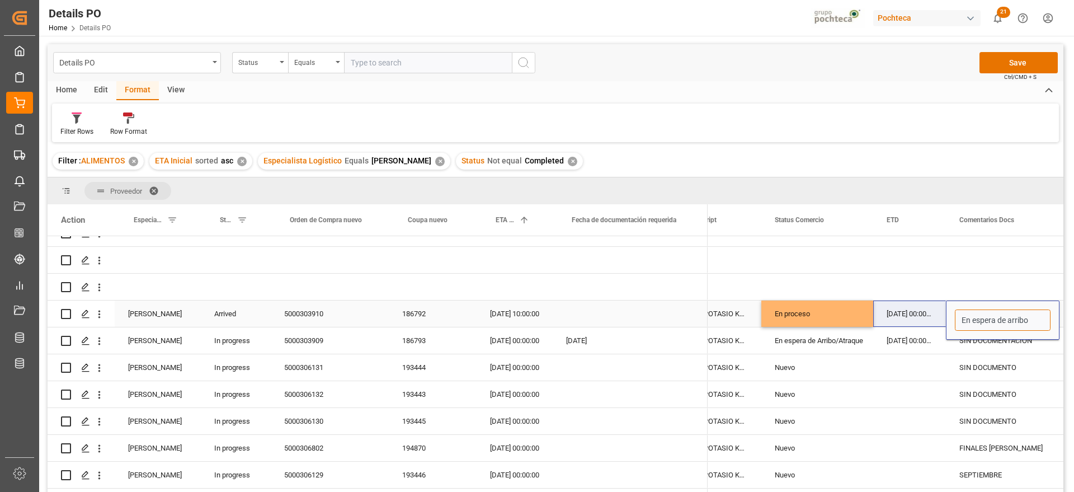
type input "Entrega 14/08"
click at [416, 351] on div "186793" at bounding box center [433, 340] width 88 height 26
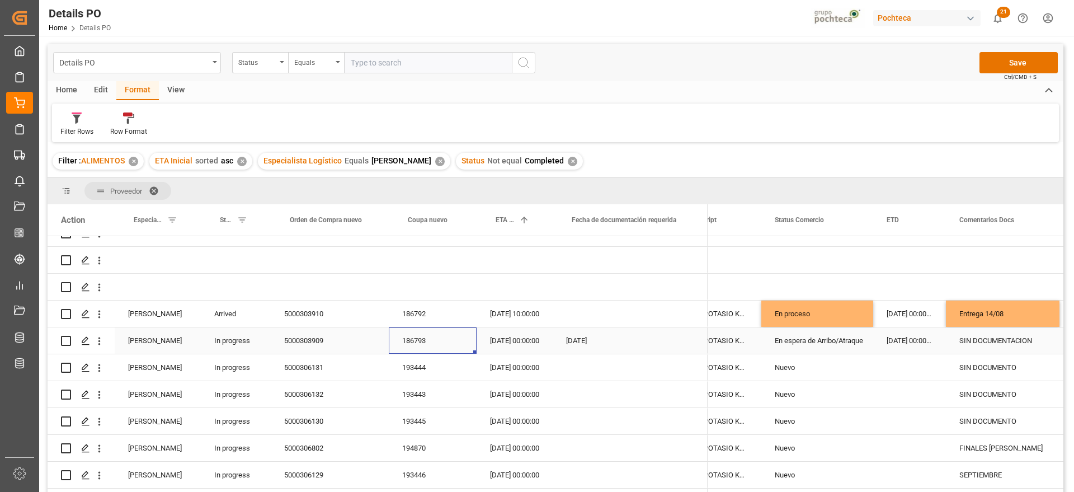
click at [1010, 339] on div "SIN DOCUMENTACION" at bounding box center [1003, 340] width 114 height 26
drag, startPoint x: 1041, startPoint y: 345, endPoint x: 963, endPoint y: 346, distance: 77.8
click at [963, 346] on input "SIN DOCUMENTACION" at bounding box center [1003, 346] width 96 height 21
type input "e"
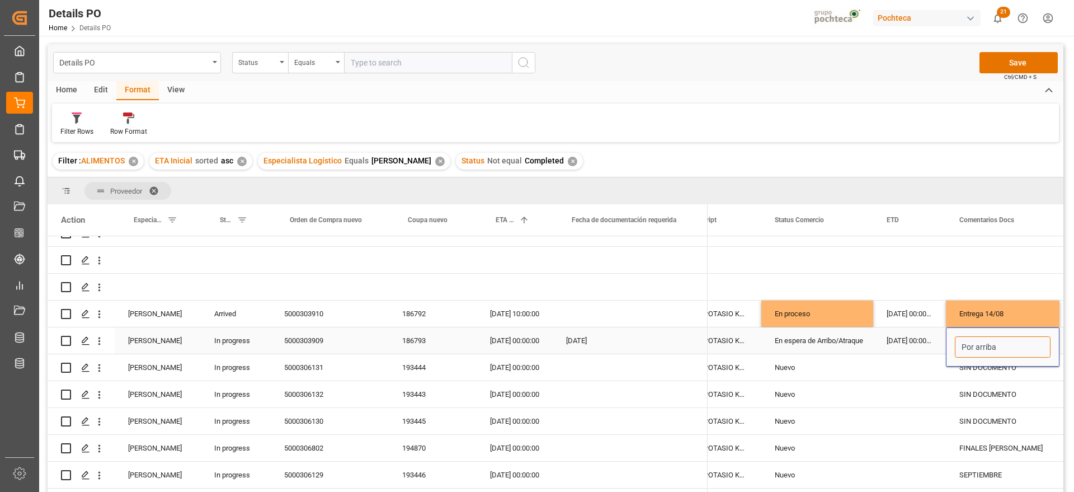
type input "Por arribar"
click at [982, 365] on div "SIN DOCUMENTO" at bounding box center [1003, 367] width 114 height 26
click at [422, 371] on div "193444" at bounding box center [433, 367] width 88 height 26
click at [412, 392] on div "193443" at bounding box center [433, 394] width 88 height 26
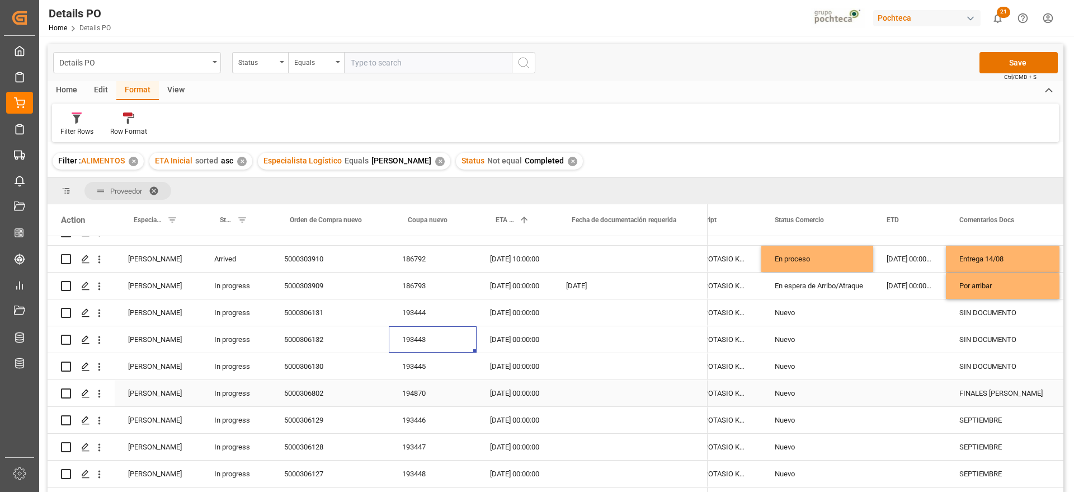
scroll to position [210, 0]
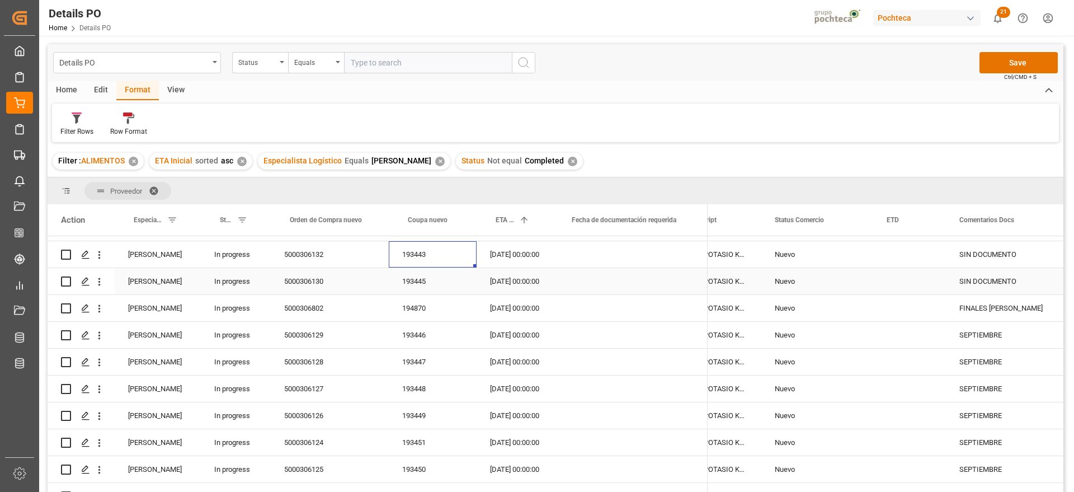
click at [419, 284] on div "193445" at bounding box center [433, 281] width 88 height 26
click at [417, 312] on div "194870" at bounding box center [433, 308] width 88 height 26
click at [992, 280] on div "SIN DOCUMENTO" at bounding box center [1003, 281] width 114 height 26
click at [998, 307] on div "FINALES [PERSON_NAME]" at bounding box center [1003, 308] width 114 height 26
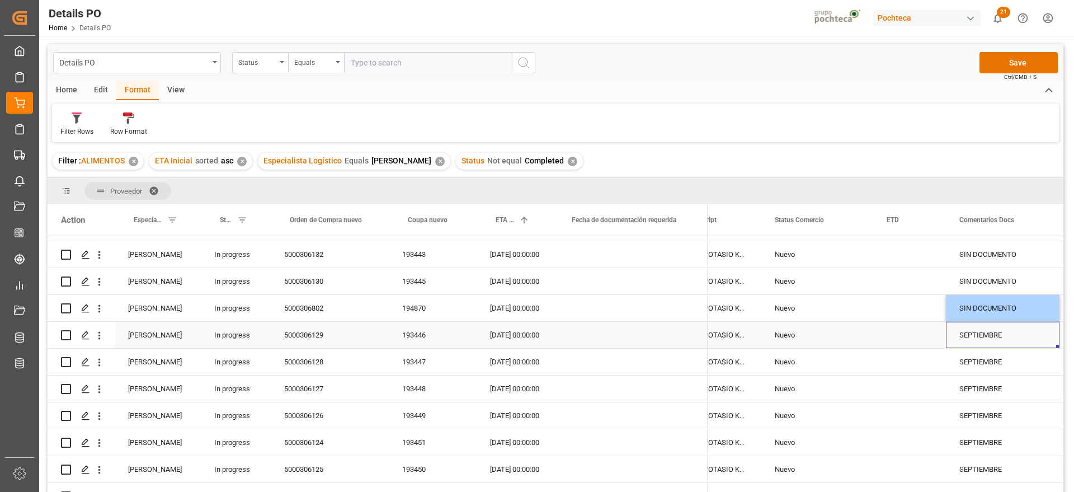
click at [967, 340] on div "SEPTIEMBRE" at bounding box center [1003, 335] width 114 height 26
click at [422, 336] on div "193446" at bounding box center [433, 335] width 88 height 26
click at [857, 364] on div "Nuevo" at bounding box center [817, 362] width 85 height 26
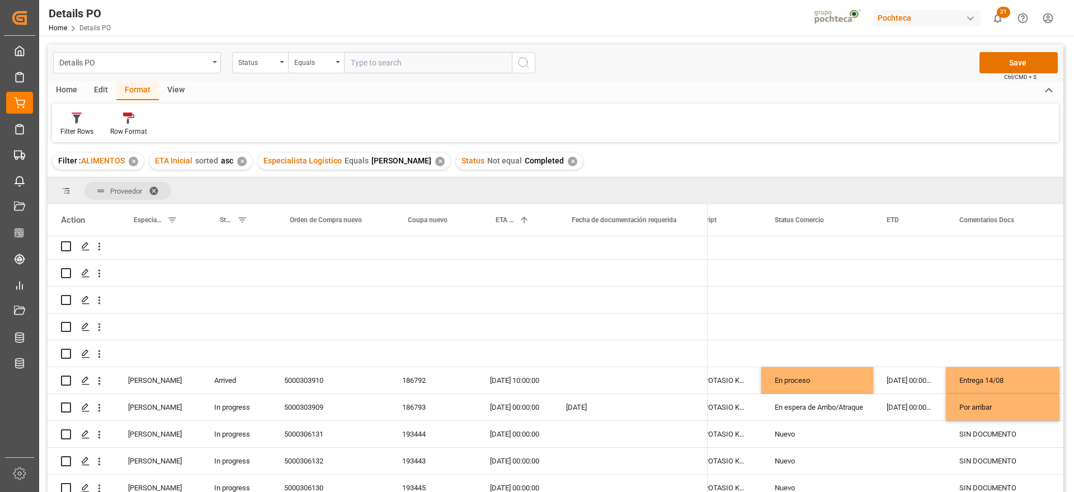
scroll to position [0, 0]
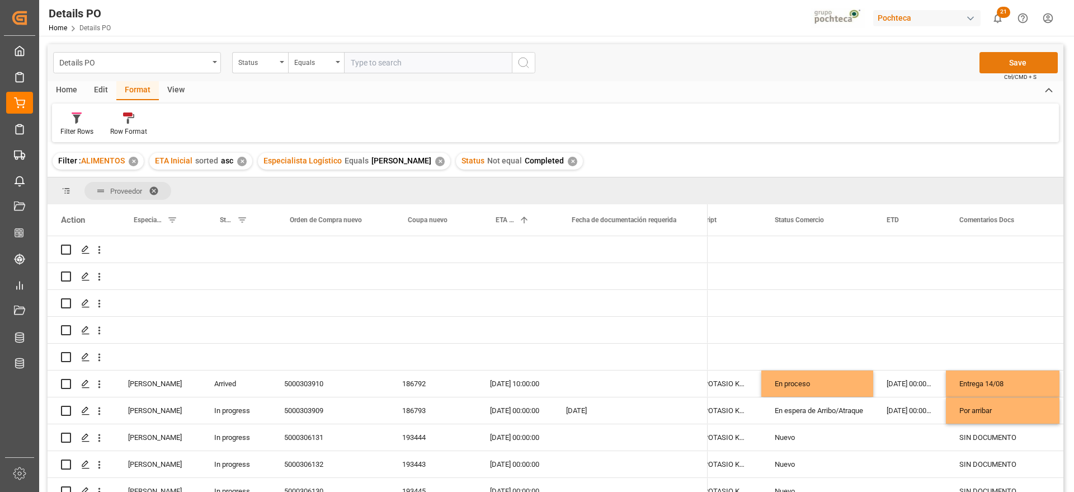
click at [1008, 65] on button "Save" at bounding box center [1019, 62] width 78 height 21
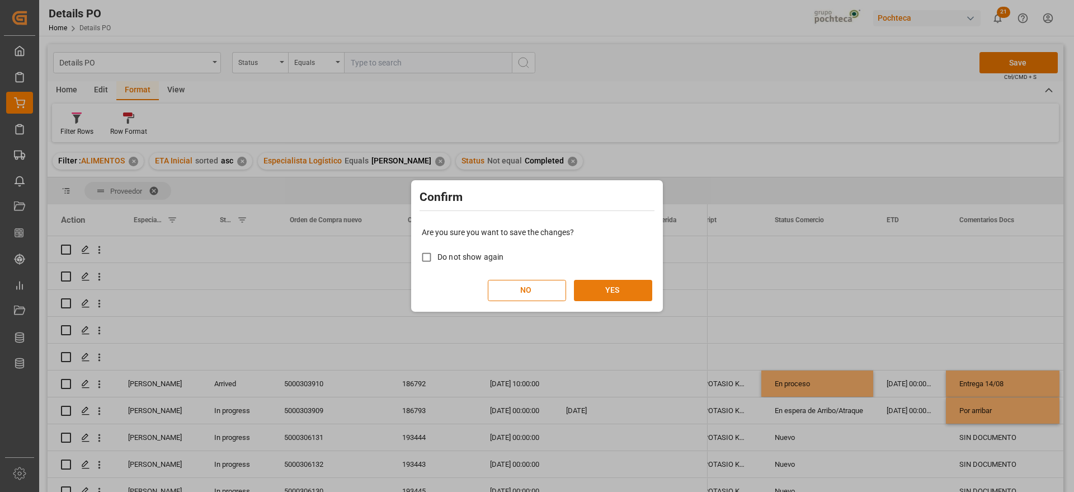
click at [630, 288] on button "YES" at bounding box center [613, 290] width 78 height 21
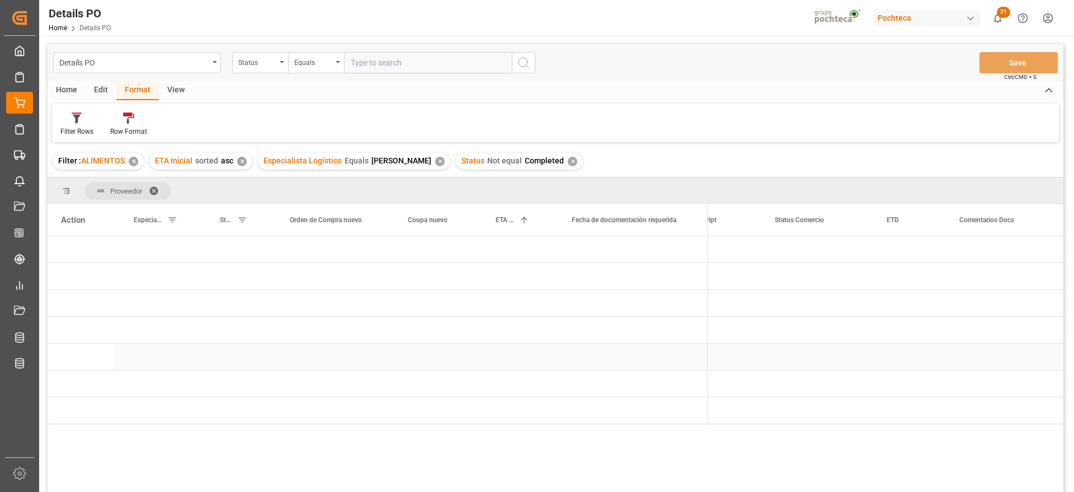
click at [623, 349] on div "Press SPACE to select this row." at bounding box center [630, 357] width 155 height 26
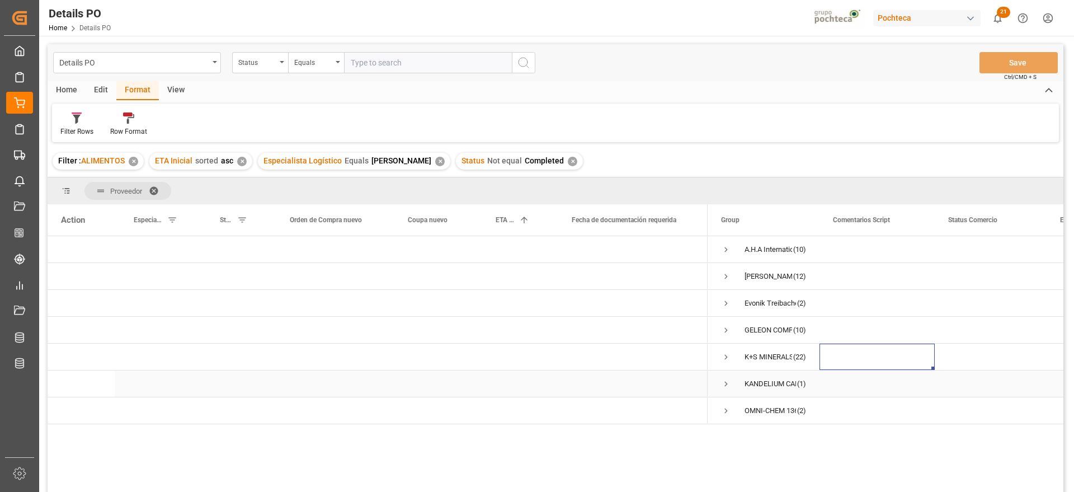
click at [732, 383] on span "KANDELIUM CARE GMBH (1)" at bounding box center [763, 383] width 85 height 25
click at [726, 384] on span "Press SPACE to select this row." at bounding box center [726, 384] width 10 height 10
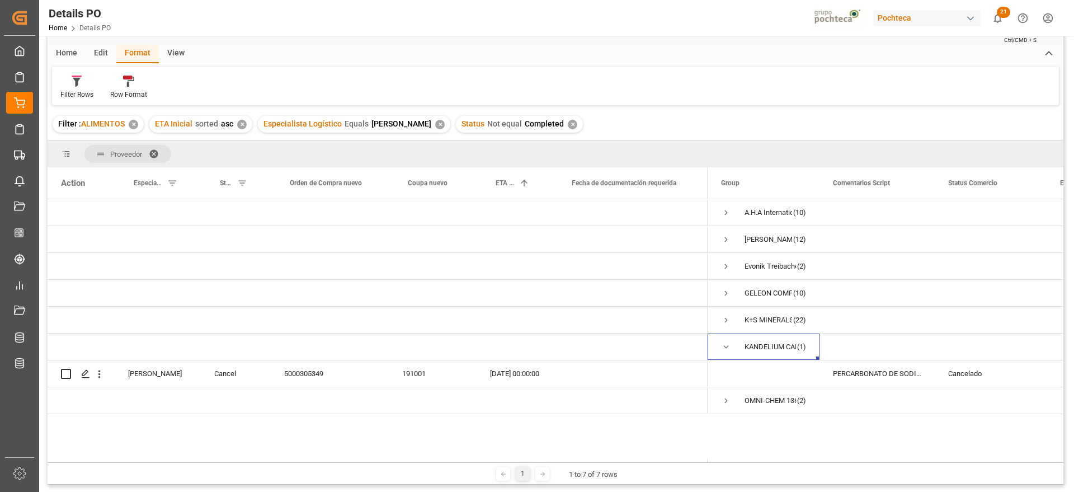
scroll to position [70, 0]
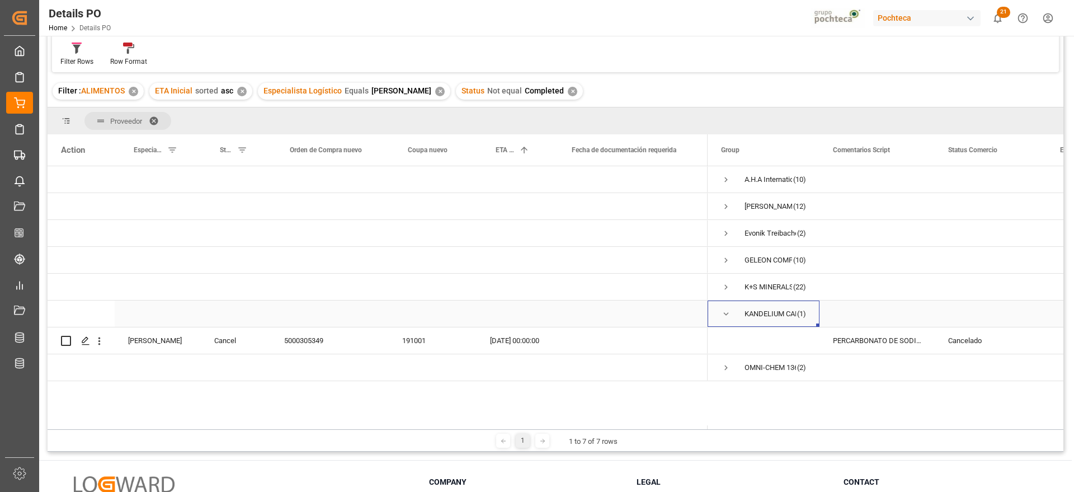
click at [725, 315] on span "Press SPACE to select this row." at bounding box center [726, 314] width 10 height 10
click at [725, 340] on span "Press SPACE to select this row." at bounding box center [726, 341] width 10 height 10
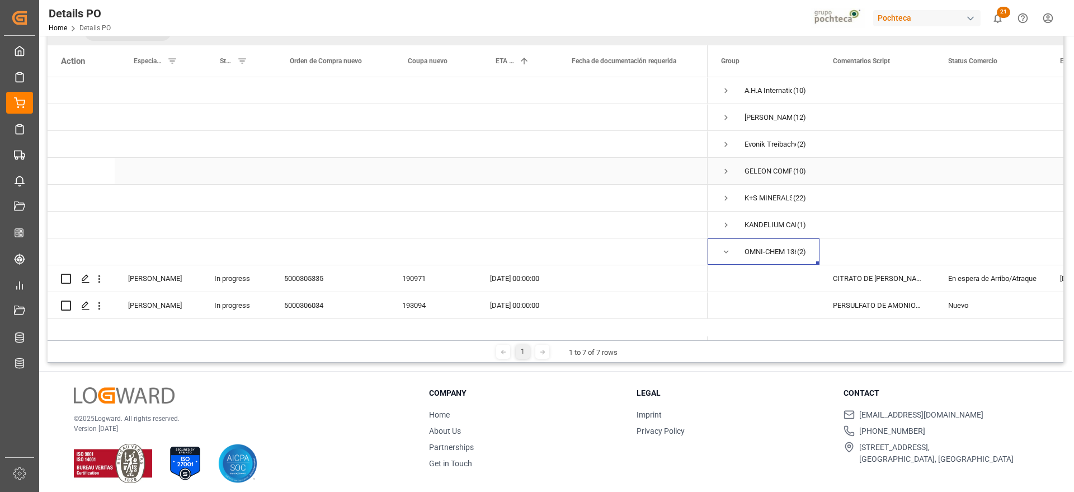
scroll to position [166, 0]
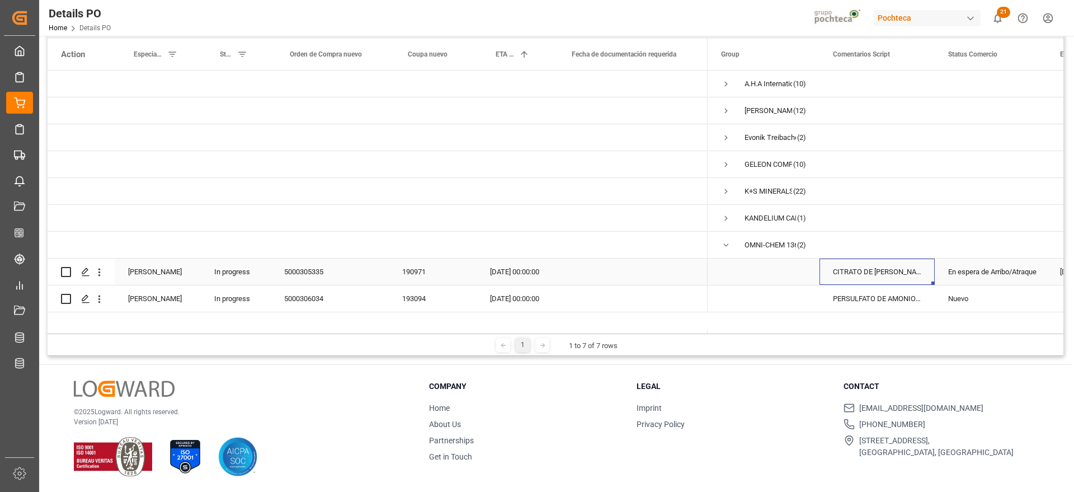
click at [896, 269] on div "CITRATO DE [PERSON_NAME] S-25 KG IMP (65502" at bounding box center [877, 271] width 115 height 26
click at [430, 268] on div "190971" at bounding box center [433, 271] width 88 height 26
click at [964, 272] on div "En espera de Arribo/Atraque" at bounding box center [990, 272] width 85 height 26
click at [1027, 277] on icon "open menu" at bounding box center [1025, 278] width 13 height 13
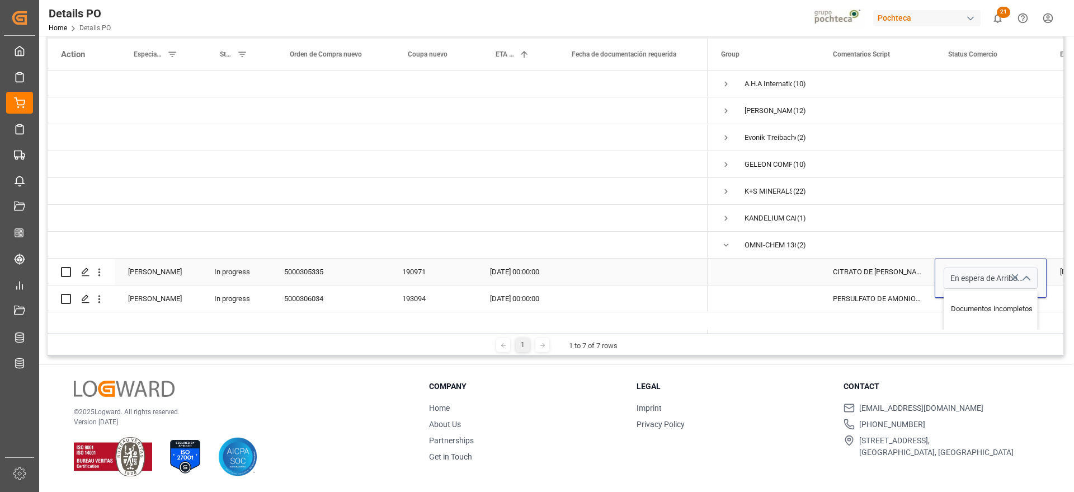
scroll to position [140, 0]
click at [904, 280] on div "CITRATO DE [PERSON_NAME] S-25 KG IMP (65502" at bounding box center [877, 271] width 115 height 26
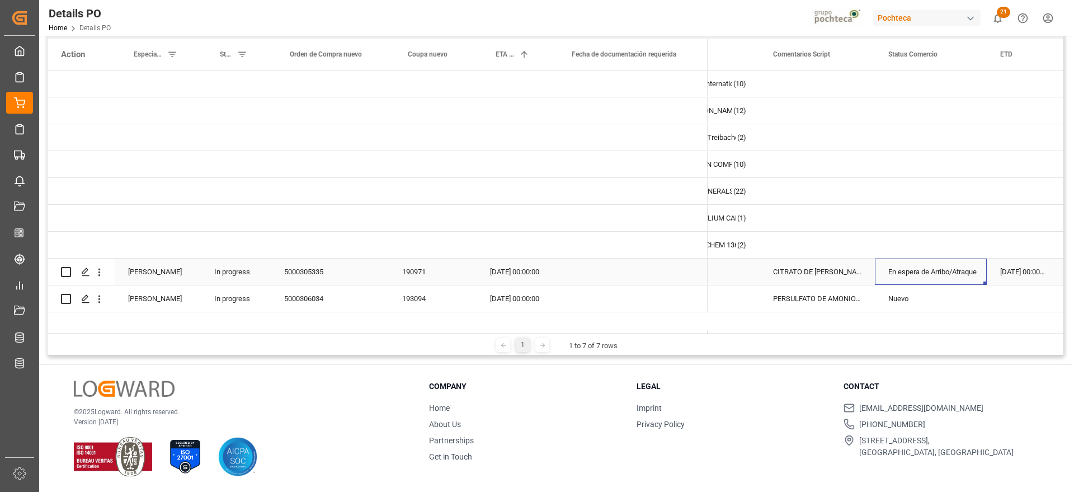
click at [966, 270] on div "En espera de Arribo/Atraque" at bounding box center [930, 272] width 85 height 26
click at [965, 275] on icon "open menu" at bounding box center [966, 278] width 13 height 13
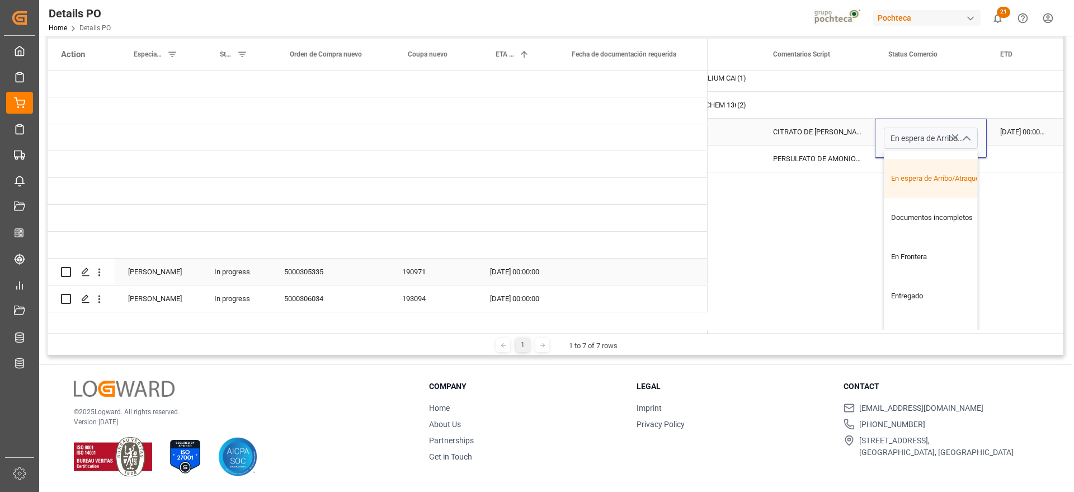
scroll to position [0, 0]
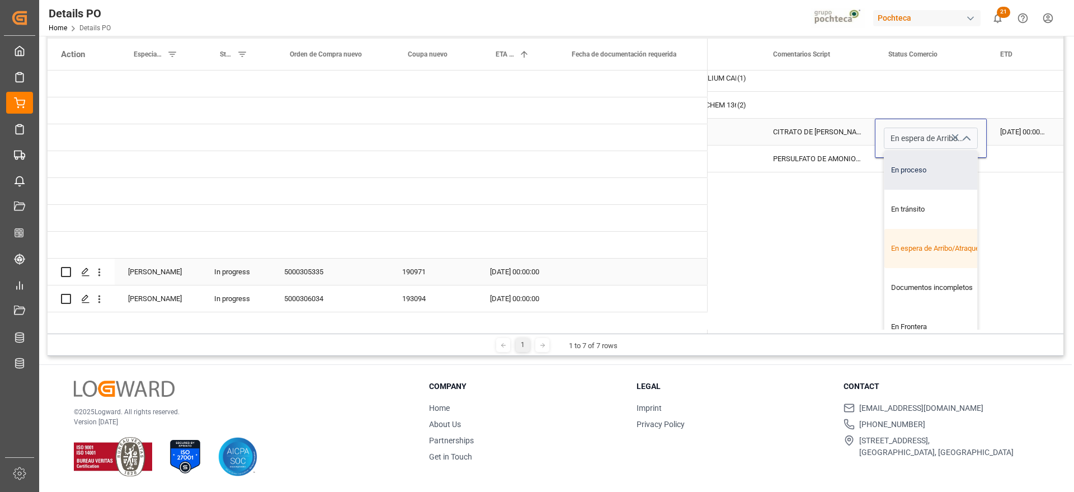
click at [916, 168] on div "En proceso" at bounding box center [938, 170] width 106 height 39
type input "En proceso"
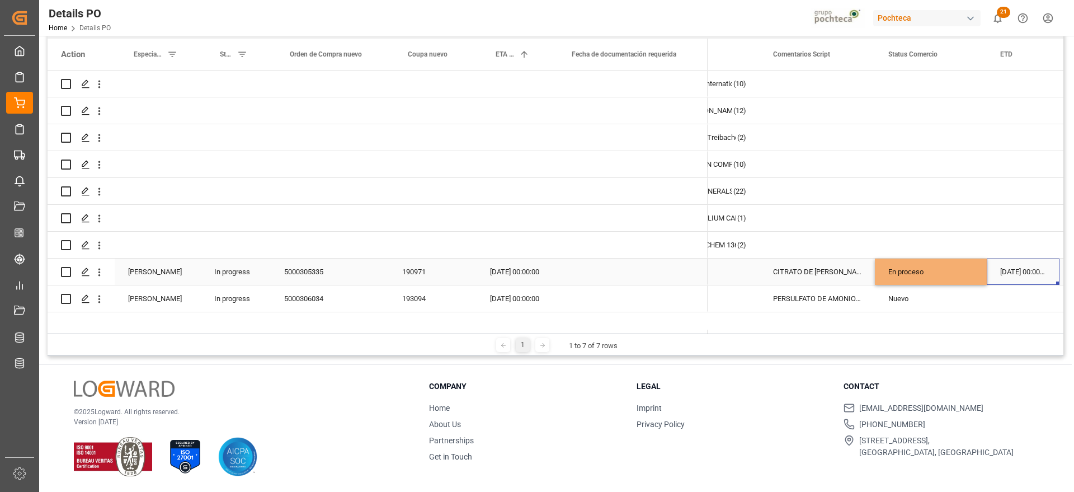
click at [1019, 270] on div "[DATE] 00:00:00" at bounding box center [1023, 271] width 73 height 26
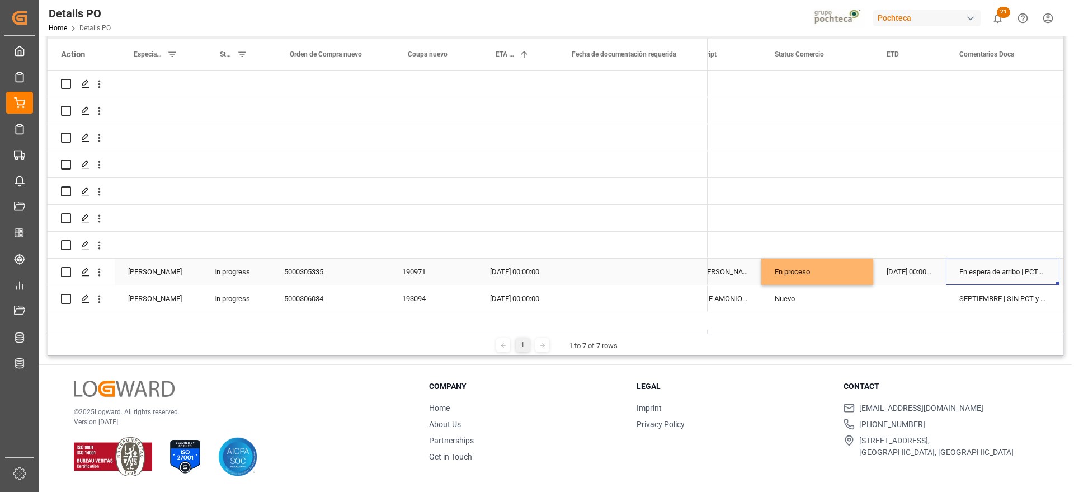
scroll to position [0, 285]
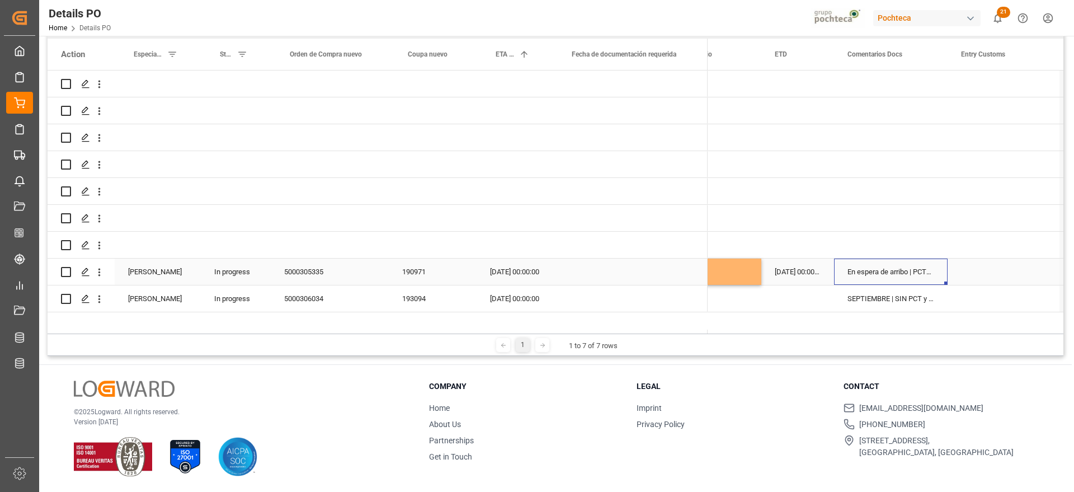
click at [887, 275] on div "En espera de arribo | PCT3123" at bounding box center [891, 271] width 114 height 26
drag, startPoint x: 919, startPoint y: 276, endPoint x: 831, endPoint y: 272, distance: 88.5
type input "Entrega 13/08 | PCT3123"
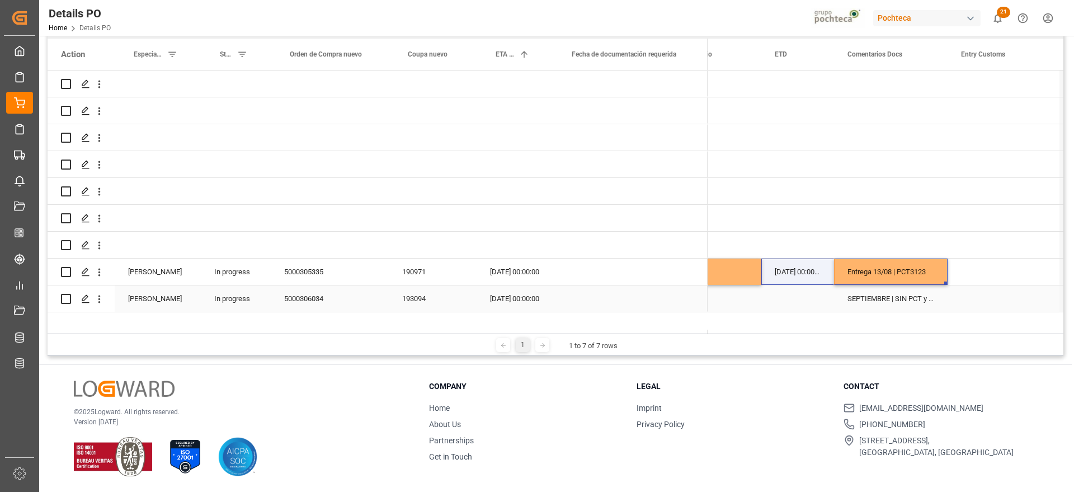
click at [877, 295] on div "SEPTIEMBRE | SIN PCT y son correo de seguimiento" at bounding box center [891, 298] width 114 height 26
click at [397, 296] on div "193094" at bounding box center [433, 298] width 88 height 26
click at [813, 298] on div "Press SPACE to select this row." at bounding box center [797, 298] width 73 height 26
click at [874, 303] on div "SEPTIEMBRE | SIN PCT y son correo de seguimiento" at bounding box center [891, 298] width 114 height 26
click at [806, 303] on div "Press SPACE to select this row." at bounding box center [797, 298] width 73 height 26
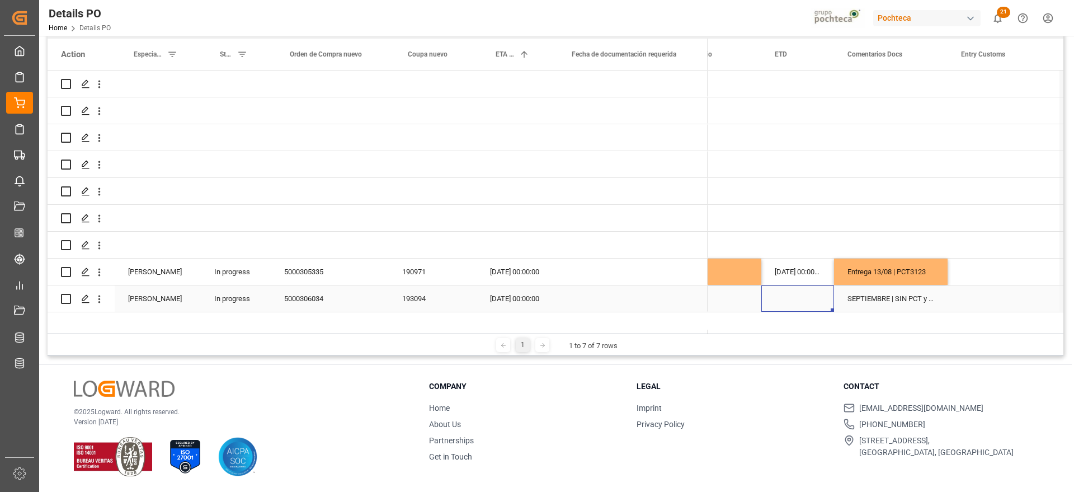
click at [897, 297] on div "SEPTIEMBRE | SIN PCT y son correo de seguimiento" at bounding box center [891, 298] width 114 height 26
click at [897, 276] on div "Entrega 13/08 | PCT3123" at bounding box center [891, 271] width 114 height 26
click at [866, 295] on div "SEPTIEMBRE | SIN PCT y son correo de seguimiento" at bounding box center [891, 298] width 114 height 26
click at [850, 290] on input "SEPTIEMBRE | SIN PCT y son correo de seguimiento" at bounding box center [891, 291] width 96 height 21
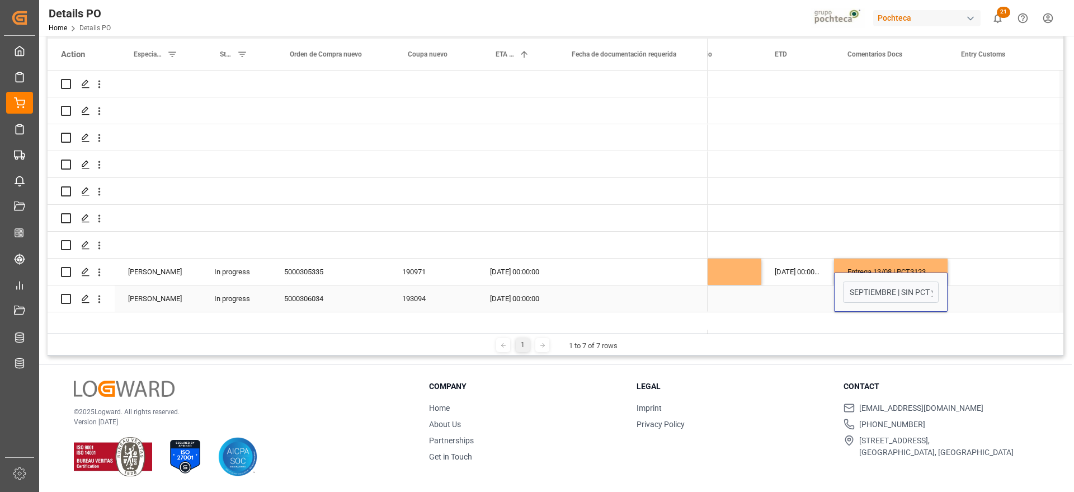
click at [788, 302] on div "Press SPACE to select this row." at bounding box center [797, 298] width 73 height 26
click at [914, 278] on div "Entrega 13/08 | PCT3123" at bounding box center [891, 271] width 114 height 26
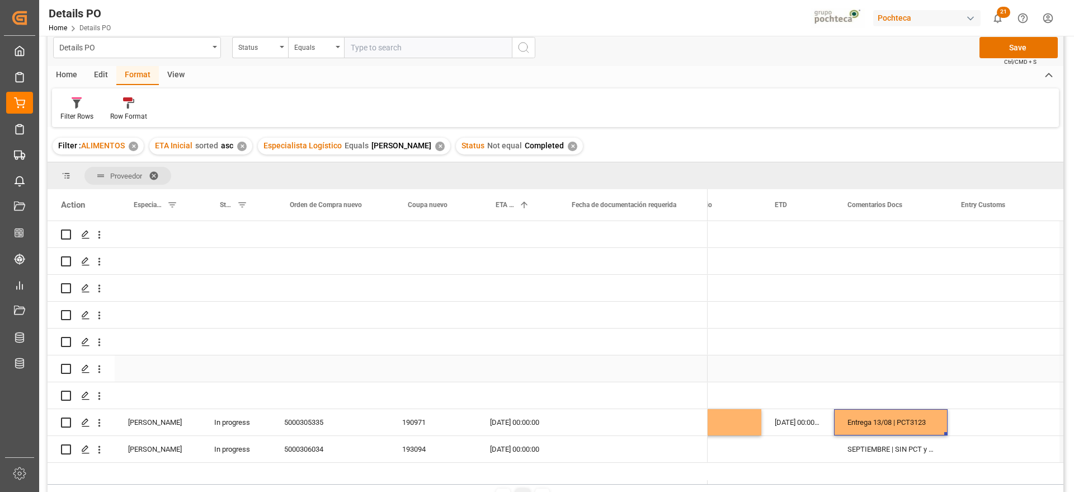
scroll to position [0, 0]
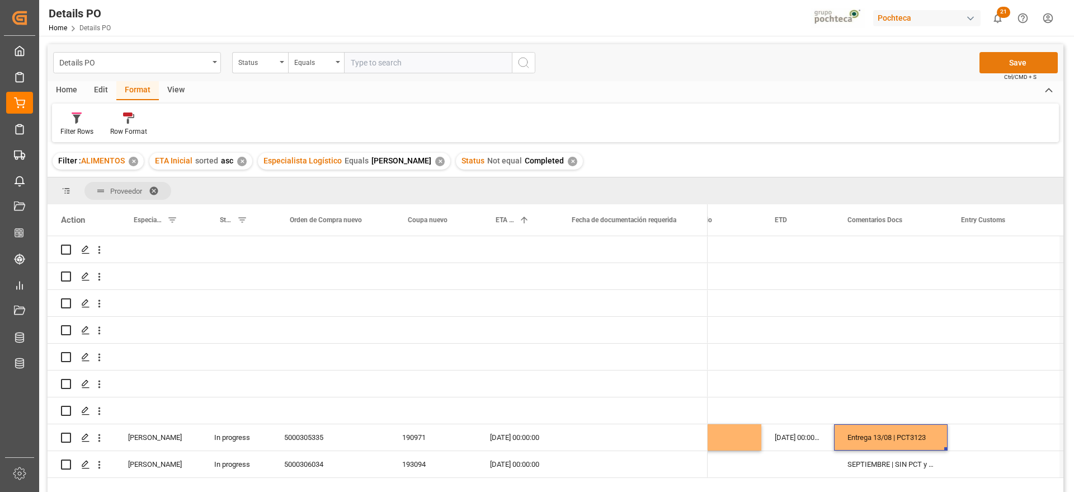
click at [1013, 59] on button "Save" at bounding box center [1019, 62] width 78 height 21
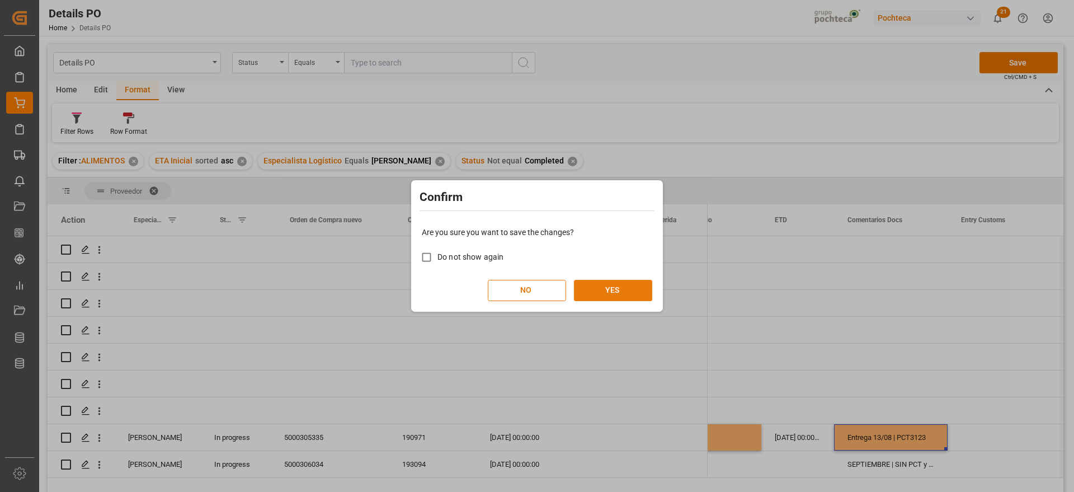
click at [612, 286] on button "YES" at bounding box center [613, 290] width 78 height 21
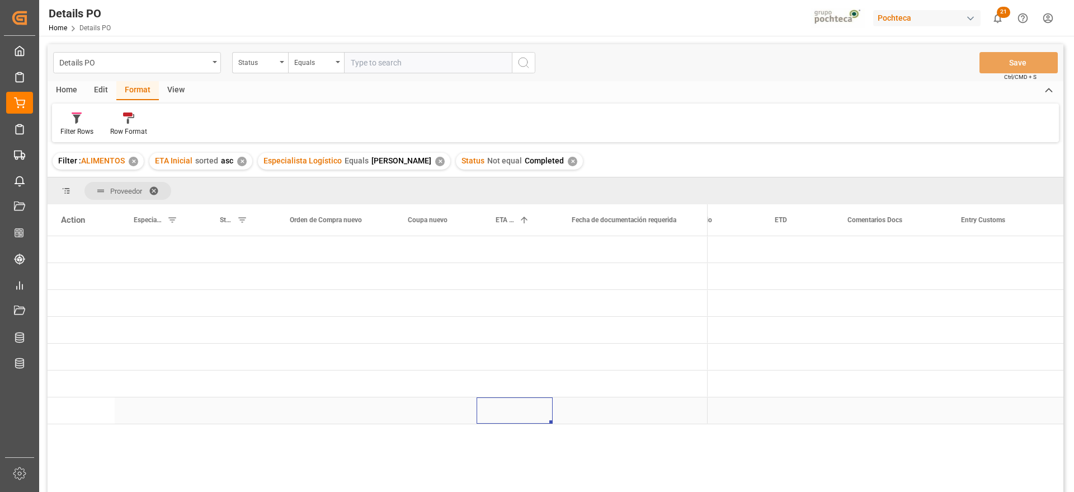
click at [491, 414] on div "Press SPACE to select this row." at bounding box center [515, 410] width 76 height 26
